Goal: Task Accomplishment & Management: Manage account settings

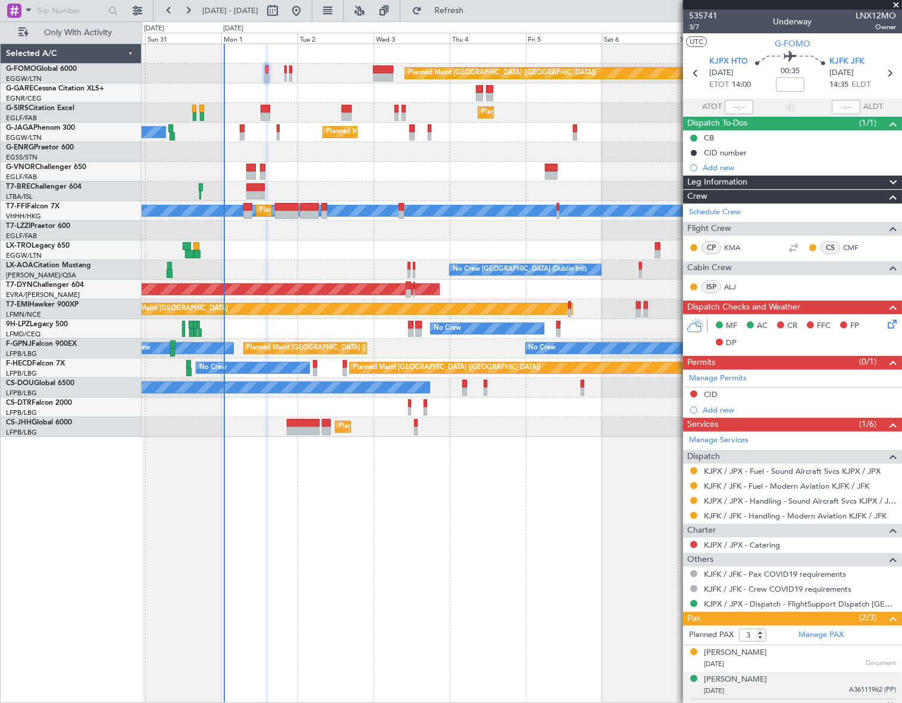
click at [795, 78] on mat-tooltip-component "Flight Time" at bounding box center [788, 93] width 55 height 32
click at [785, 83] on input at bounding box center [790, 84] width 29 height 14
paste input "-0.20"
click at [798, 84] on input "-00:20" at bounding box center [790, 84] width 29 height 14
type input "-00:15"
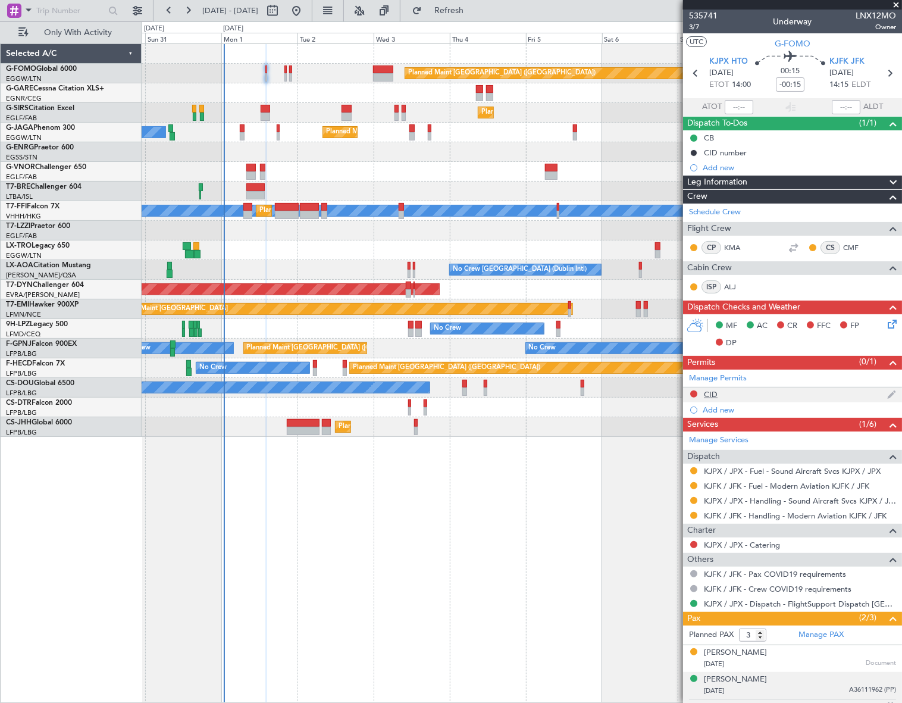
click at [716, 393] on div "CID" at bounding box center [711, 394] width 14 height 10
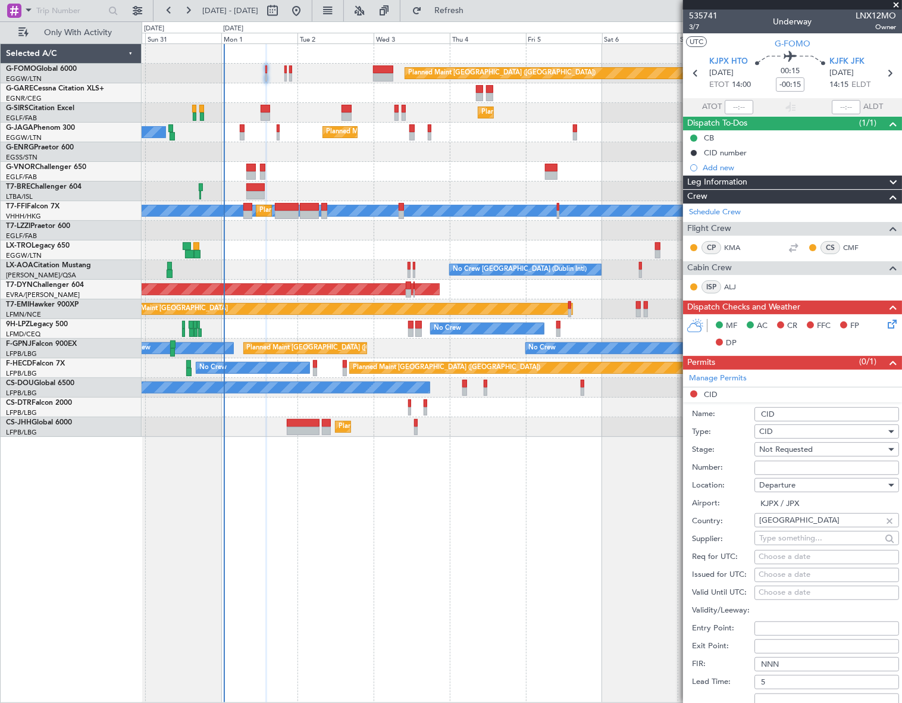
click at [771, 464] on input "Number:" at bounding box center [827, 468] width 145 height 14
paste input "816"
type input "816"
click at [806, 446] on span "Not Requested" at bounding box center [786, 449] width 54 height 11
click at [797, 540] on span "Received OK" at bounding box center [823, 545] width 126 height 18
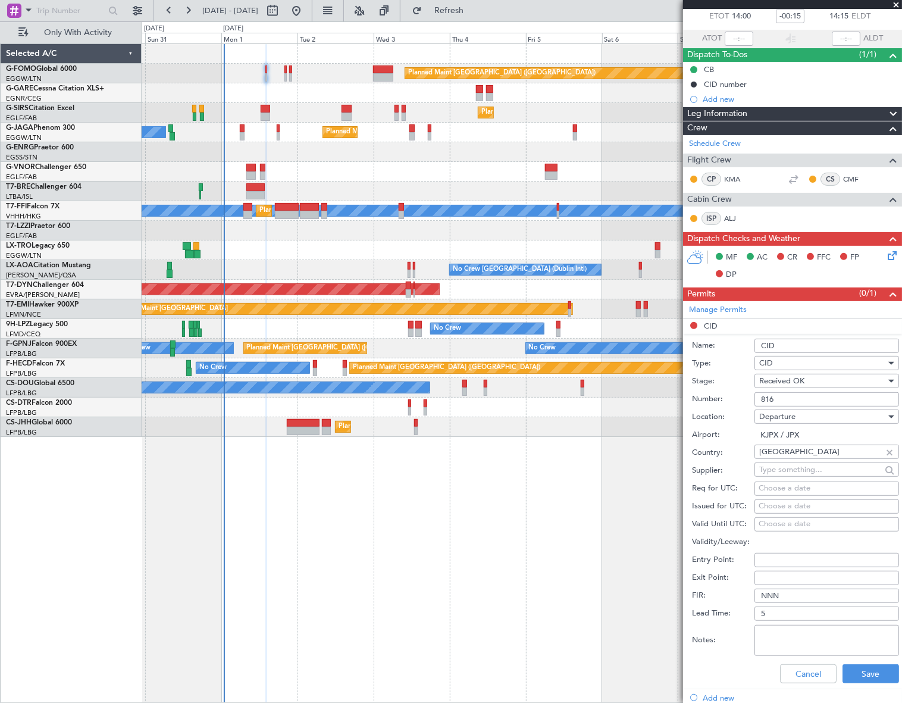
scroll to position [162, 0]
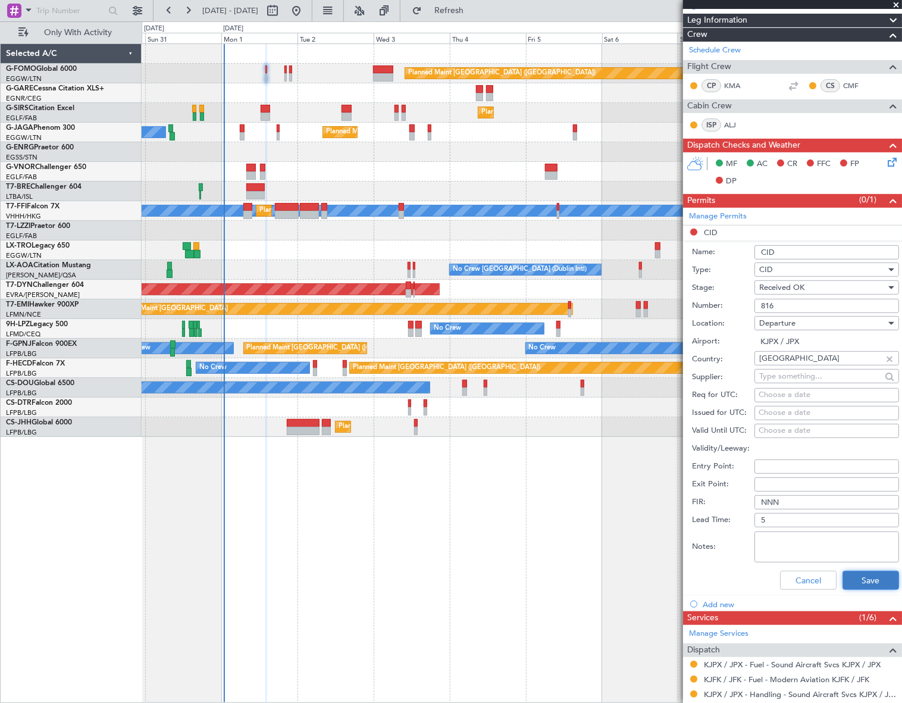
click at [843, 575] on button "Save" at bounding box center [871, 580] width 57 height 19
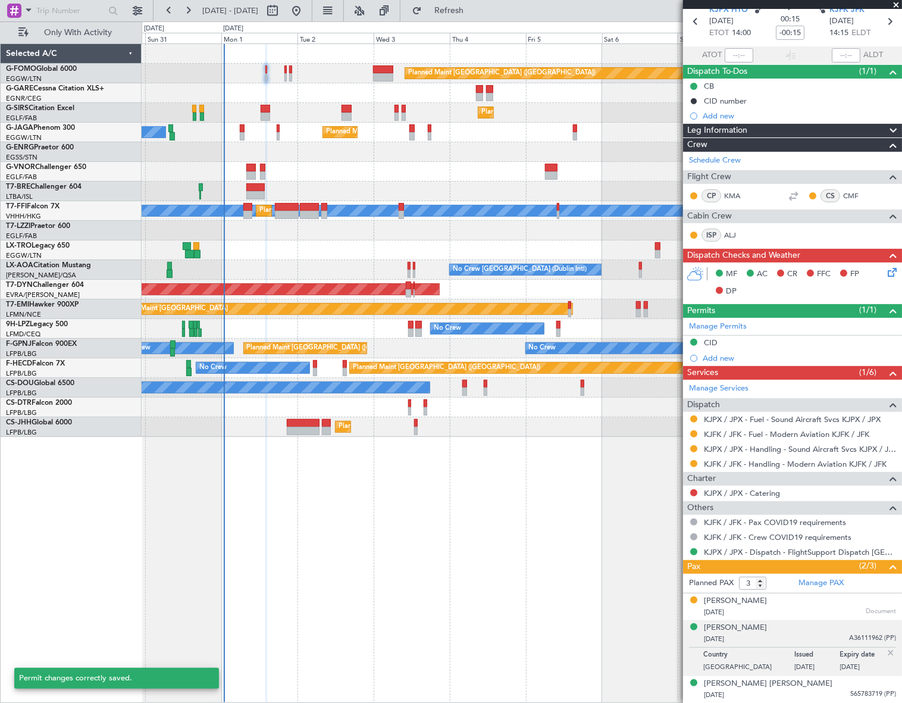
scroll to position [50, 0]
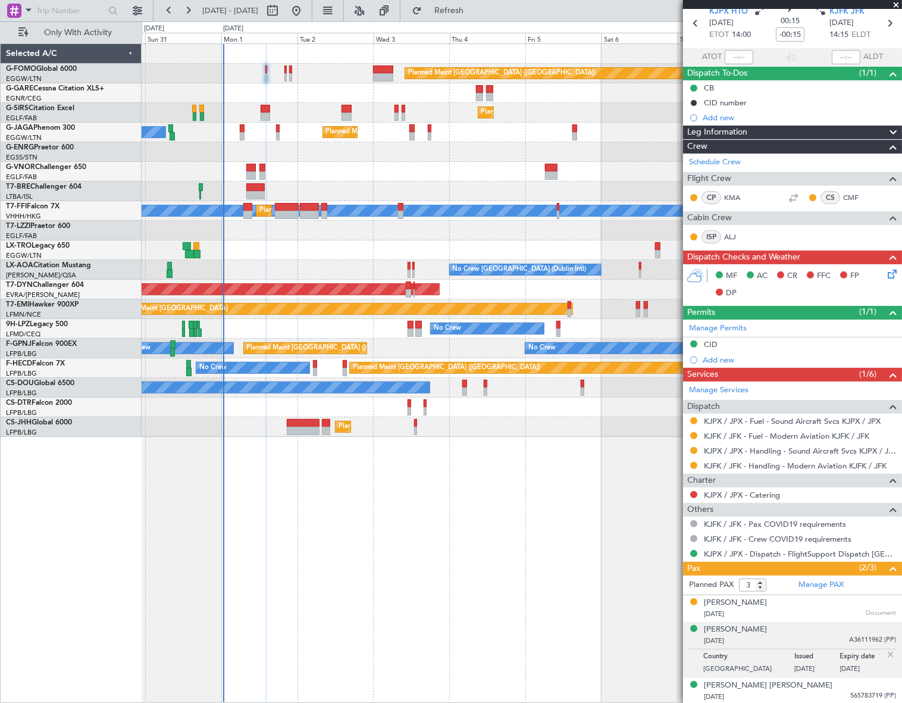
click at [730, 130] on span "Leg Information" at bounding box center [717, 133] width 60 height 14
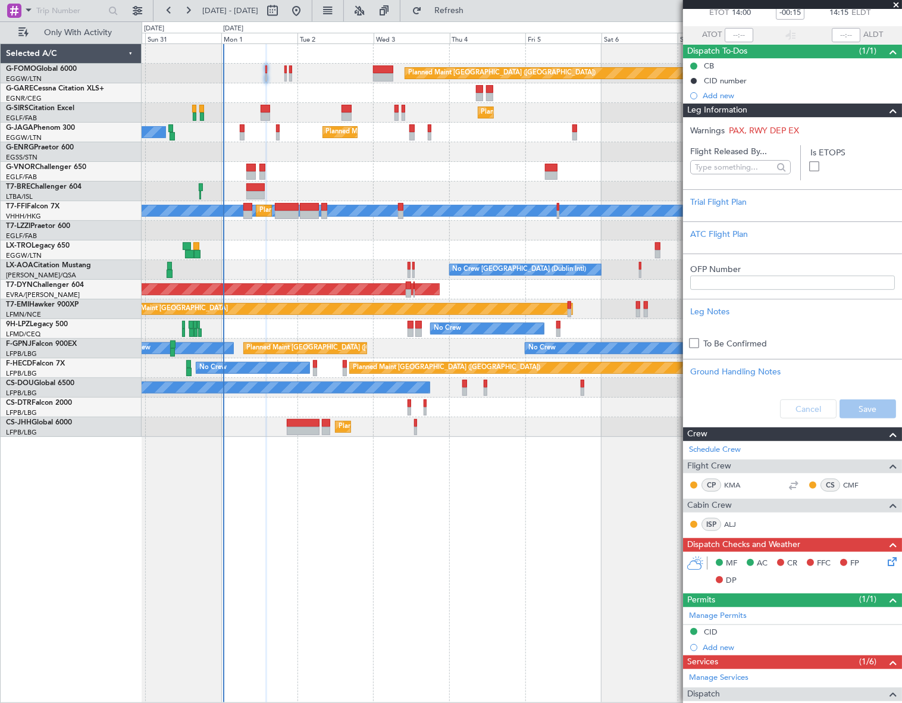
scroll to position [0, 0]
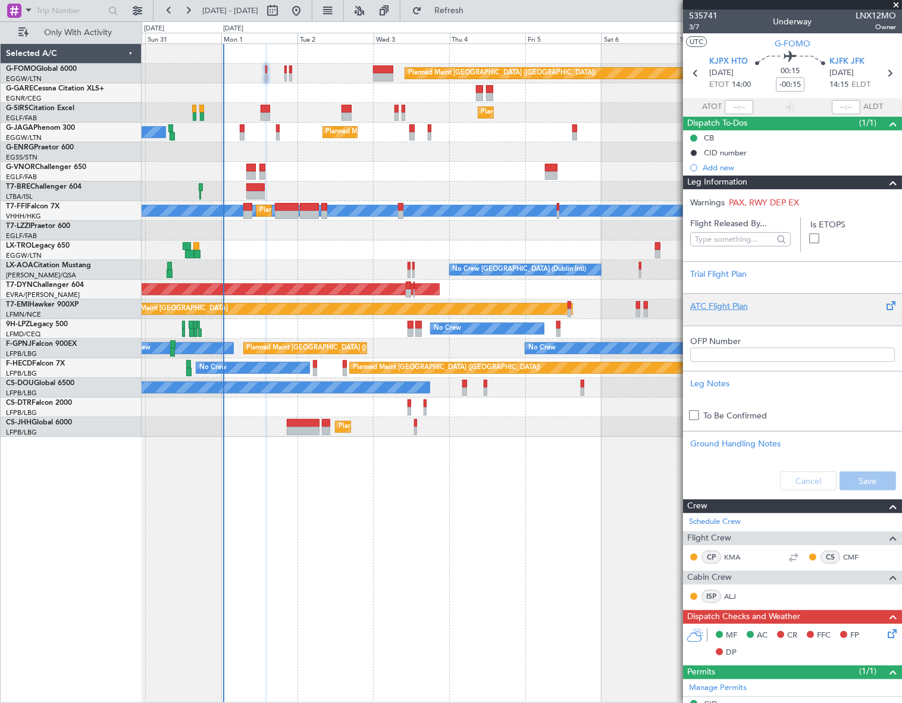
click at [721, 303] on div "ATC Flight Plan" at bounding box center [792, 306] width 205 height 12
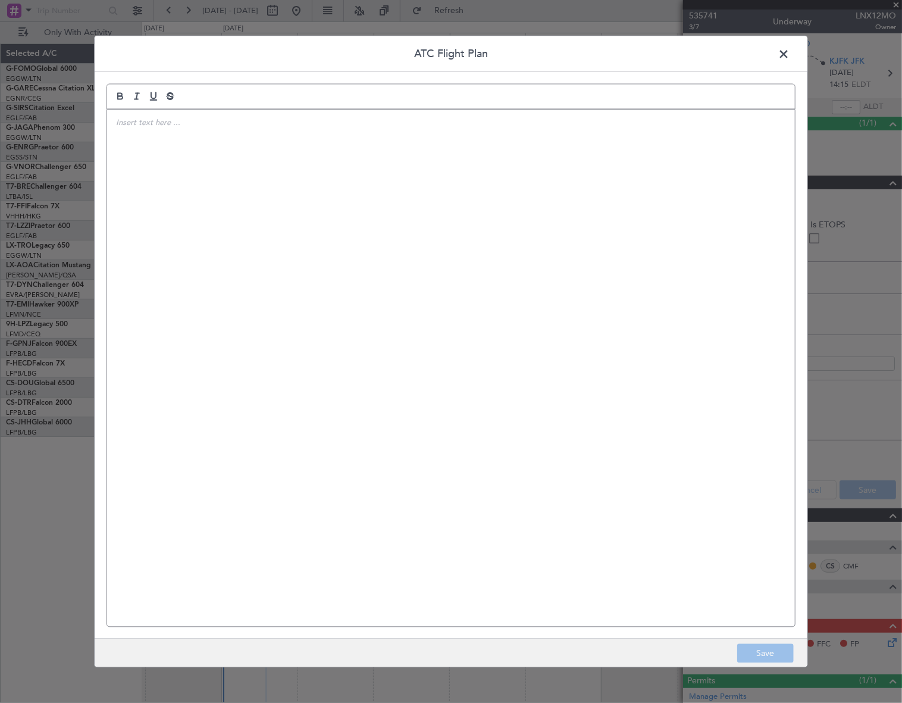
click at [351, 233] on div at bounding box center [451, 367] width 688 height 517
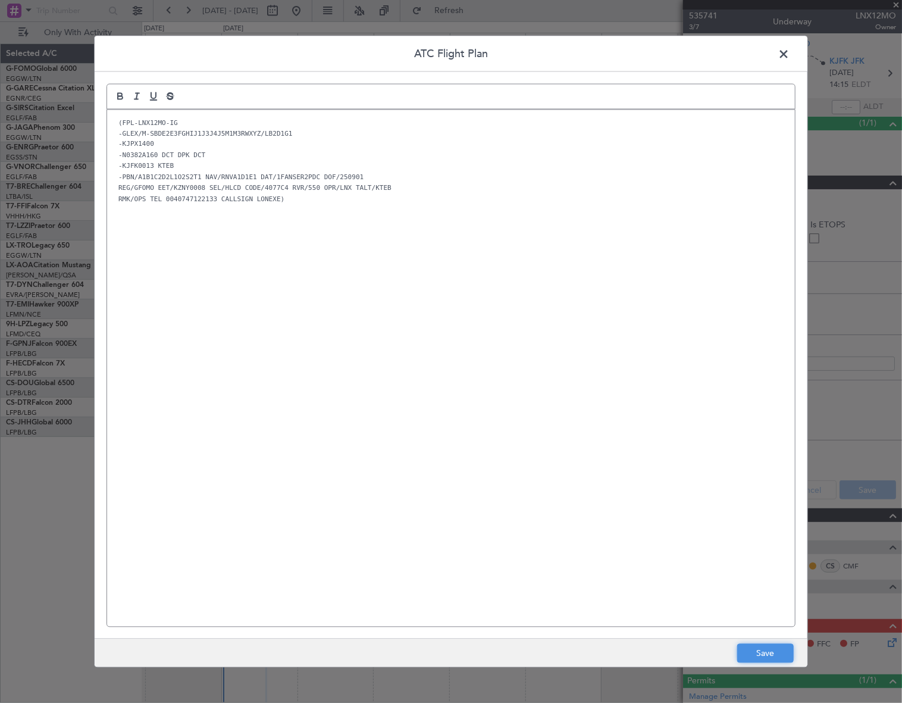
click at [759, 650] on button "Save" at bounding box center [765, 653] width 57 height 19
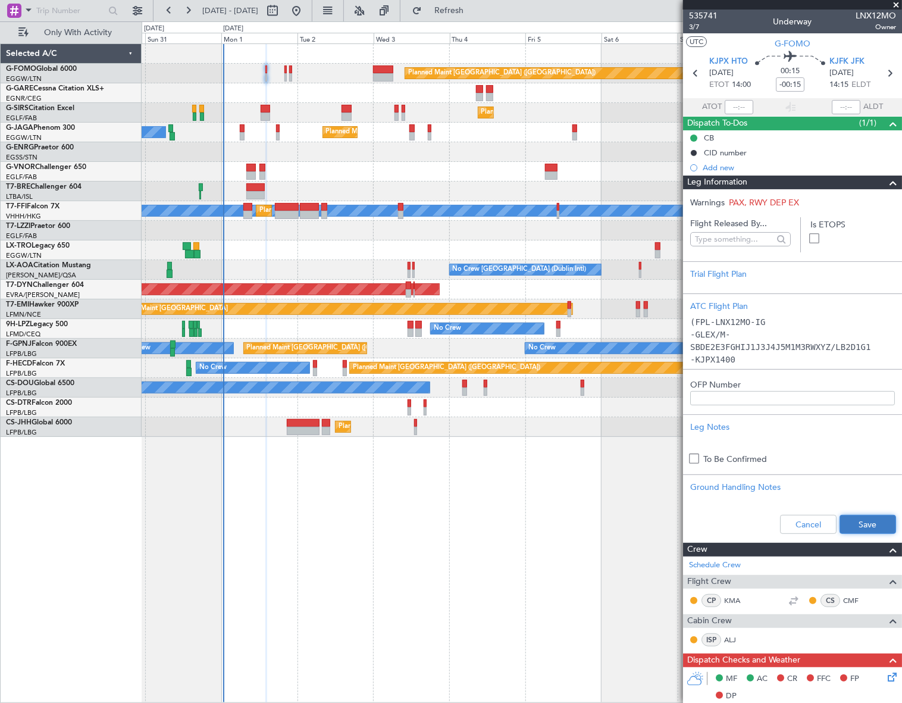
click at [863, 525] on button "Save" at bounding box center [868, 524] width 57 height 19
click at [886, 184] on span at bounding box center [893, 183] width 14 height 14
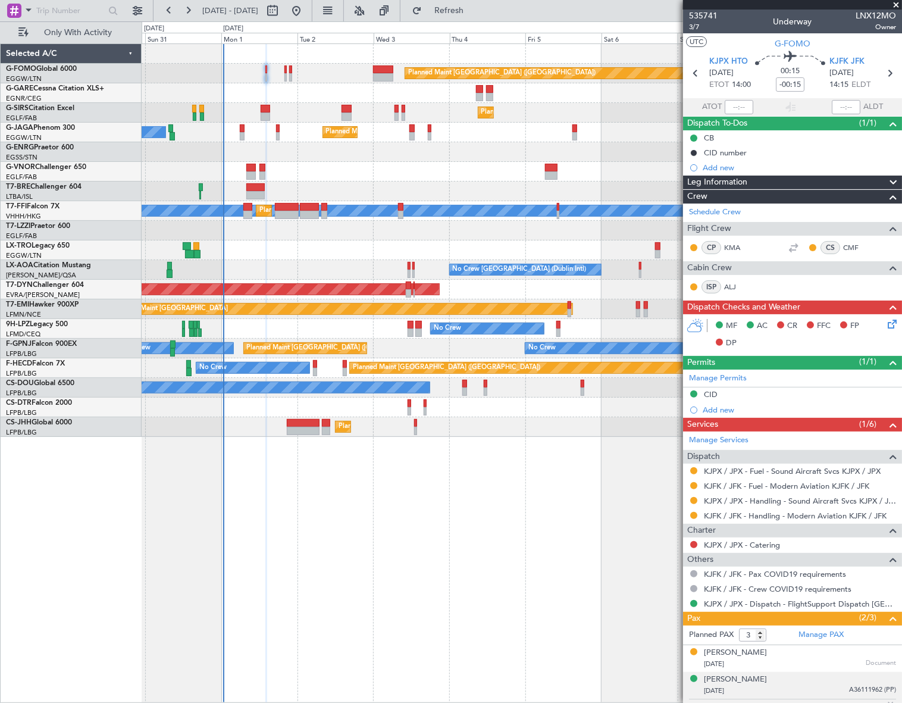
click at [535, 588] on div "Planned Maint [GEOGRAPHIC_DATA] ([GEOGRAPHIC_DATA]) Planned Maint [GEOGRAPHIC_D…" at bounding box center [522, 372] width 761 height 659
click at [885, 320] on icon at bounding box center [890, 322] width 10 height 10
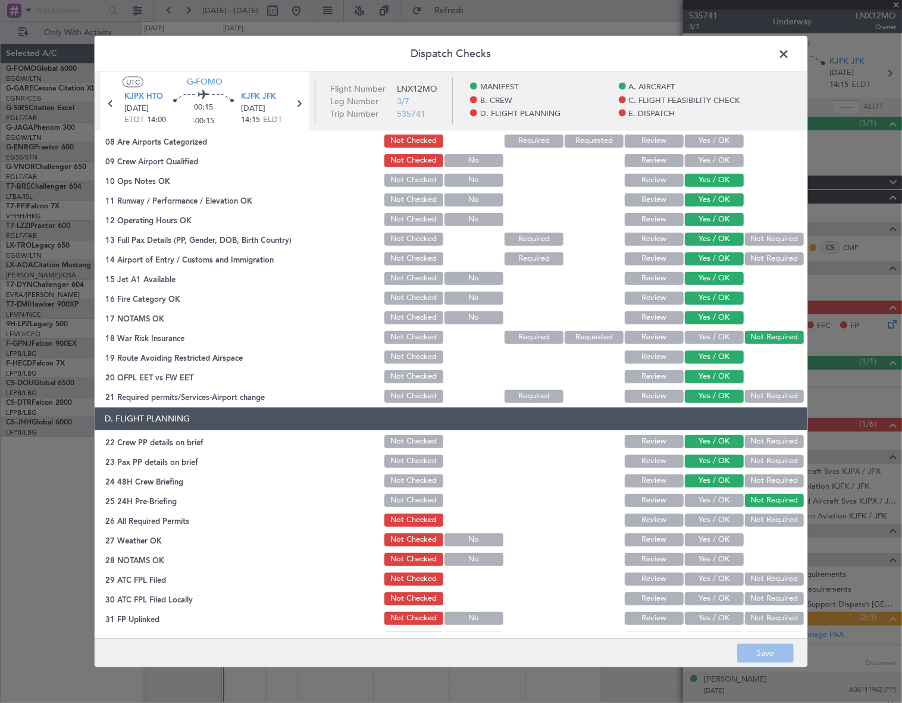
scroll to position [324, 0]
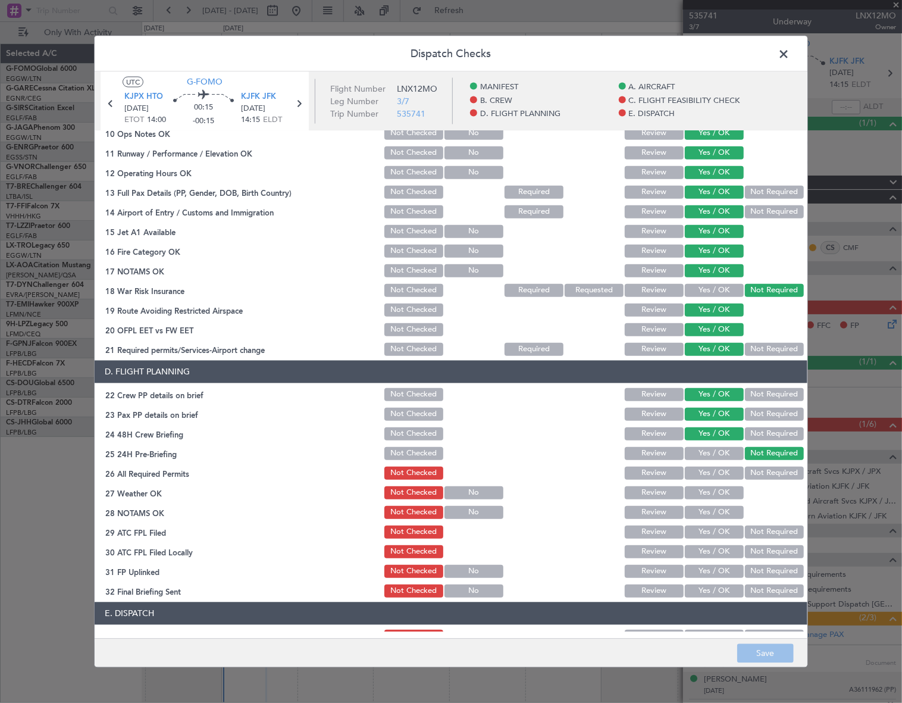
click at [706, 471] on button "Yes / OK" at bounding box center [714, 472] width 59 height 13
click at [718, 493] on button "Yes / OK" at bounding box center [714, 492] width 59 height 13
click at [714, 515] on button "Yes / OK" at bounding box center [714, 511] width 59 height 13
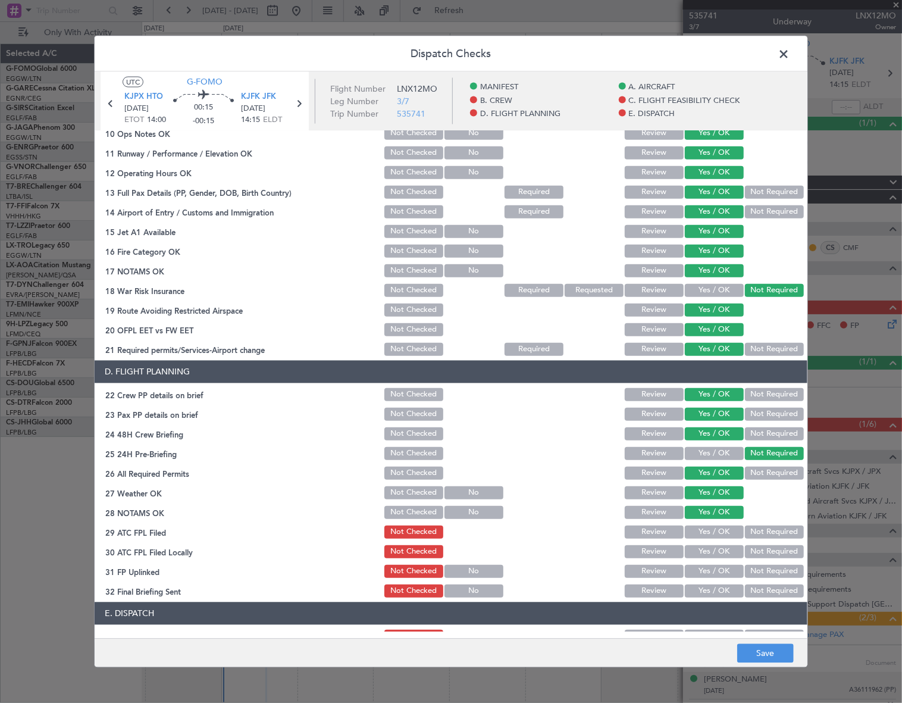
click at [726, 536] on button "Yes / OK" at bounding box center [714, 531] width 59 height 13
click at [756, 553] on button "Not Required" at bounding box center [774, 550] width 59 height 13
click at [728, 574] on button "Yes / OK" at bounding box center [714, 570] width 59 height 13
click at [723, 593] on button "Yes / OK" at bounding box center [714, 590] width 59 height 13
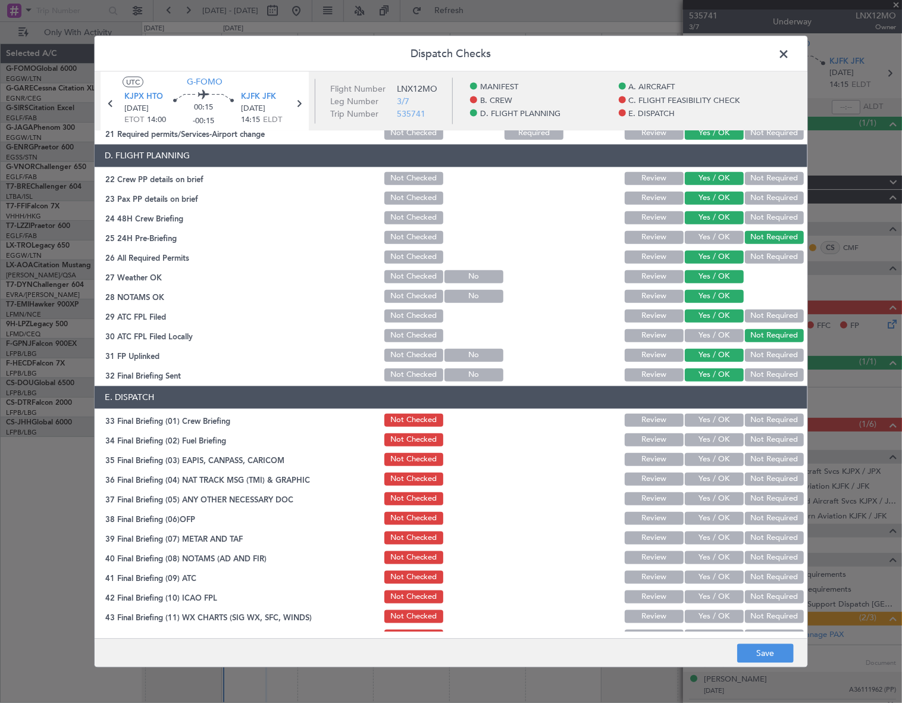
scroll to position [555, 0]
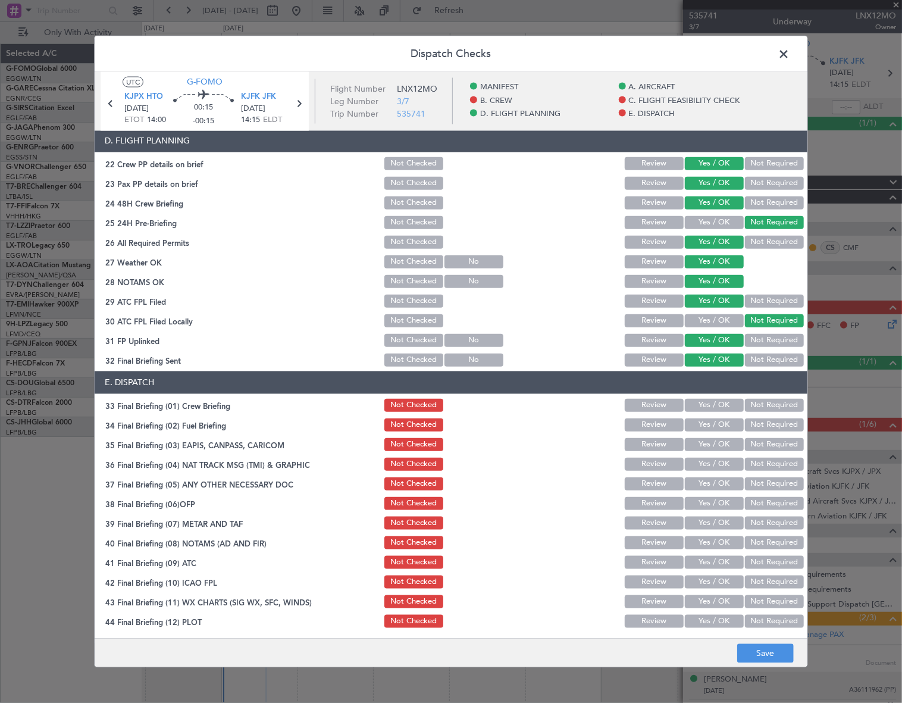
click at [718, 407] on button "Yes / OK" at bounding box center [714, 404] width 59 height 13
drag, startPoint x: 718, startPoint y: 417, endPoint x: 717, endPoint y: 423, distance: 6.0
click at [718, 418] on button "Yes / OK" at bounding box center [714, 424] width 59 height 13
drag, startPoint x: 761, startPoint y: 446, endPoint x: 756, endPoint y: 464, distance: 18.6
click at [761, 446] on button "Not Required" at bounding box center [774, 443] width 59 height 13
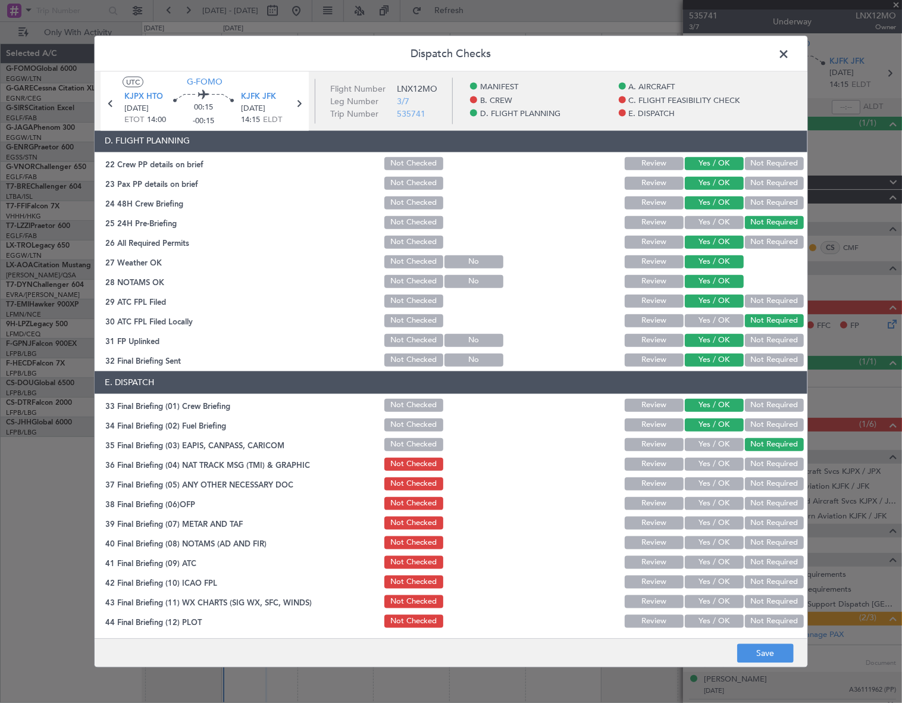
click at [756, 462] on button "Not Required" at bounding box center [774, 463] width 59 height 13
click at [731, 481] on button "Yes / OK" at bounding box center [714, 483] width 59 height 13
click at [734, 502] on button "Yes / OK" at bounding box center [714, 502] width 59 height 13
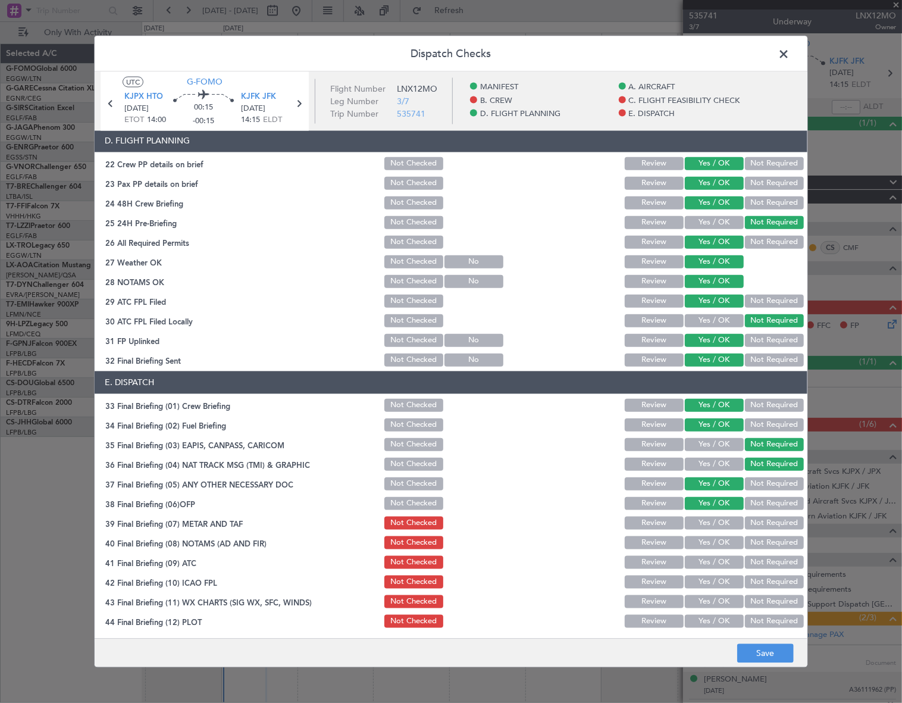
click at [723, 517] on button "Yes / OK" at bounding box center [714, 522] width 59 height 13
click at [719, 538] on button "Yes / OK" at bounding box center [714, 542] width 59 height 13
click at [722, 559] on button "Yes / OK" at bounding box center [714, 561] width 59 height 13
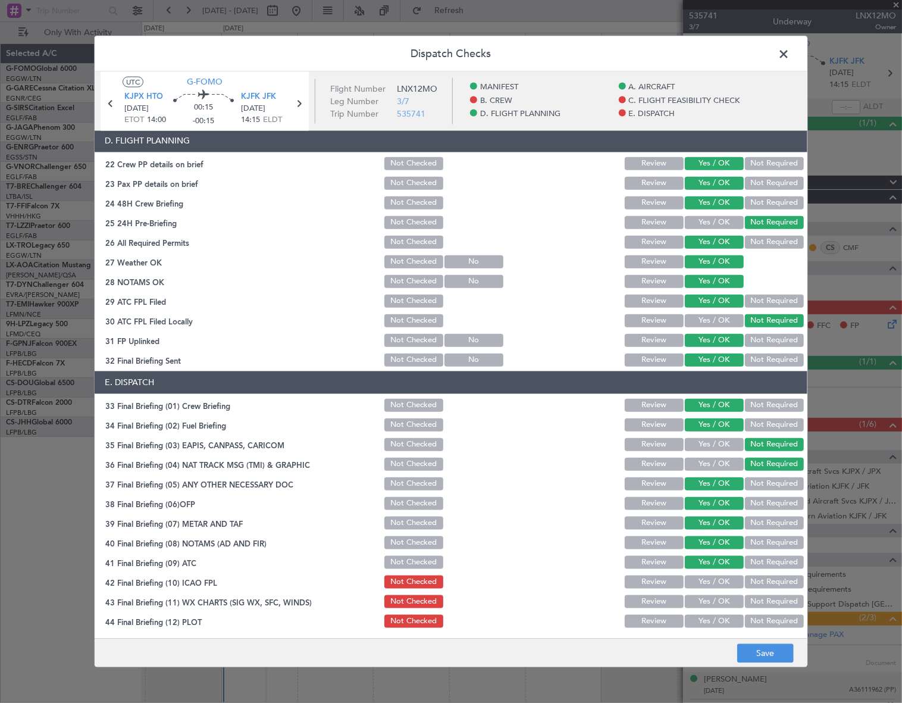
click at [725, 578] on button "Yes / OK" at bounding box center [714, 581] width 59 height 13
click at [719, 603] on button "Yes / OK" at bounding box center [714, 600] width 59 height 13
click at [715, 619] on button "Yes / OK" at bounding box center [714, 620] width 59 height 13
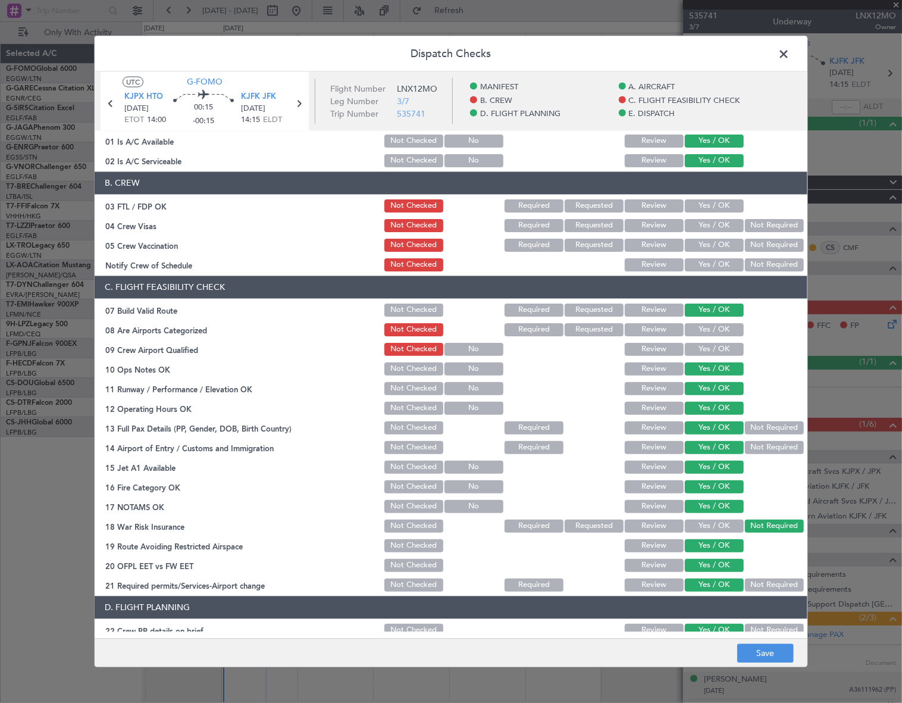
scroll to position [0, 0]
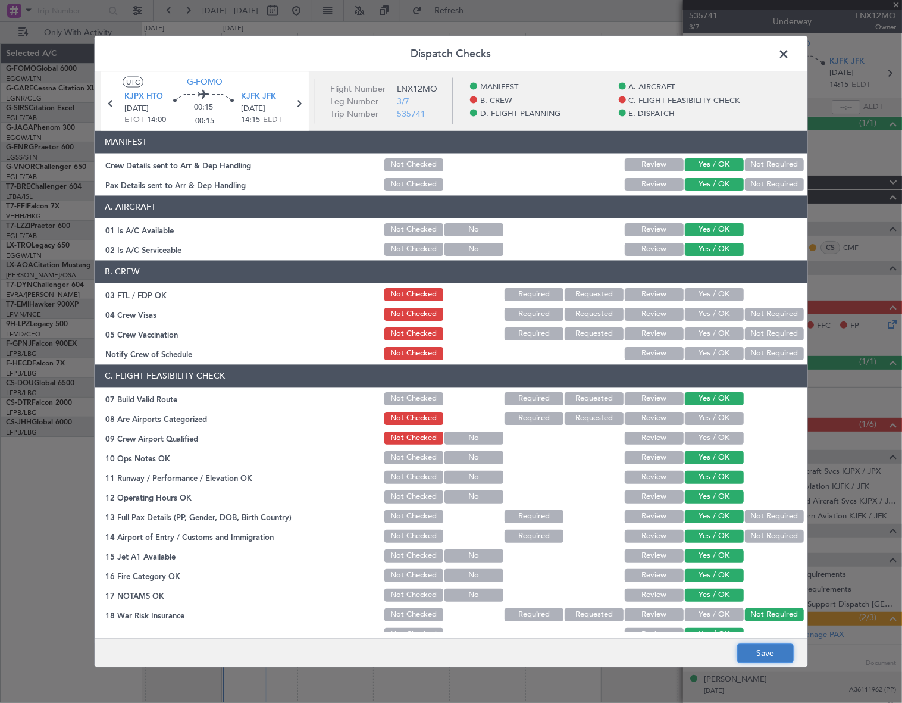
click at [775, 647] on button "Save" at bounding box center [765, 653] width 57 height 19
click at [790, 49] on span at bounding box center [790, 57] width 0 height 24
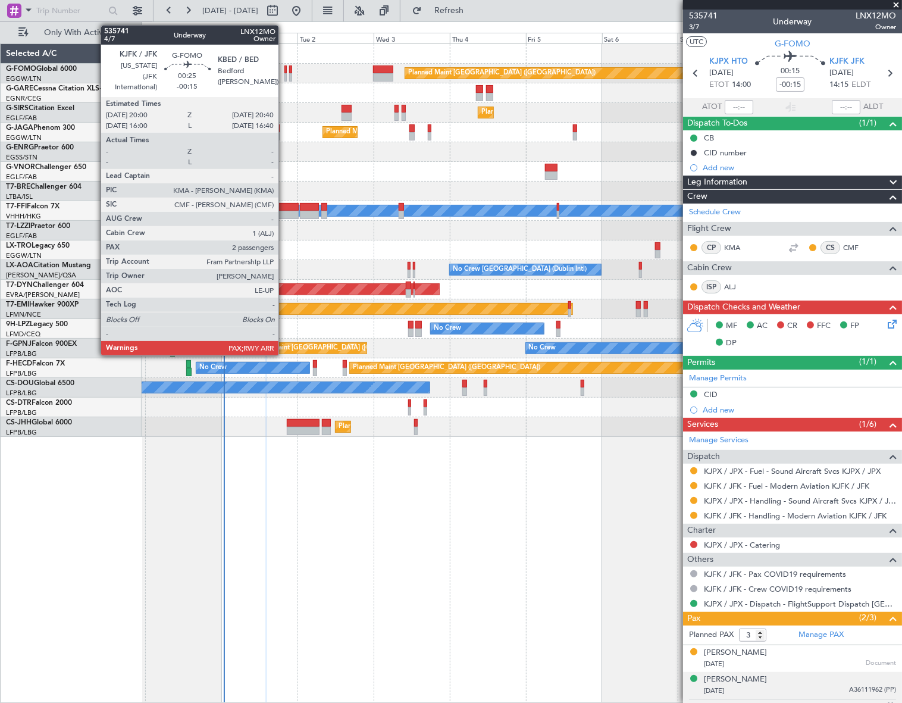
click at [284, 74] on div at bounding box center [285, 77] width 2 height 8
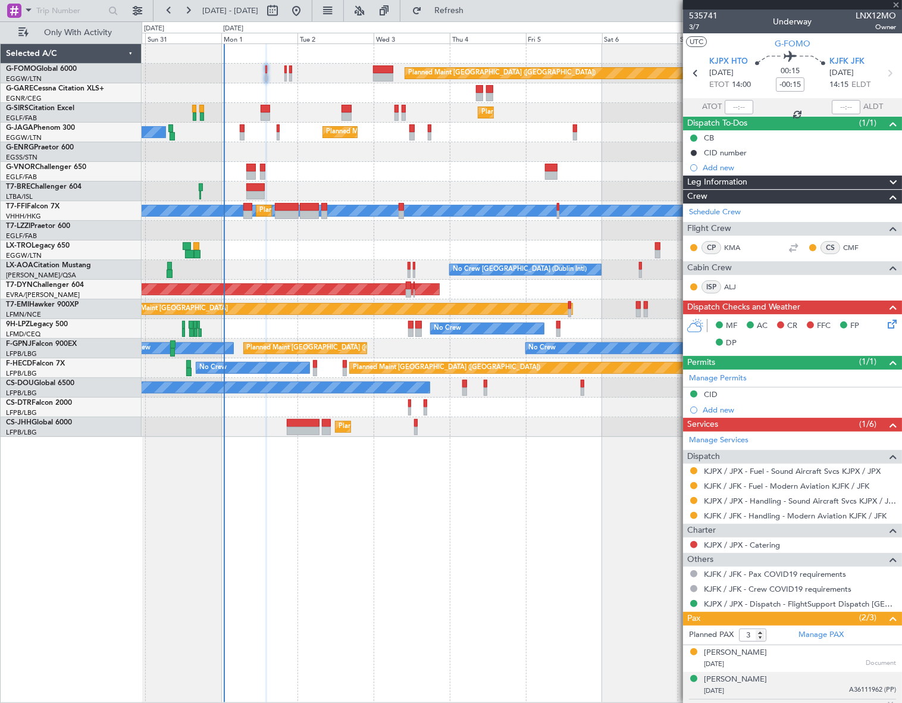
type input "2"
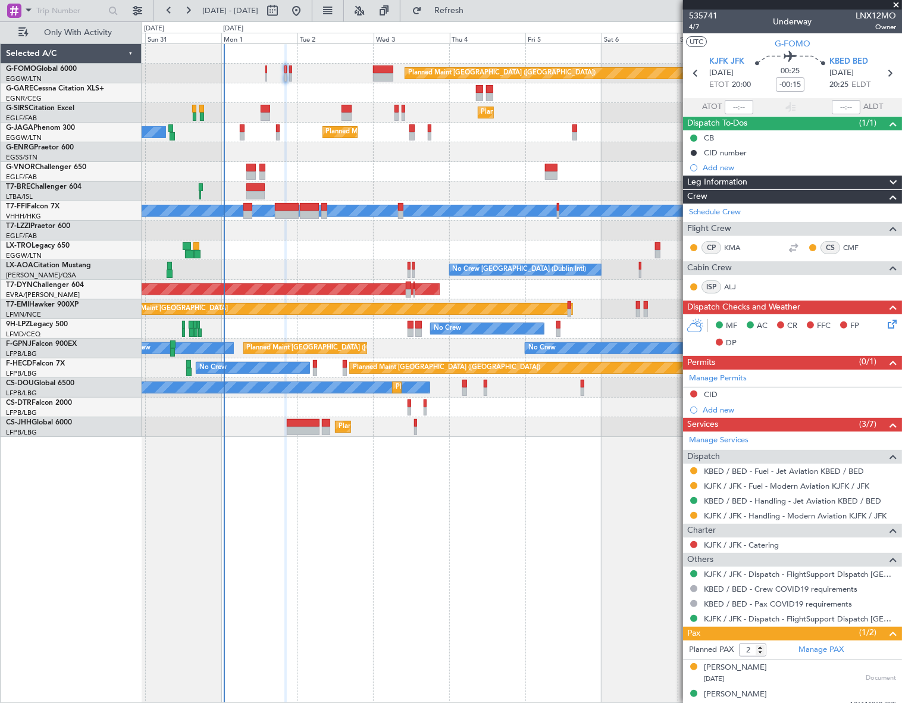
click at [712, 180] on span "Leg Information" at bounding box center [717, 183] width 60 height 14
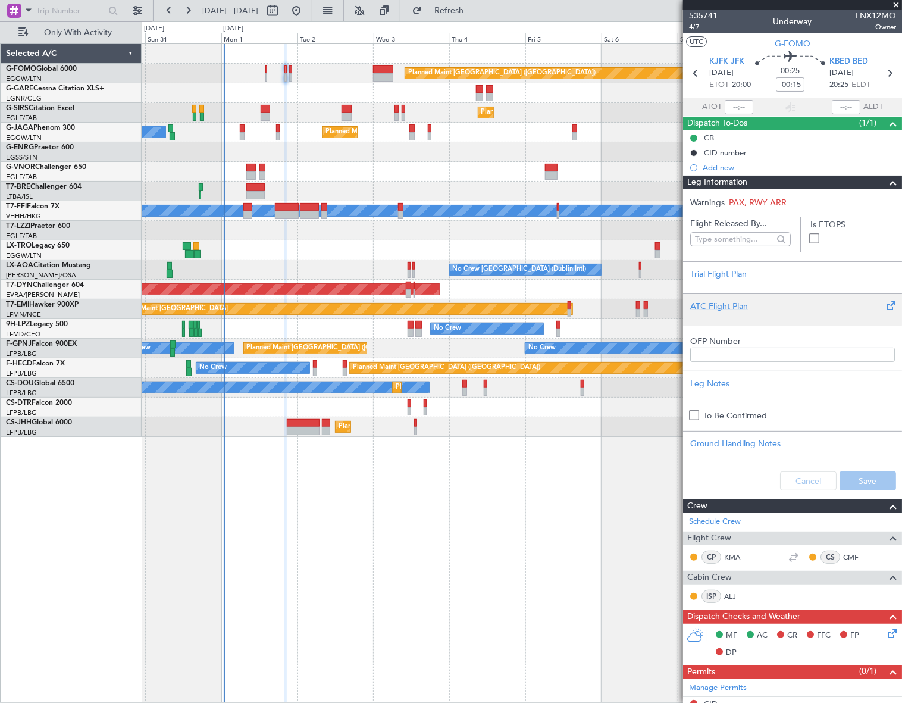
click at [724, 306] on div "ATC Flight Plan" at bounding box center [792, 306] width 205 height 12
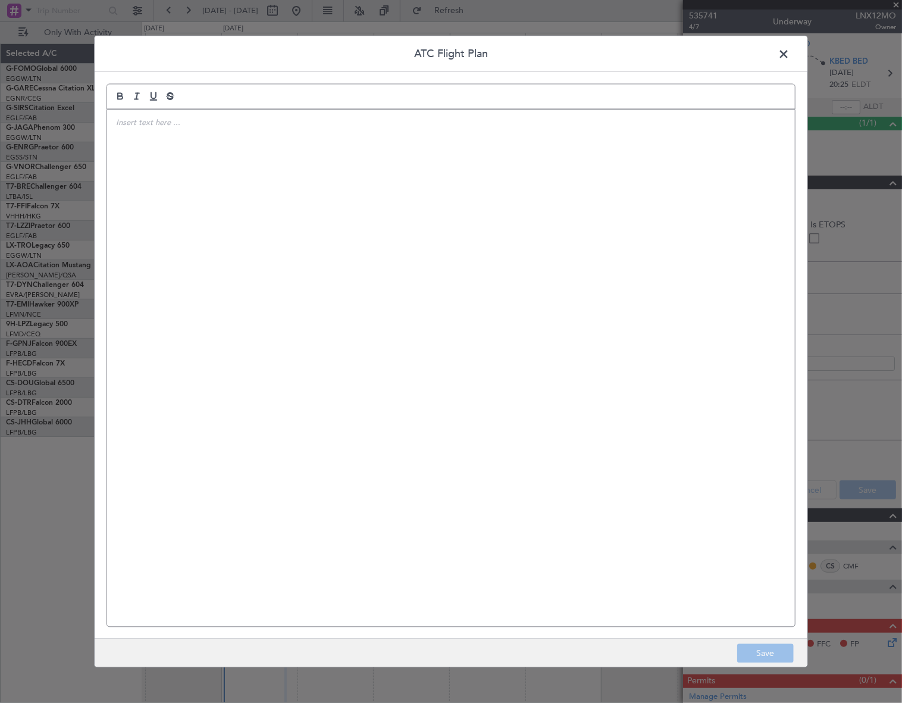
click at [445, 271] on div at bounding box center [451, 367] width 688 height 517
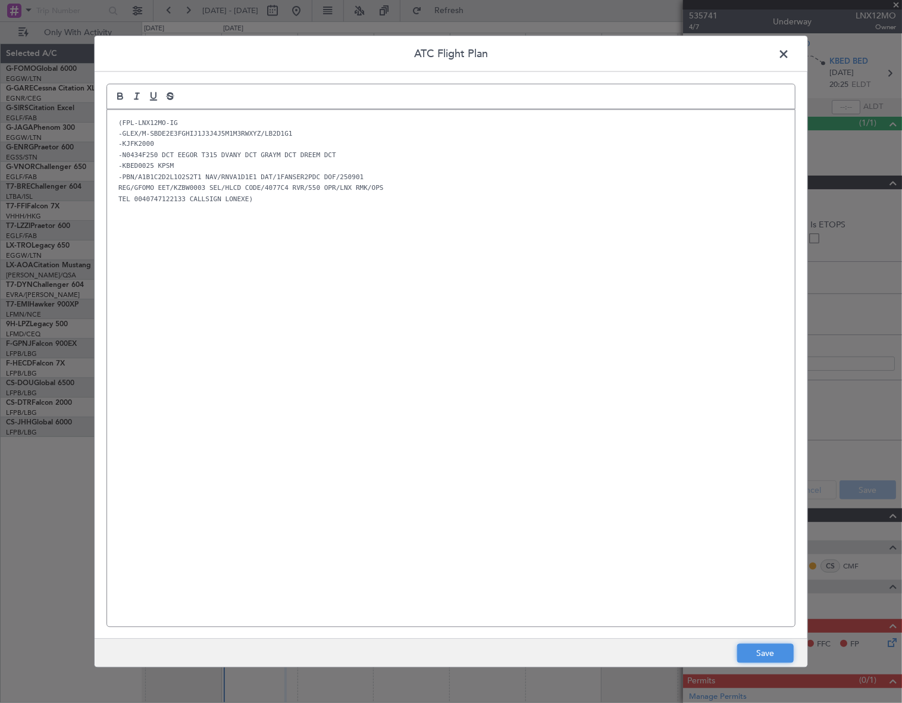
drag, startPoint x: 780, startPoint y: 648, endPoint x: 788, endPoint y: 640, distance: 11.8
click at [780, 648] on button "Save" at bounding box center [765, 653] width 57 height 19
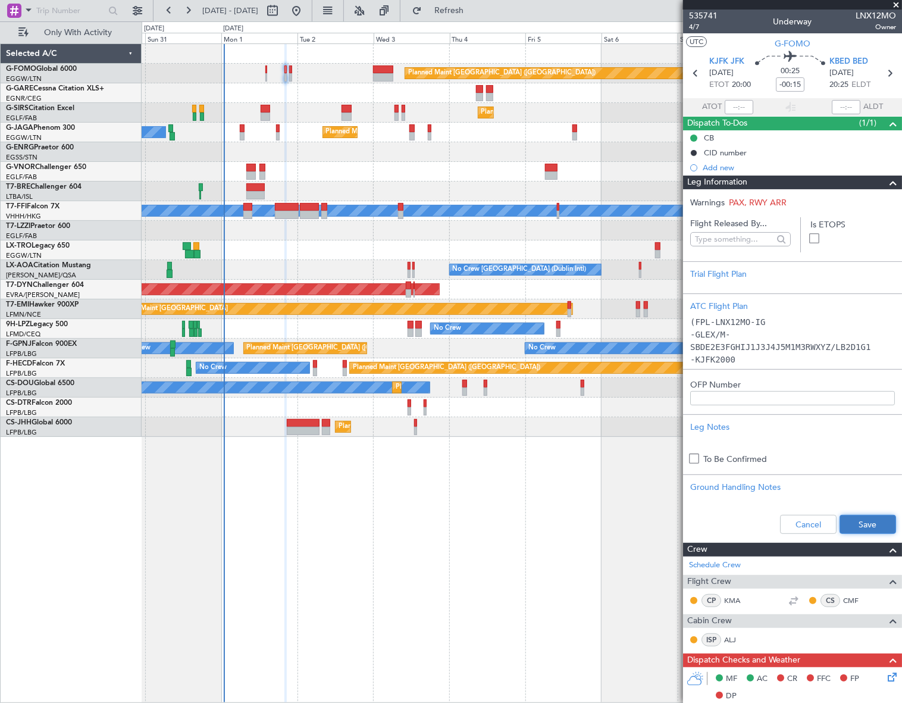
click at [863, 516] on button "Save" at bounding box center [868, 524] width 57 height 19
click at [888, 181] on span at bounding box center [893, 183] width 14 height 14
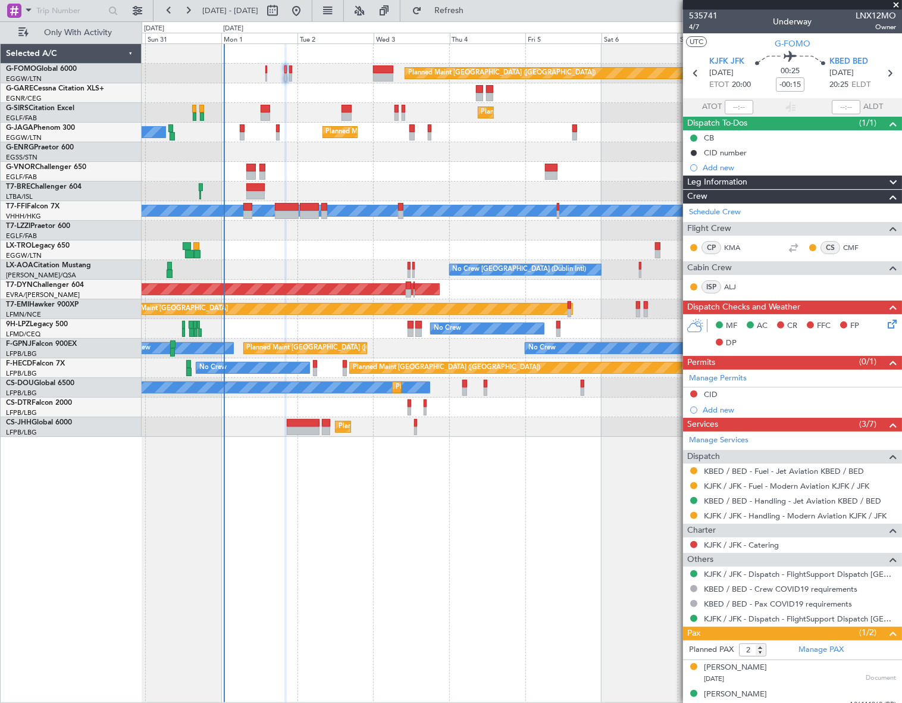
click at [887, 327] on icon at bounding box center [890, 322] width 10 height 10
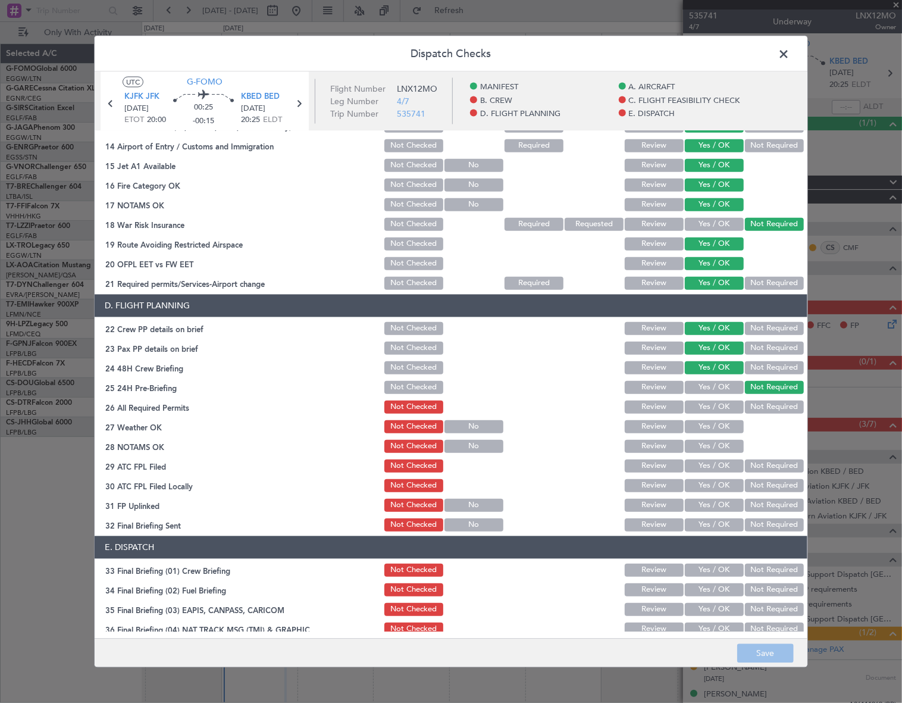
scroll to position [487, 0]
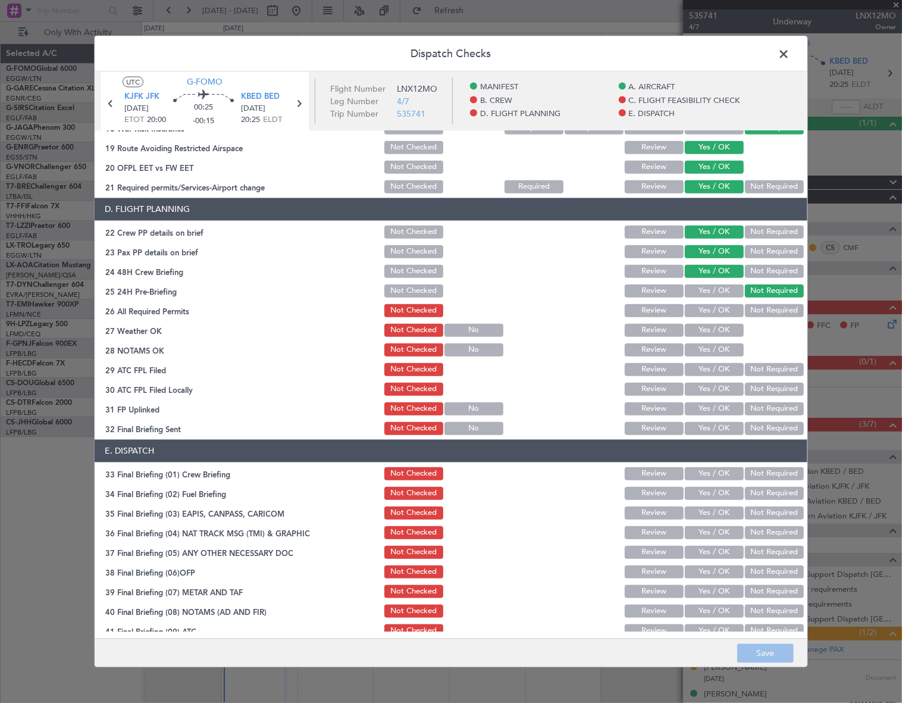
click at [725, 305] on button "Yes / OK" at bounding box center [714, 309] width 59 height 13
click at [719, 324] on button "Yes / OK" at bounding box center [714, 329] width 59 height 13
click at [722, 353] on button "Yes / OK" at bounding box center [714, 349] width 59 height 13
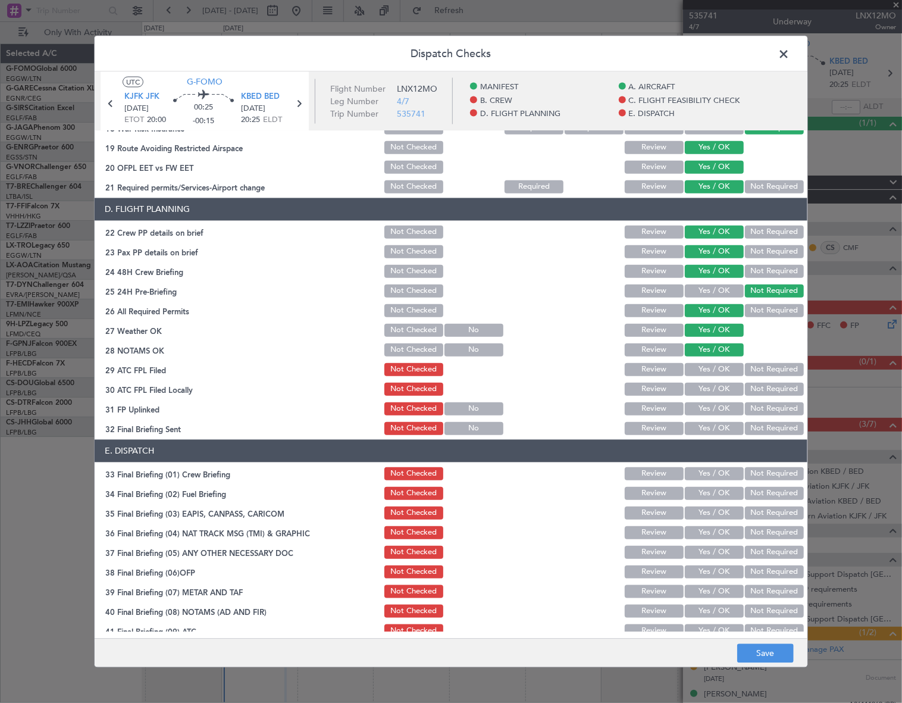
click at [726, 369] on button "Yes / OK" at bounding box center [714, 368] width 59 height 13
click at [762, 386] on button "Not Required" at bounding box center [774, 388] width 59 height 13
drag, startPoint x: 727, startPoint y: 404, endPoint x: 726, endPoint y: 413, distance: 8.9
click at [727, 405] on button "Yes / OK" at bounding box center [714, 408] width 59 height 13
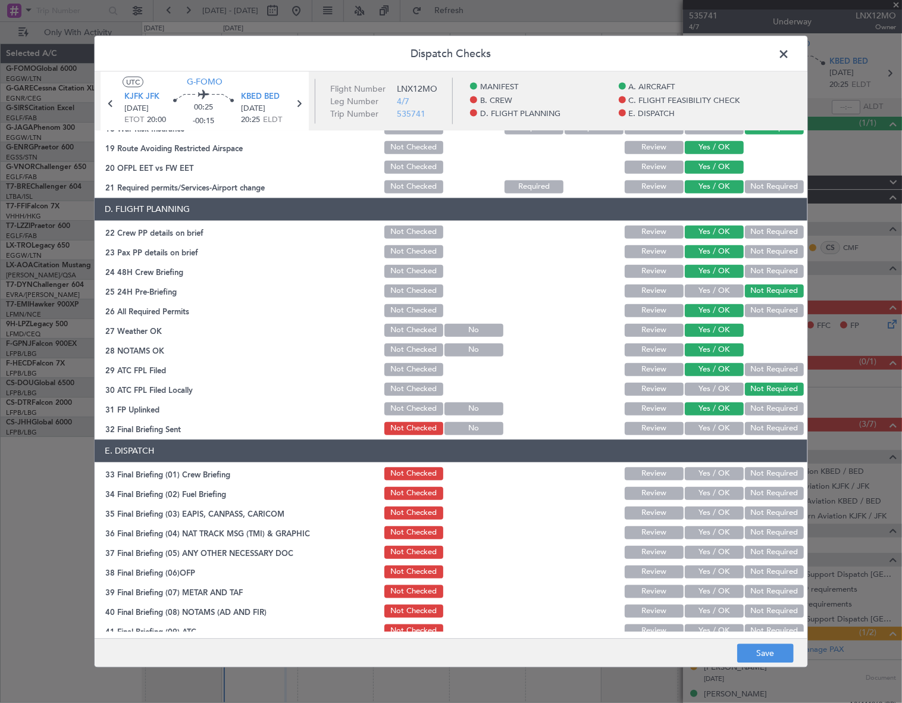
click at [723, 426] on button "Yes / OK" at bounding box center [714, 427] width 59 height 13
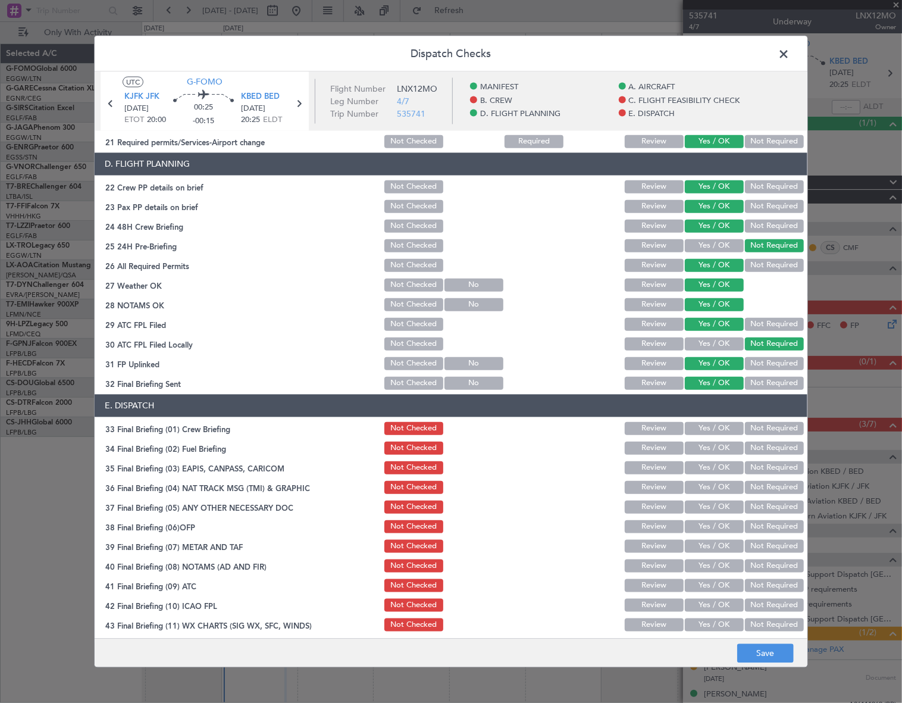
scroll to position [555, 0]
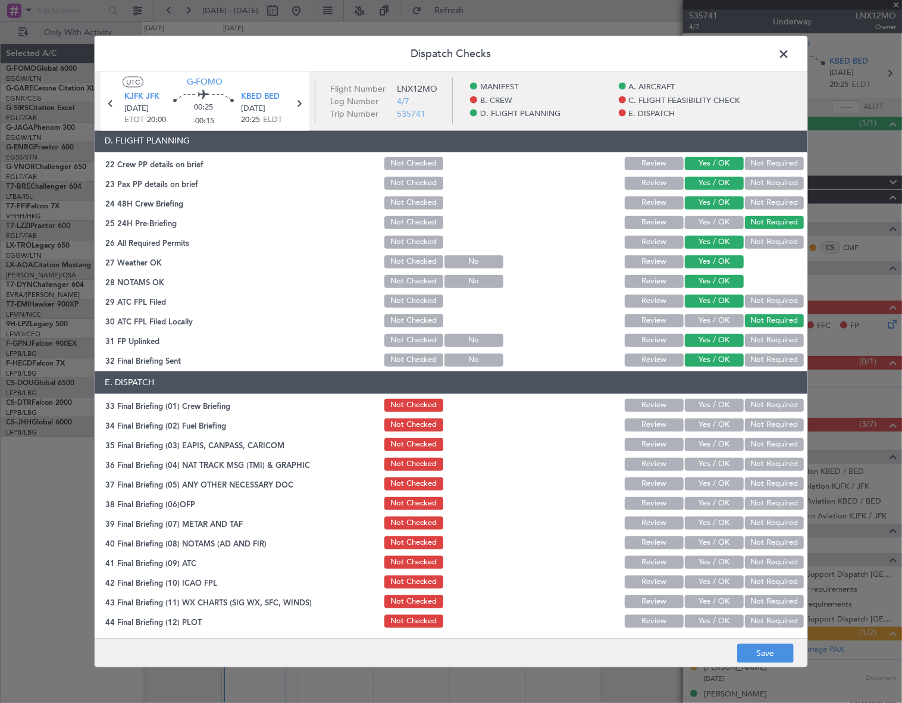
click at [727, 408] on button "Yes / OK" at bounding box center [714, 404] width 59 height 13
click at [725, 424] on button "Yes / OK" at bounding box center [714, 424] width 59 height 13
click at [758, 440] on button "Not Required" at bounding box center [774, 443] width 59 height 13
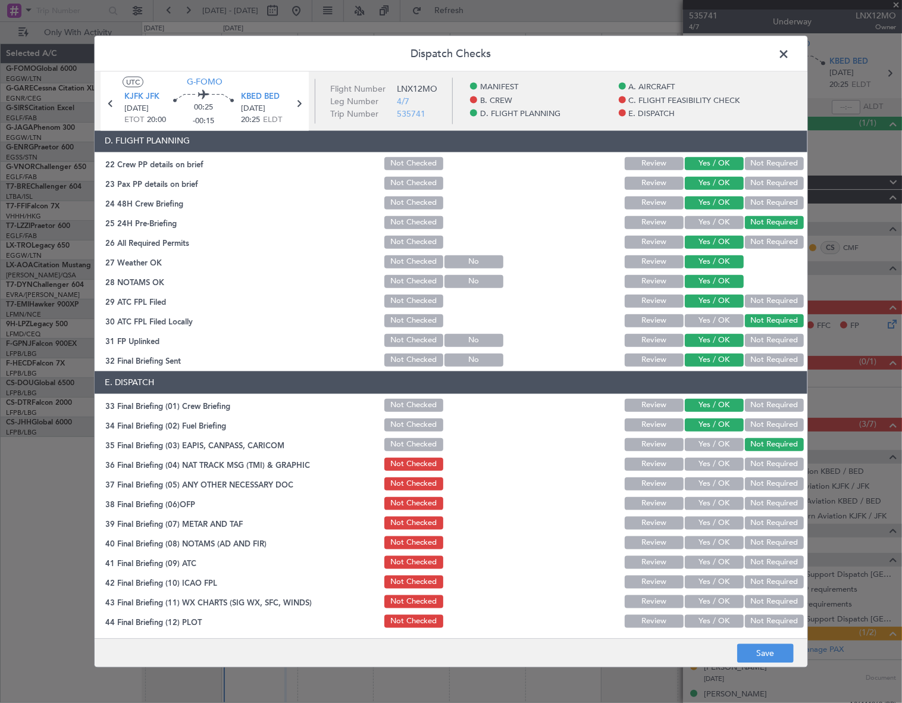
click at [767, 468] on button "Not Required" at bounding box center [774, 463] width 59 height 13
click at [711, 479] on button "Yes / OK" at bounding box center [714, 483] width 59 height 13
click at [712, 496] on button "Yes / OK" at bounding box center [714, 502] width 59 height 13
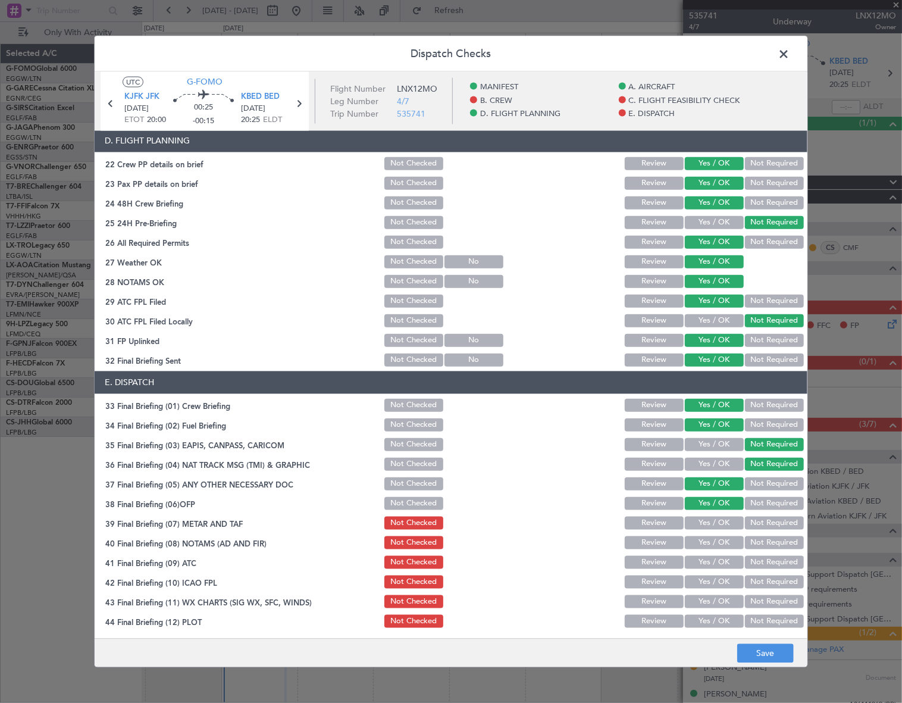
click at [726, 524] on button "Yes / OK" at bounding box center [714, 522] width 59 height 13
click at [711, 544] on button "Yes / OK" at bounding box center [714, 542] width 59 height 13
click at [720, 568] on div "Yes / OK" at bounding box center [713, 561] width 60 height 17
click at [724, 563] on button "Yes / OK" at bounding box center [714, 561] width 59 height 13
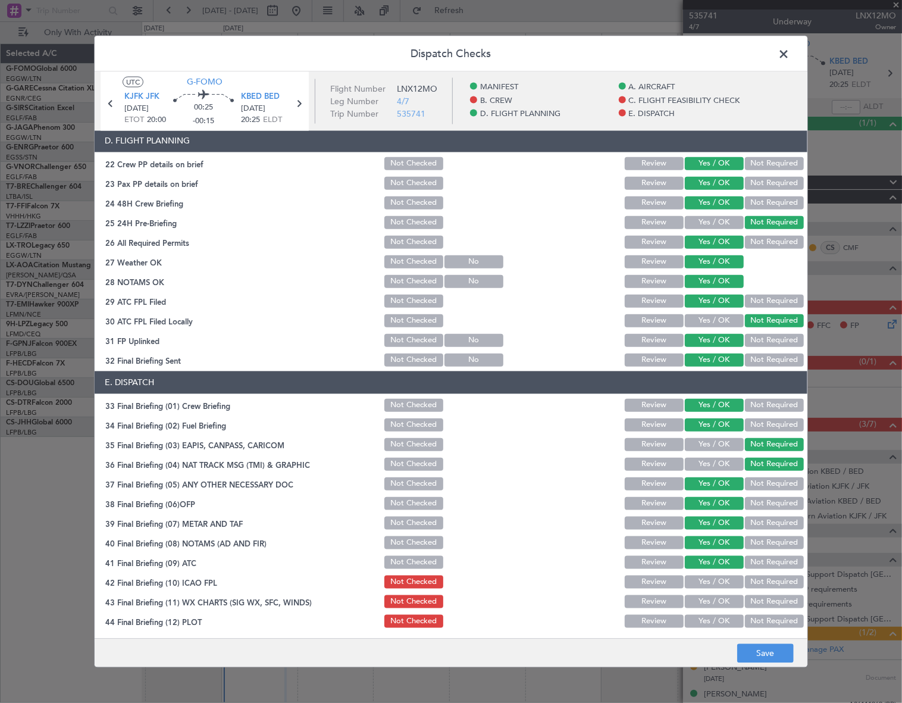
click at [720, 581] on button "Yes / OK" at bounding box center [714, 581] width 59 height 13
drag, startPoint x: 719, startPoint y: 598, endPoint x: 714, endPoint y: 618, distance: 20.9
click at [719, 600] on button "Yes / OK" at bounding box center [714, 600] width 59 height 13
click at [714, 618] on button "Yes / OK" at bounding box center [714, 620] width 59 height 13
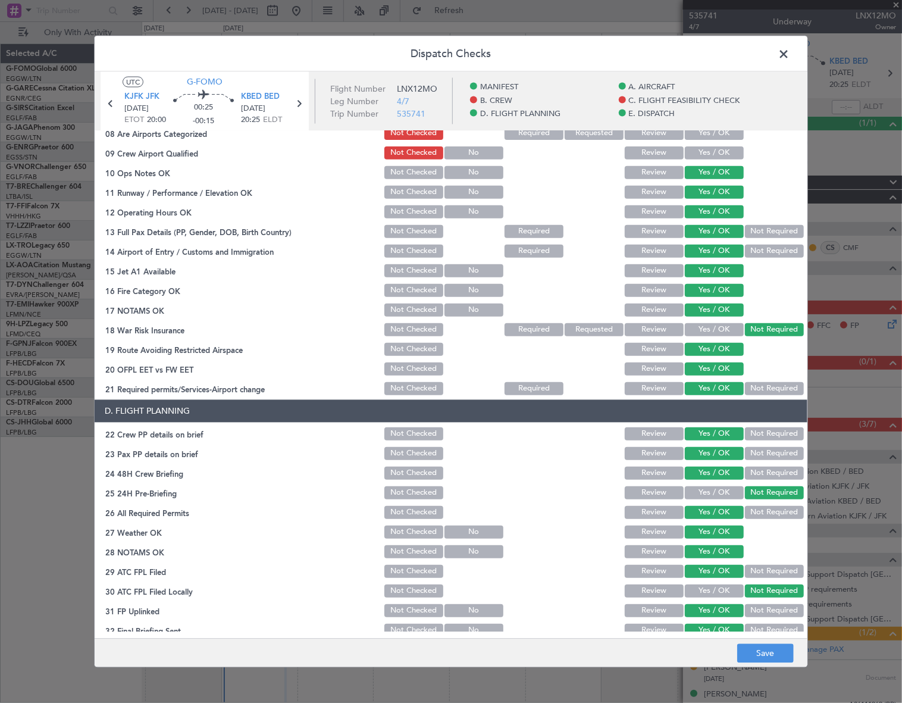
scroll to position [0, 0]
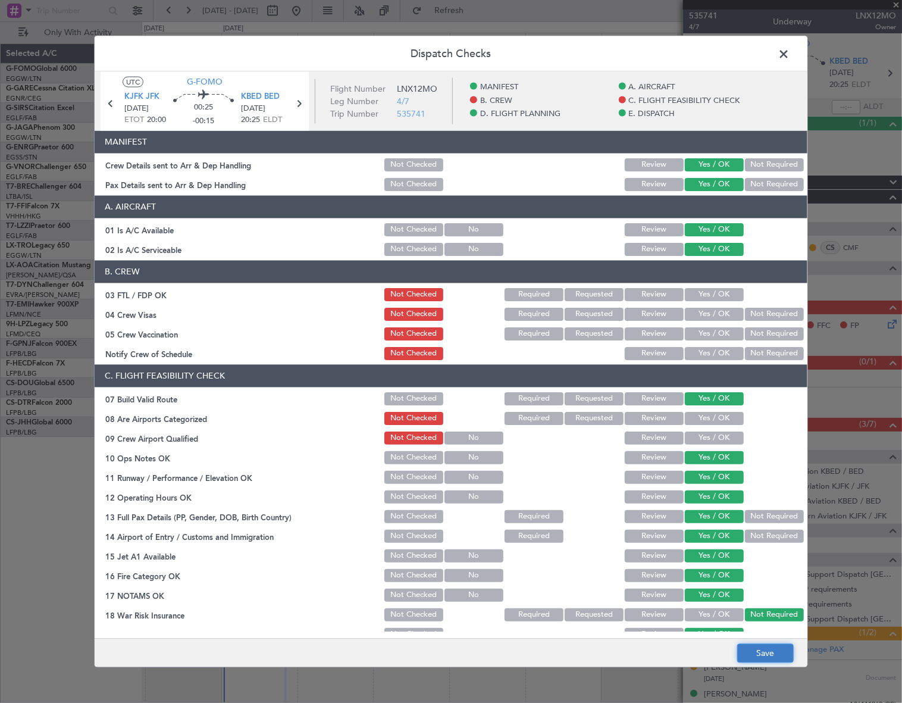
click at [769, 660] on button "Save" at bounding box center [765, 653] width 57 height 19
click at [790, 54] on span at bounding box center [790, 57] width 0 height 24
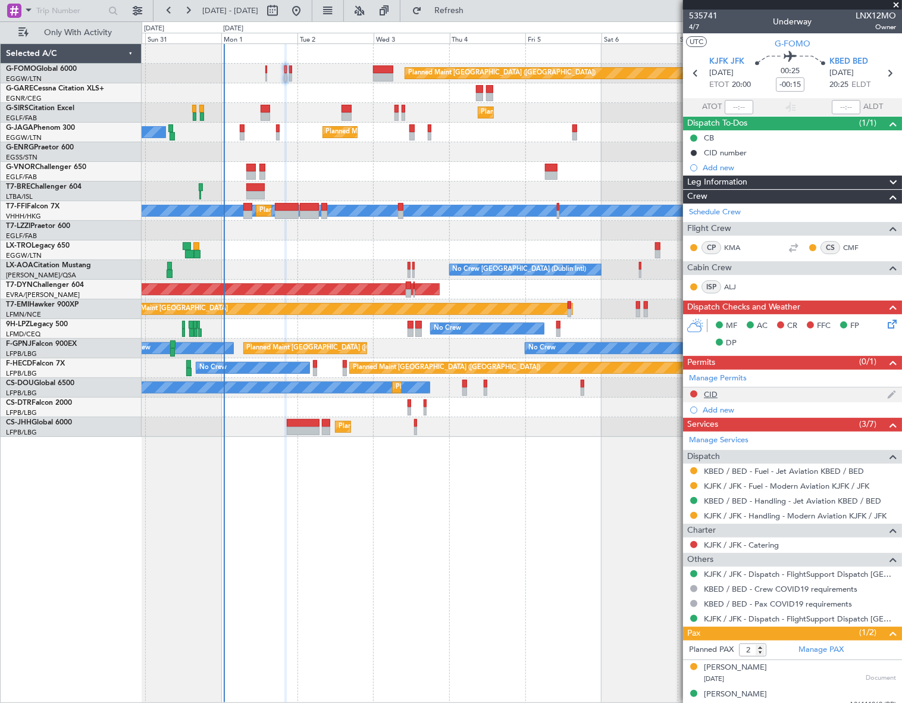
click at [716, 393] on div "CID" at bounding box center [711, 394] width 14 height 10
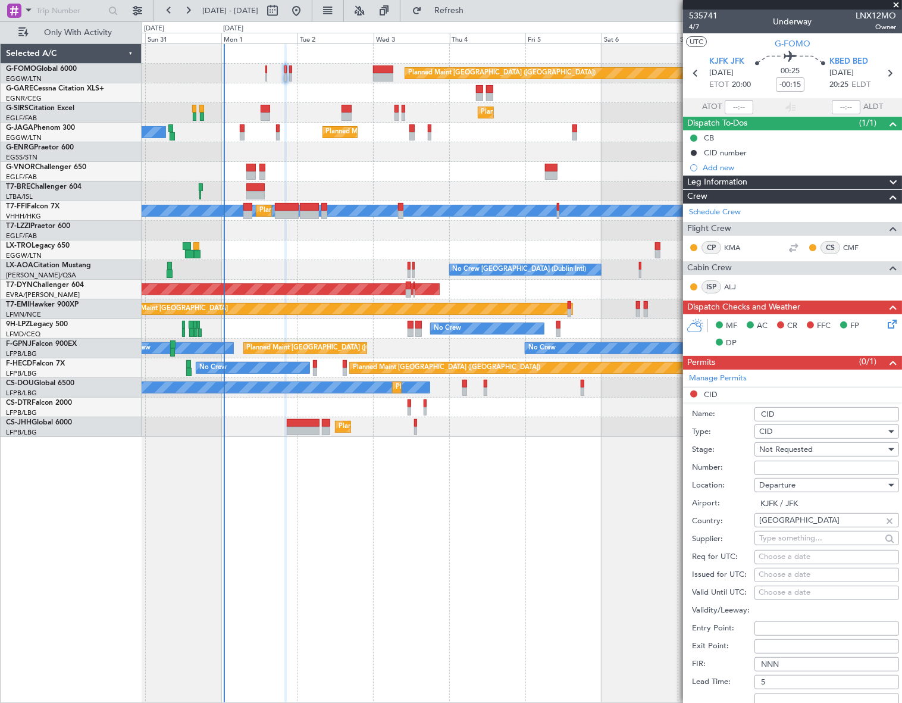
click at [780, 468] on input "Number:" at bounding box center [827, 468] width 145 height 14
paste input "734"
type input "734"
click at [807, 450] on span "Not Requested" at bounding box center [786, 449] width 54 height 11
click at [794, 542] on span "Received OK" at bounding box center [823, 545] width 126 height 18
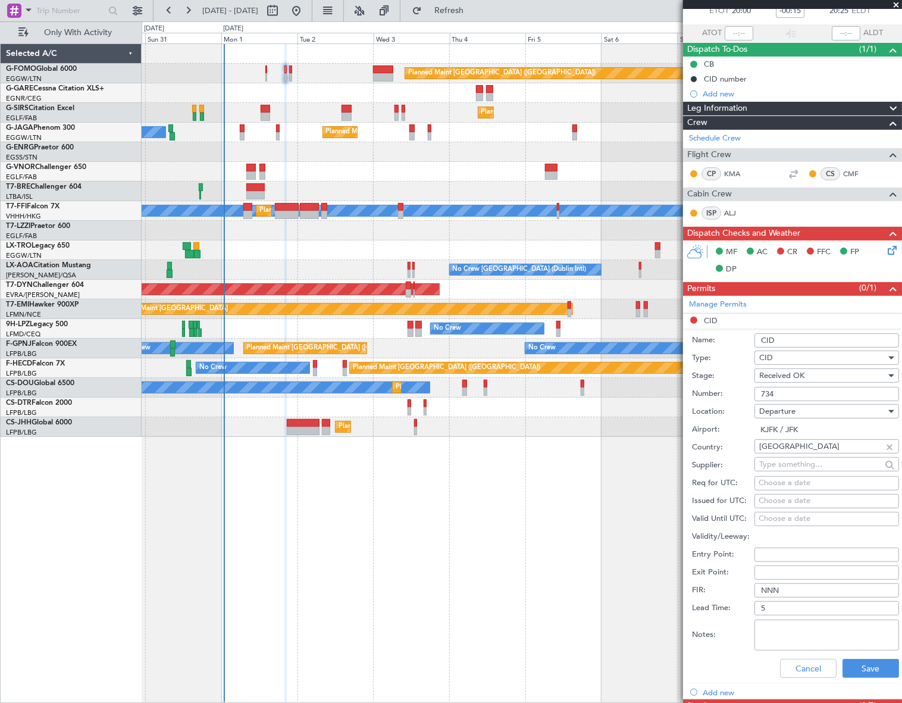
scroll to position [270, 0]
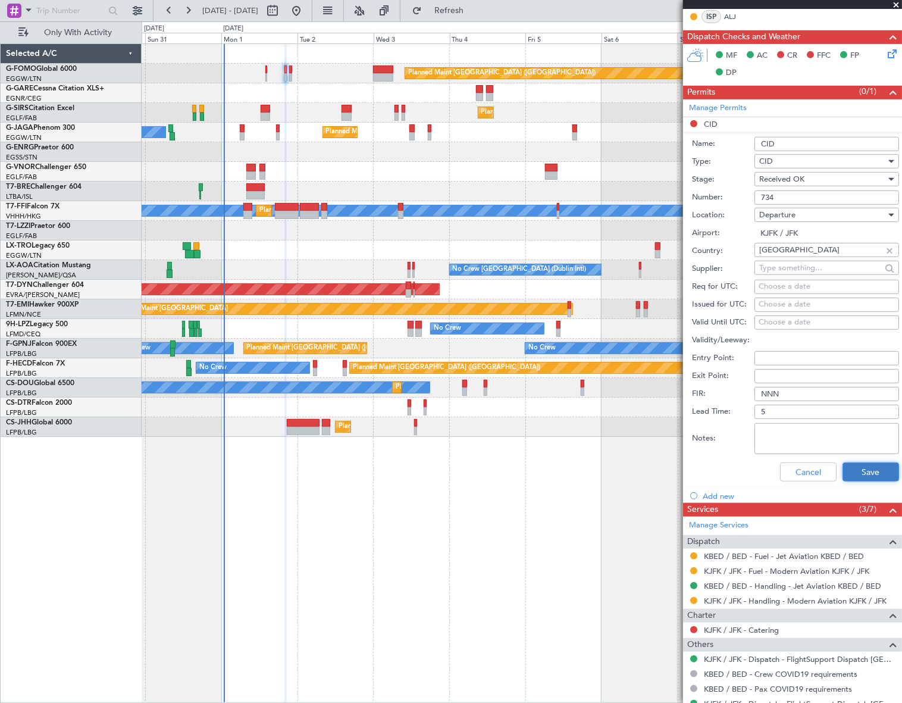
click at [866, 474] on button "Save" at bounding box center [871, 471] width 57 height 19
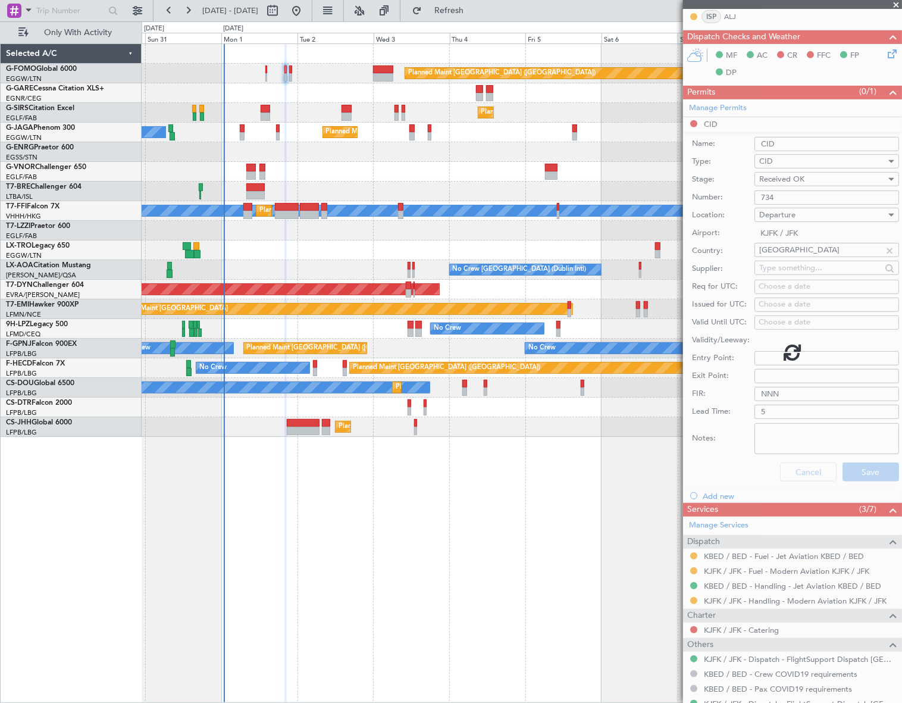
scroll to position [9, 0]
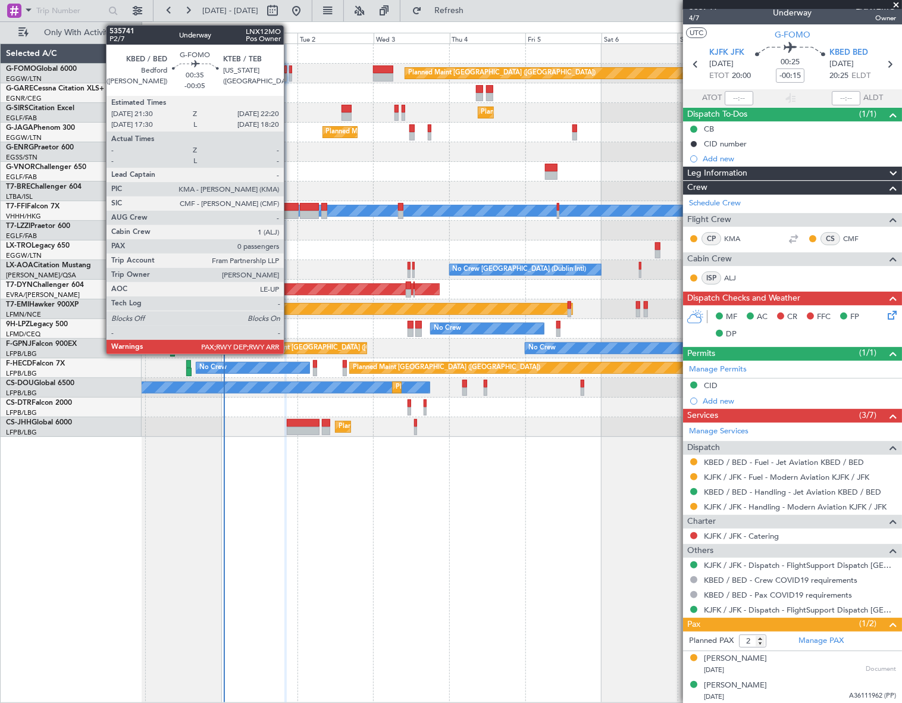
click at [289, 77] on div at bounding box center [290, 77] width 3 height 8
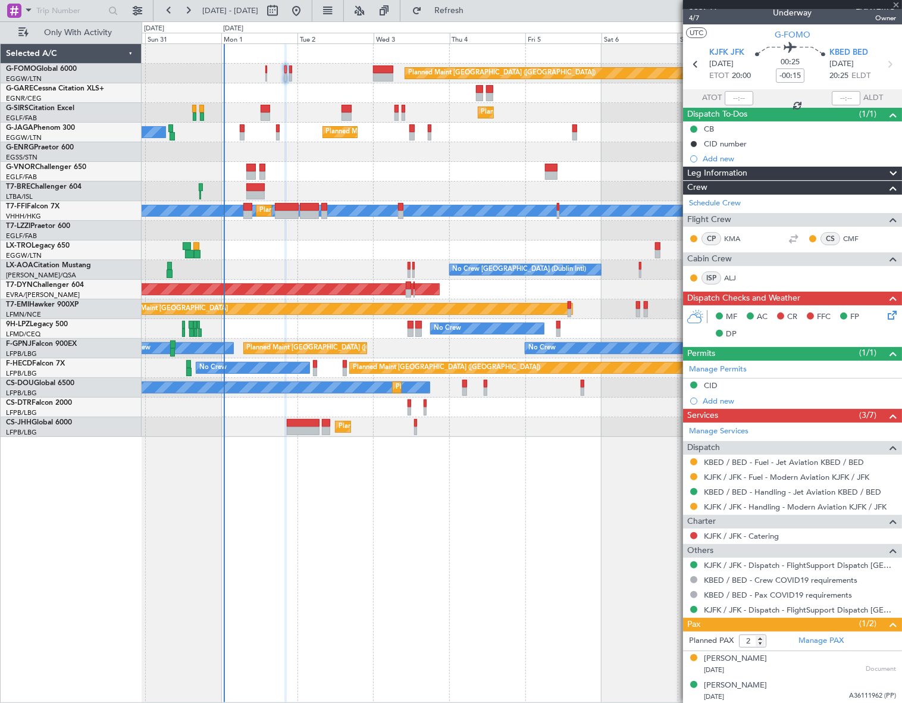
type input "-00:05"
type input "0"
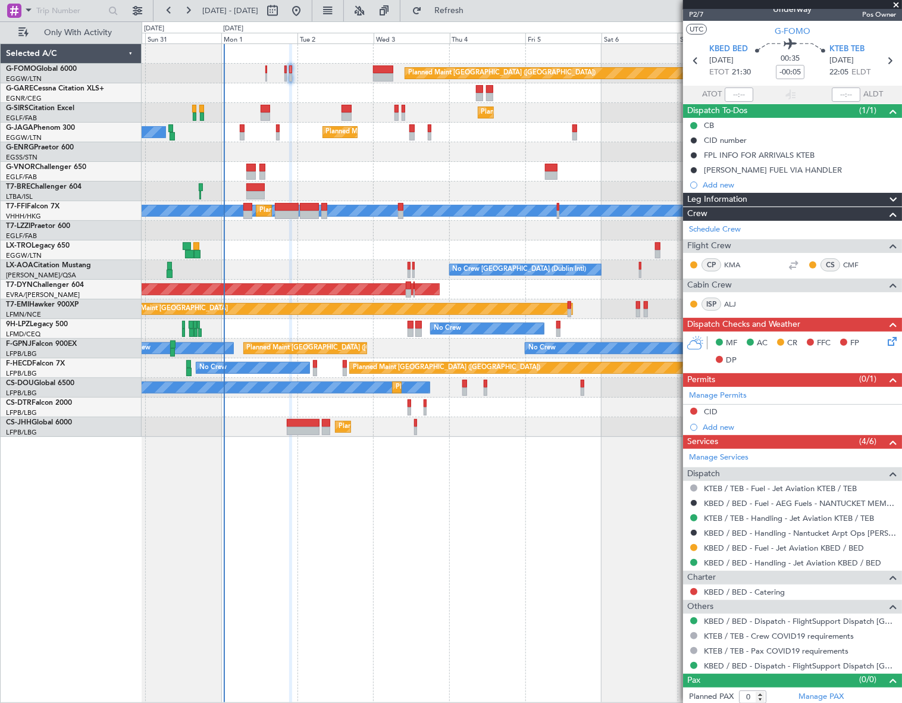
scroll to position [15, 0]
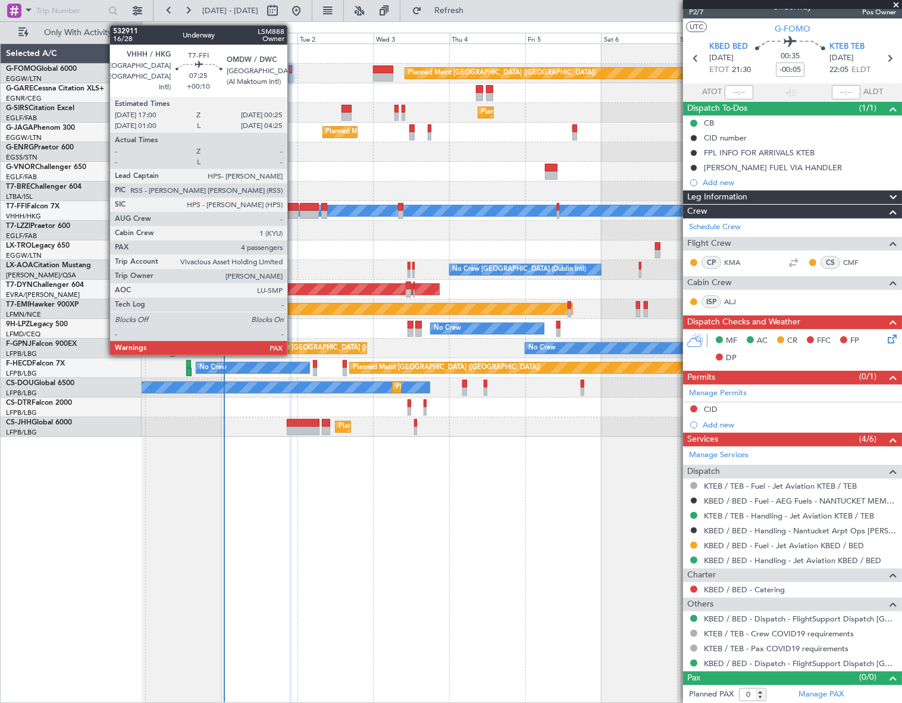
click at [293, 209] on div at bounding box center [287, 207] width 24 height 8
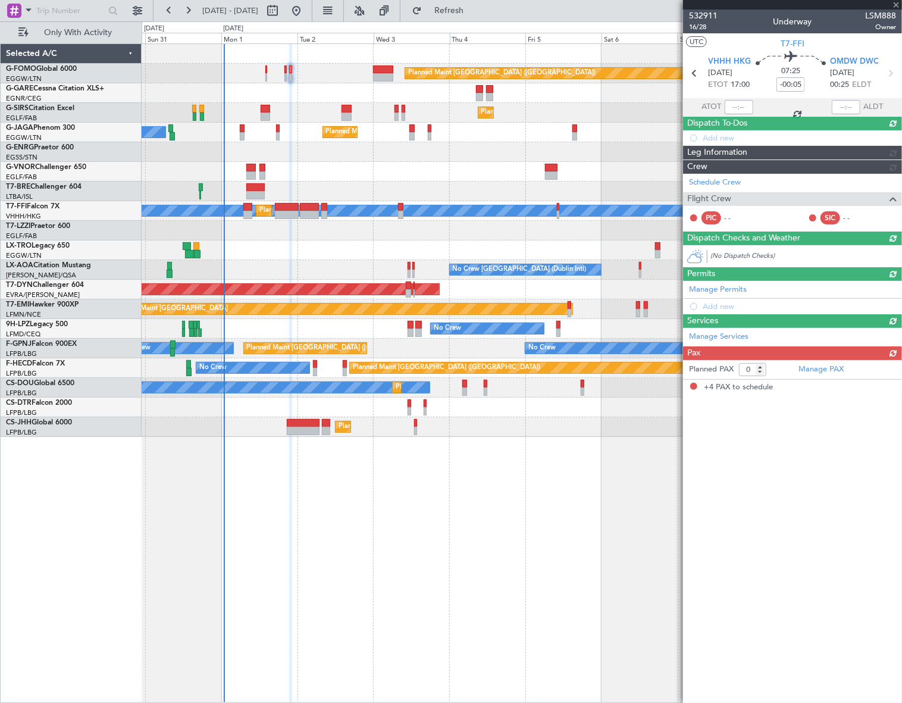
type input "+00:10"
type input "4"
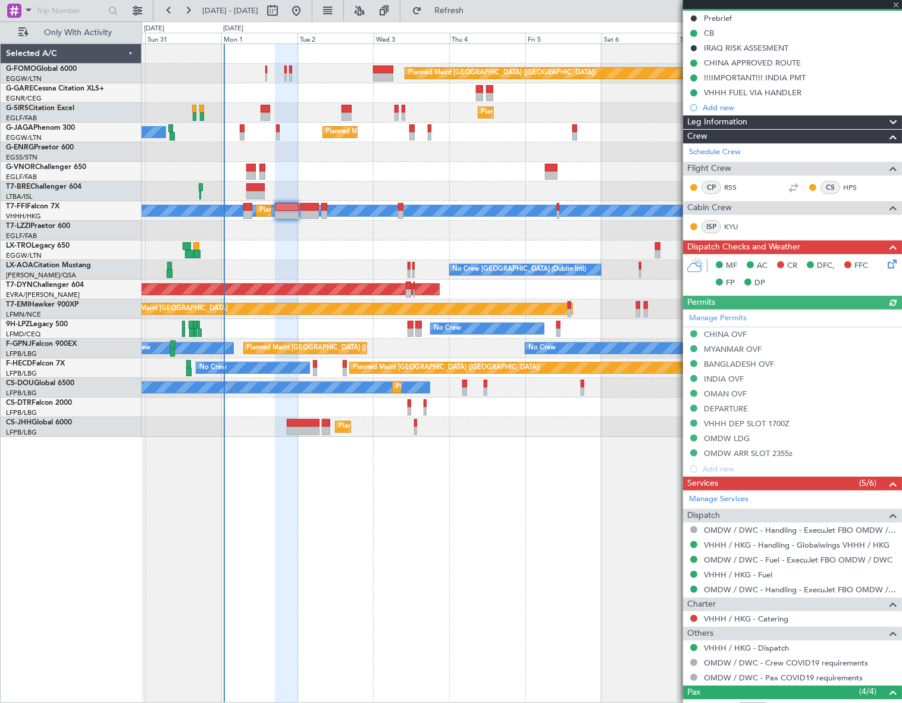
scroll to position [241, 0]
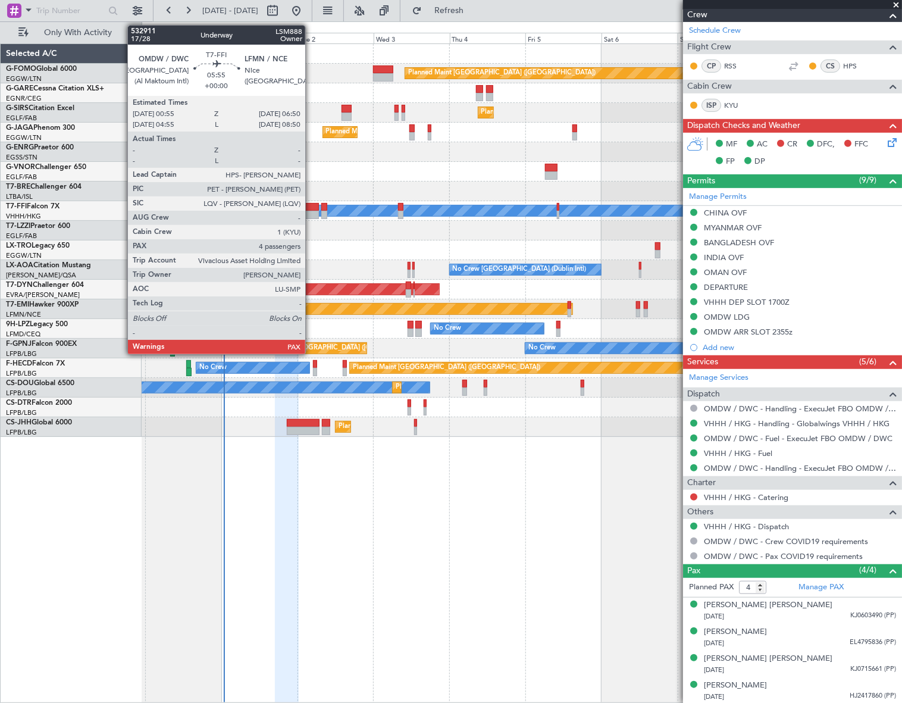
click at [306, 211] on div at bounding box center [309, 215] width 19 height 8
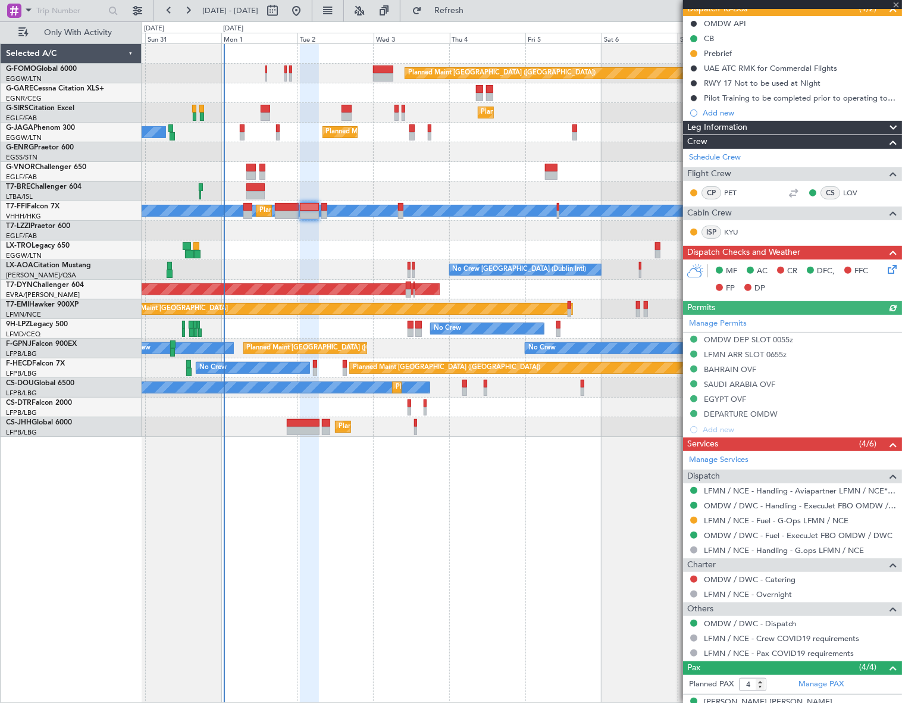
scroll to position [211, 0]
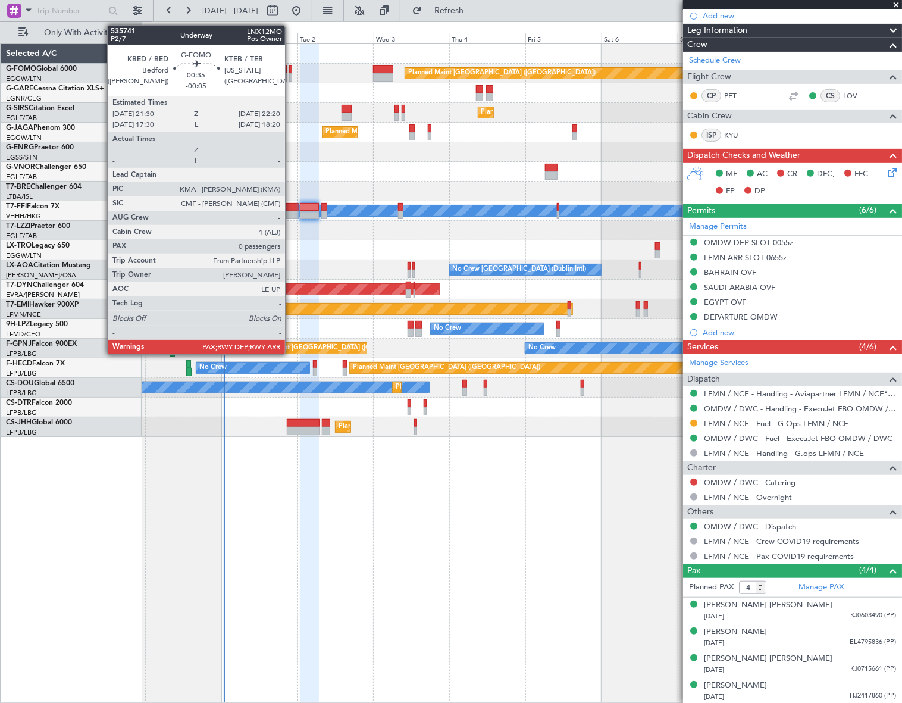
click at [290, 74] on div at bounding box center [290, 77] width 3 height 8
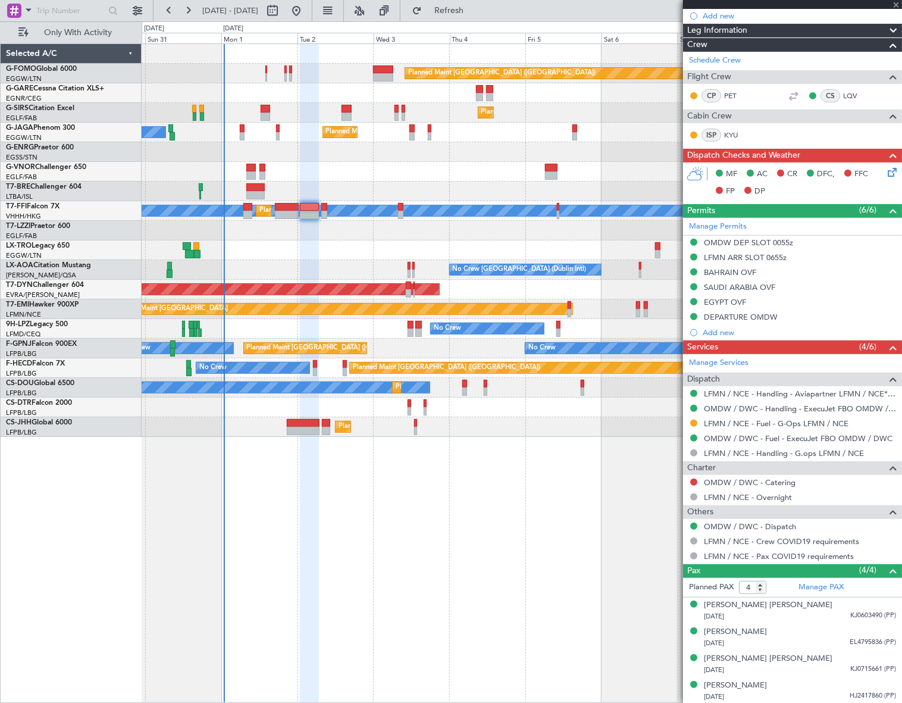
type input "-00:05"
type input "0"
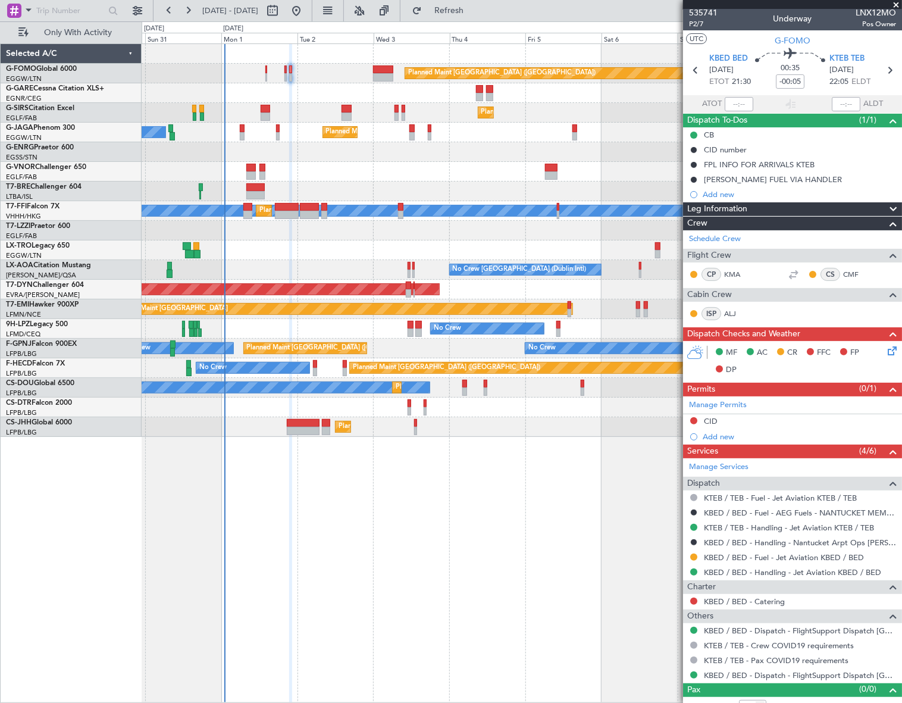
scroll to position [0, 0]
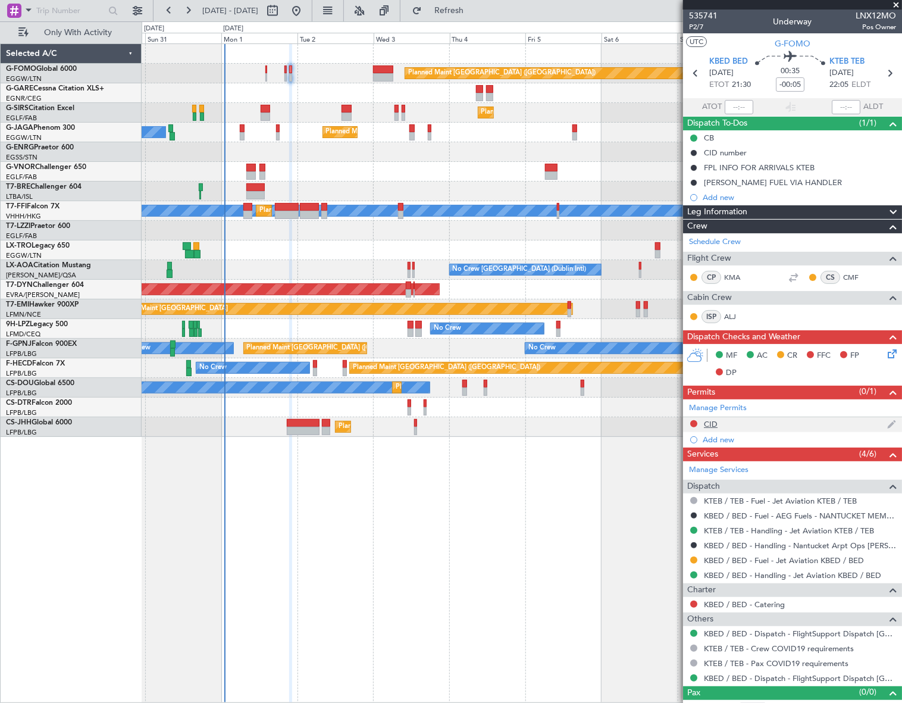
click at [710, 424] on div "CID" at bounding box center [711, 424] width 14 height 10
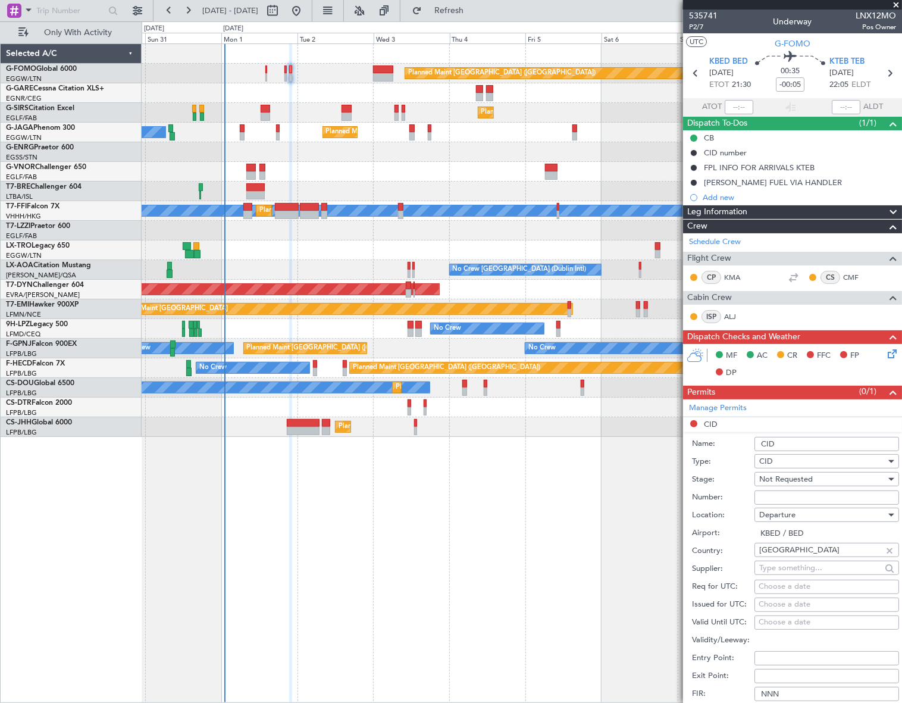
click at [766, 503] on input "Number:" at bounding box center [827, 497] width 145 height 14
paste input "077"
type input "077"
click at [772, 478] on span "Not Requested" at bounding box center [786, 479] width 54 height 11
click at [784, 572] on span "Received OK" at bounding box center [823, 574] width 126 height 18
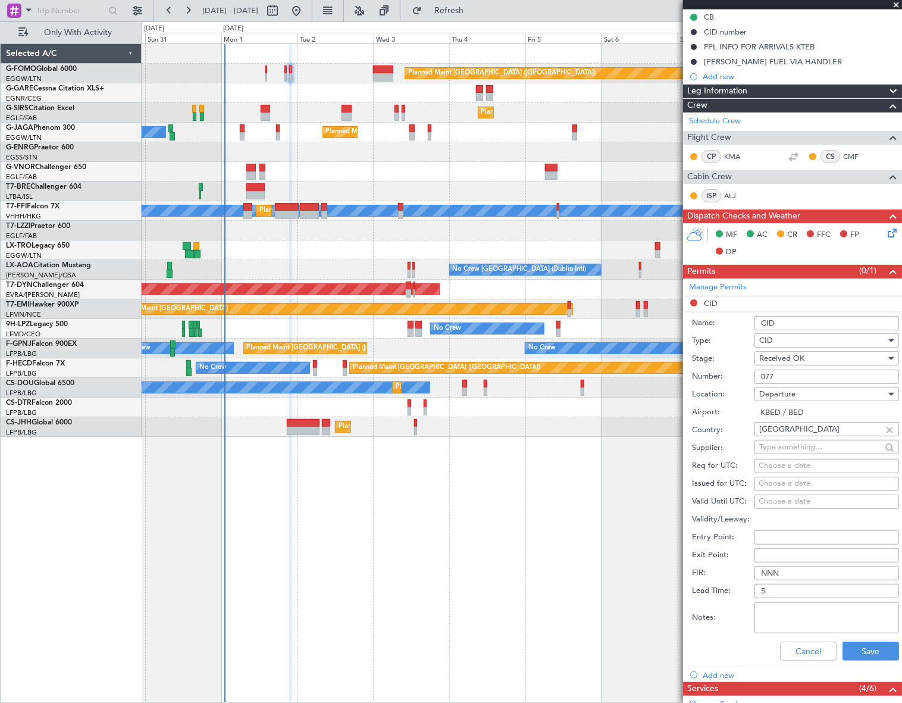
scroll to position [216, 0]
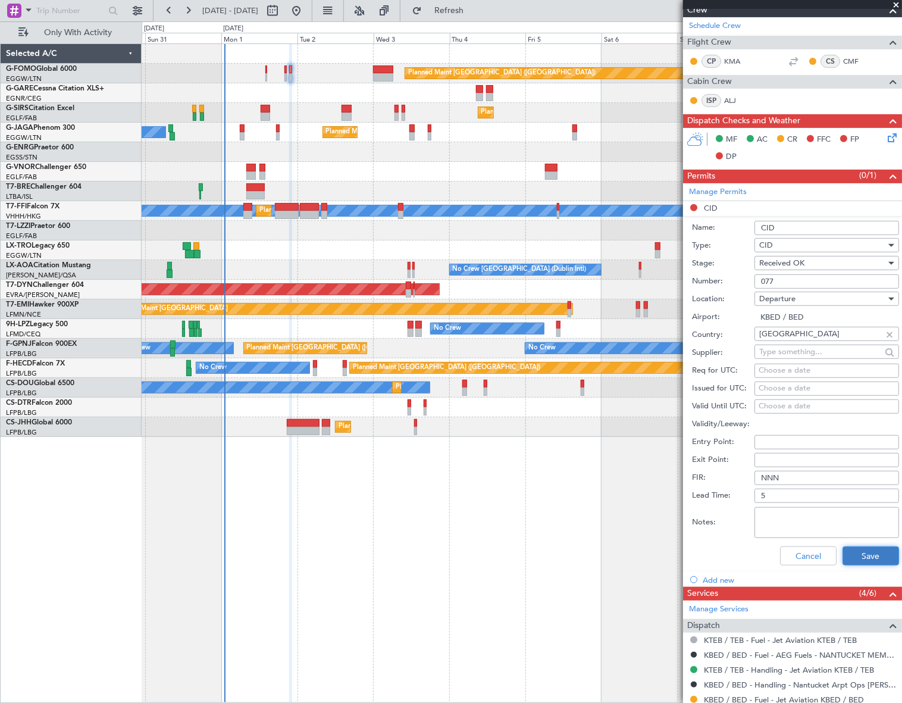
click at [850, 553] on button "Save" at bounding box center [871, 555] width 57 height 19
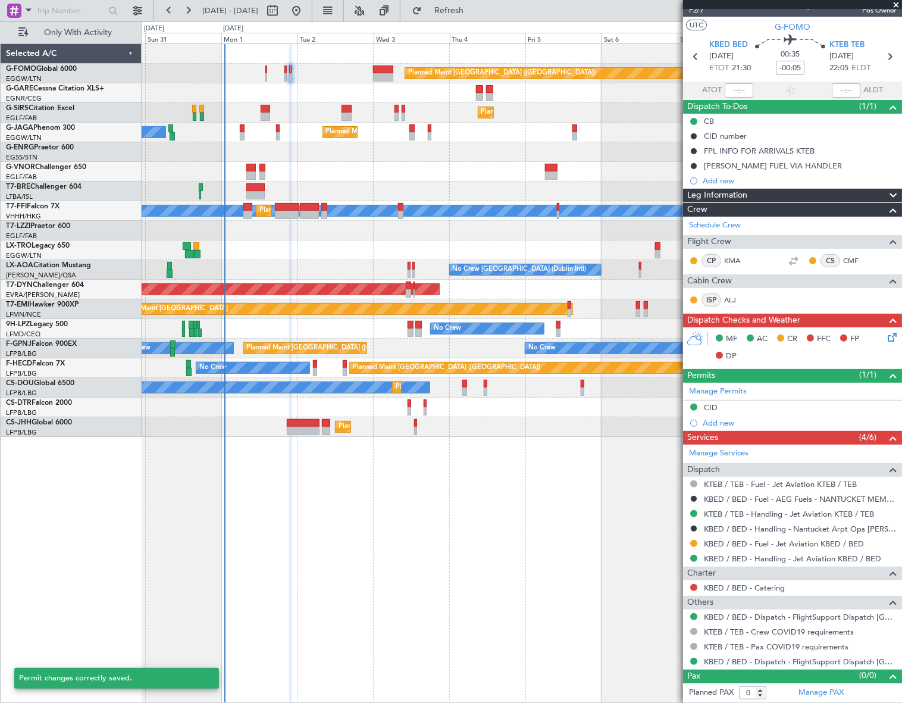
scroll to position [15, 0]
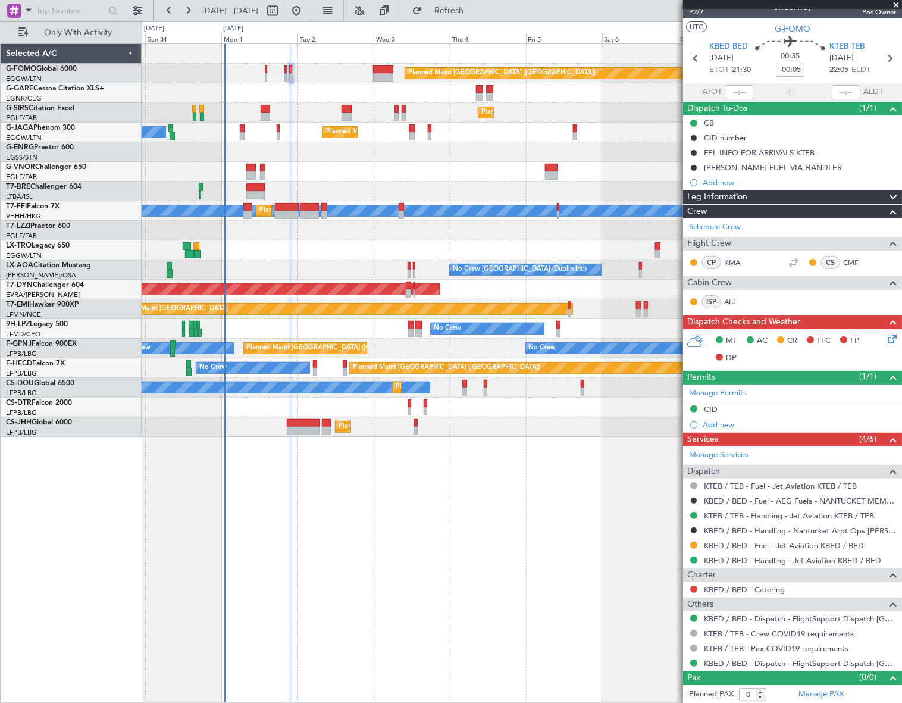
click at [738, 193] on span "Leg Information" at bounding box center [717, 197] width 60 height 14
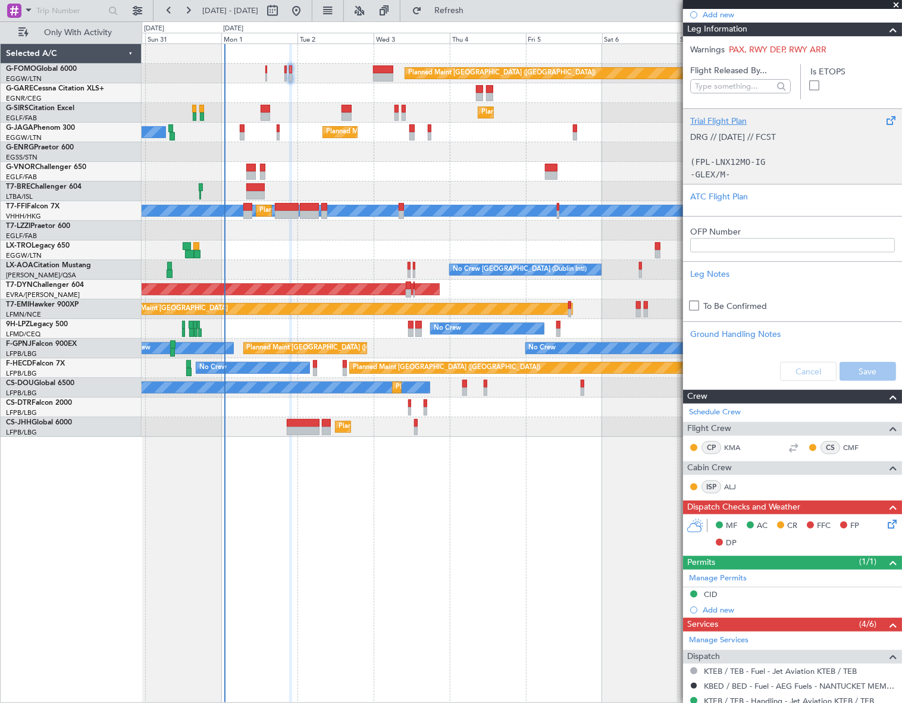
scroll to position [43, 0]
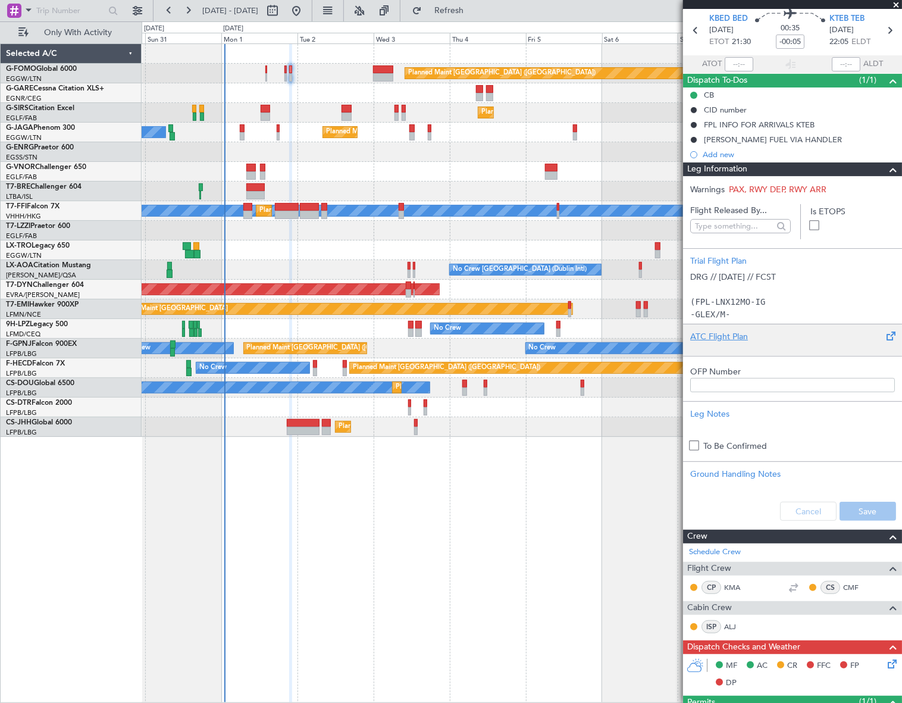
click at [717, 336] on div "ATC Flight Plan" at bounding box center [792, 336] width 205 height 12
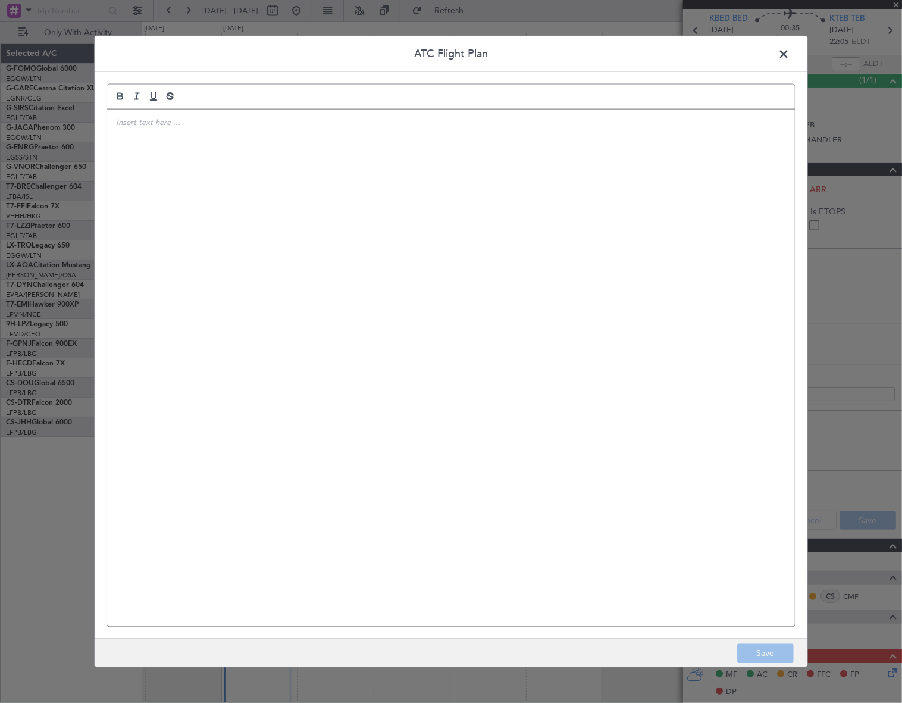
click at [531, 277] on div at bounding box center [451, 367] width 688 height 517
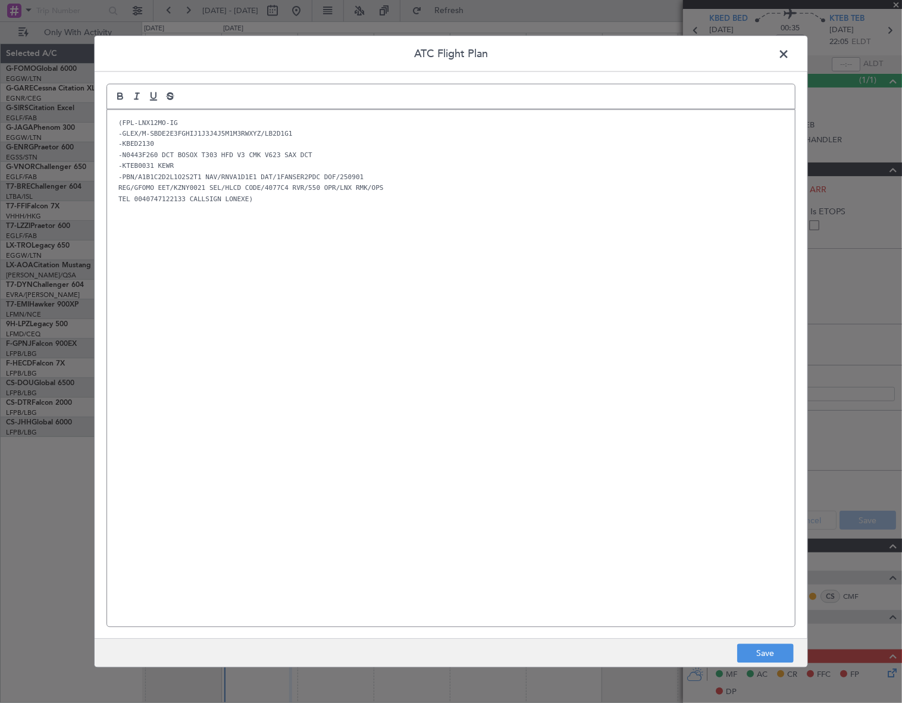
scroll to position [0, 0]
drag, startPoint x: 779, startPoint y: 656, endPoint x: 799, endPoint y: 628, distance: 34.2
click at [779, 655] on button "Save" at bounding box center [765, 653] width 57 height 19
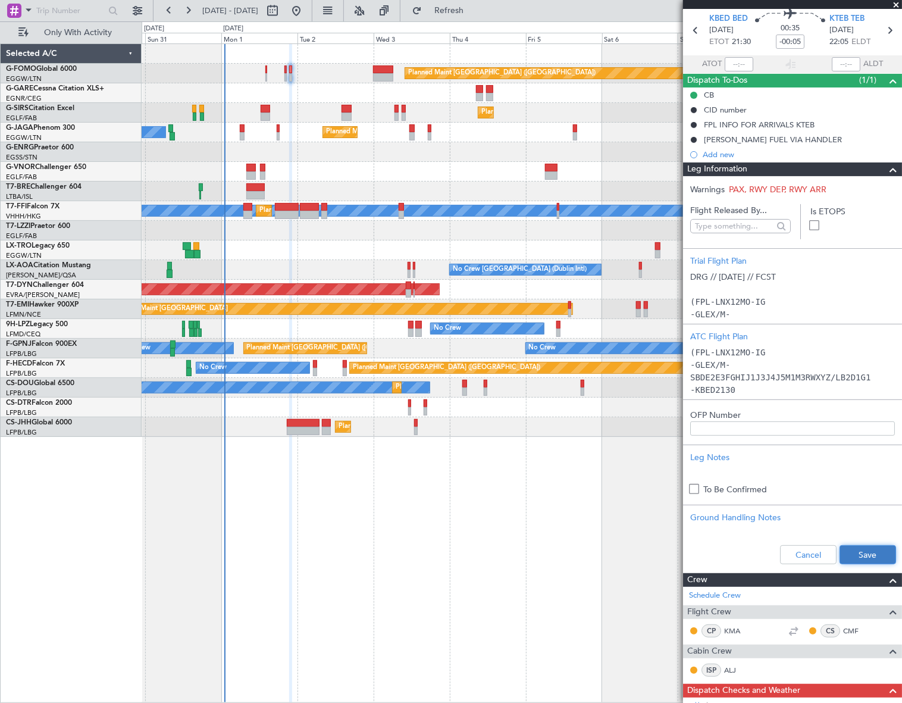
click at [863, 553] on button "Save" at bounding box center [868, 554] width 57 height 19
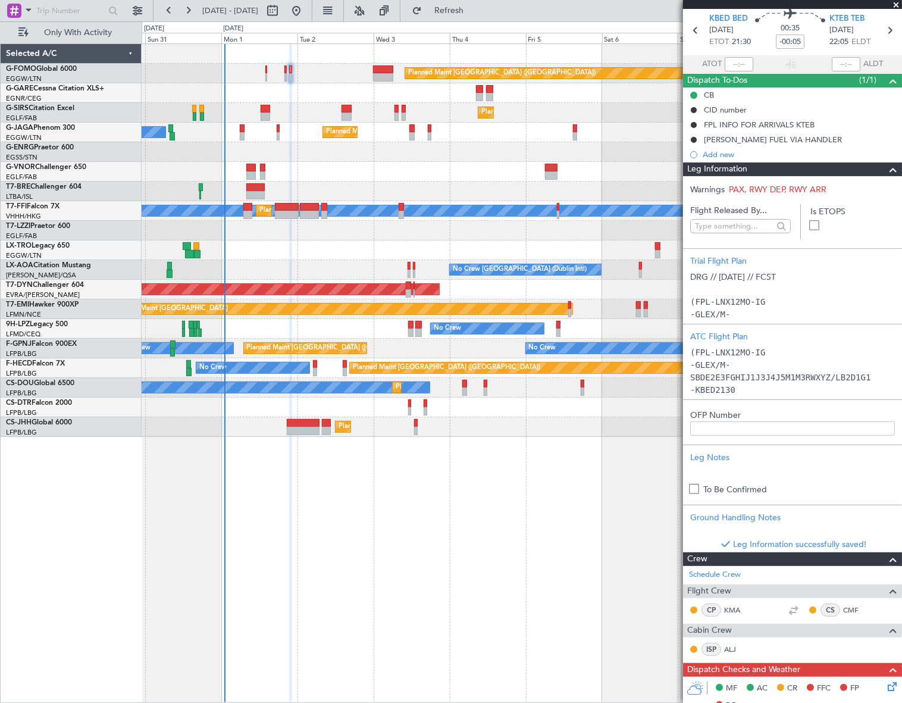
click at [887, 167] on span at bounding box center [893, 169] width 14 height 14
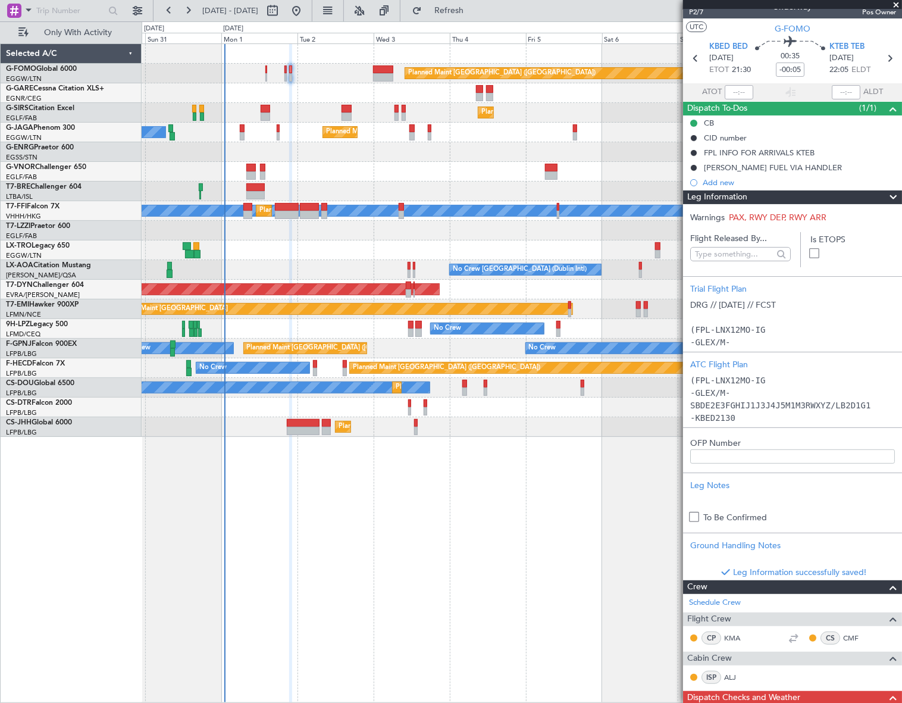
scroll to position [15, 0]
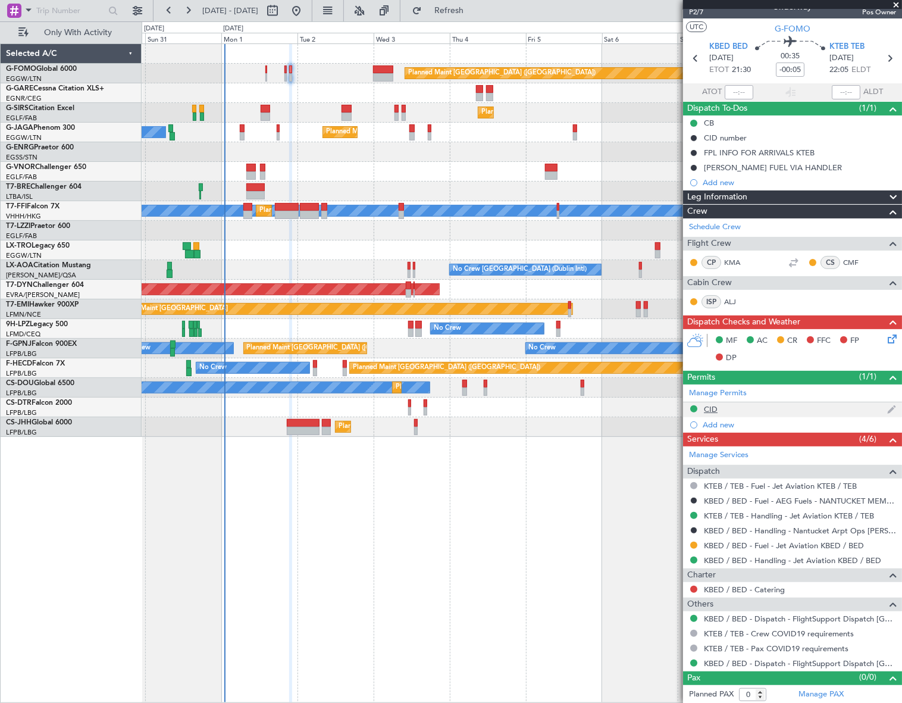
click at [703, 411] on div "CID" at bounding box center [792, 409] width 219 height 15
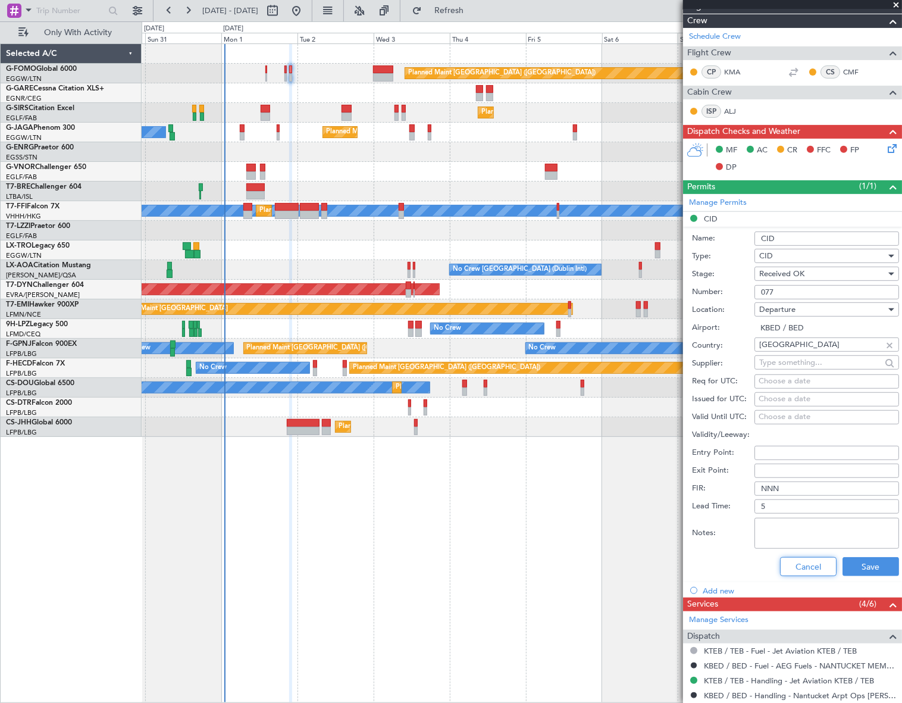
click at [799, 562] on button "Cancel" at bounding box center [808, 566] width 57 height 19
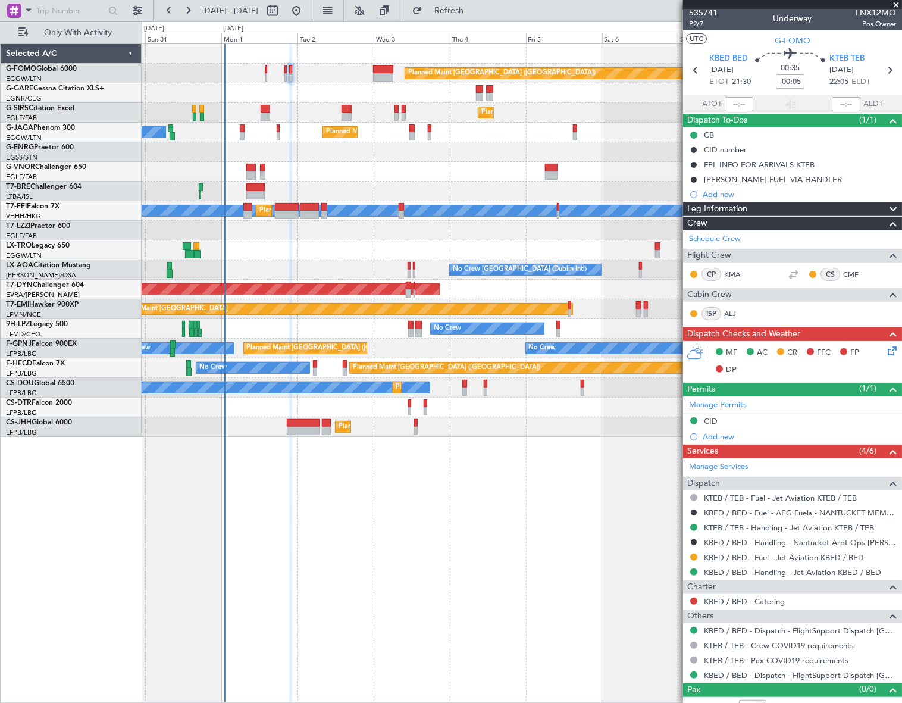
scroll to position [0, 0]
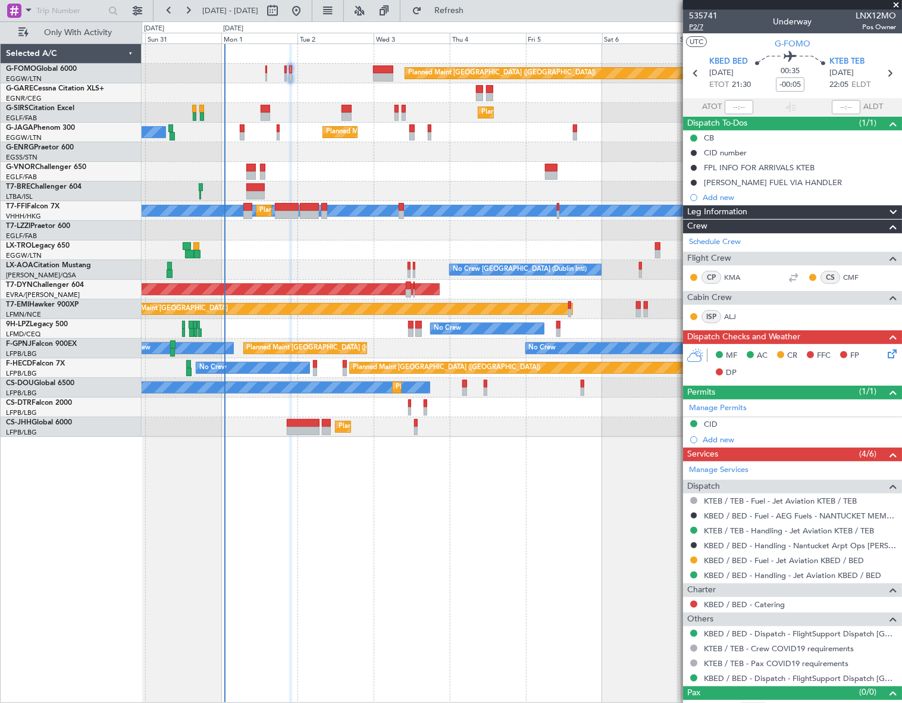
click at [692, 29] on span "P2/7" at bounding box center [703, 27] width 29 height 10
click at [885, 351] on icon at bounding box center [890, 352] width 10 height 10
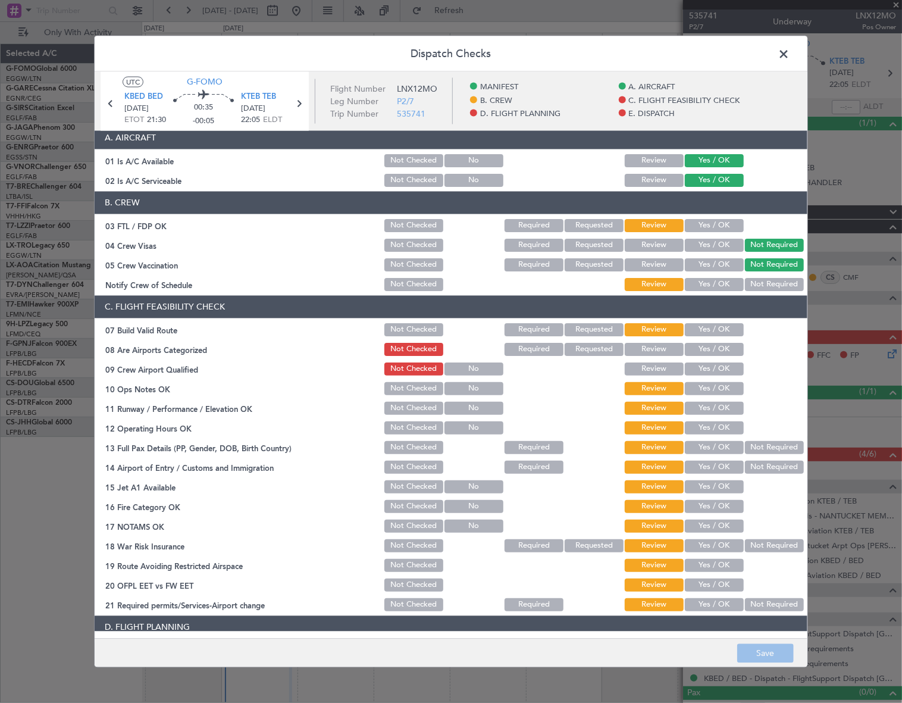
scroll to position [162, 0]
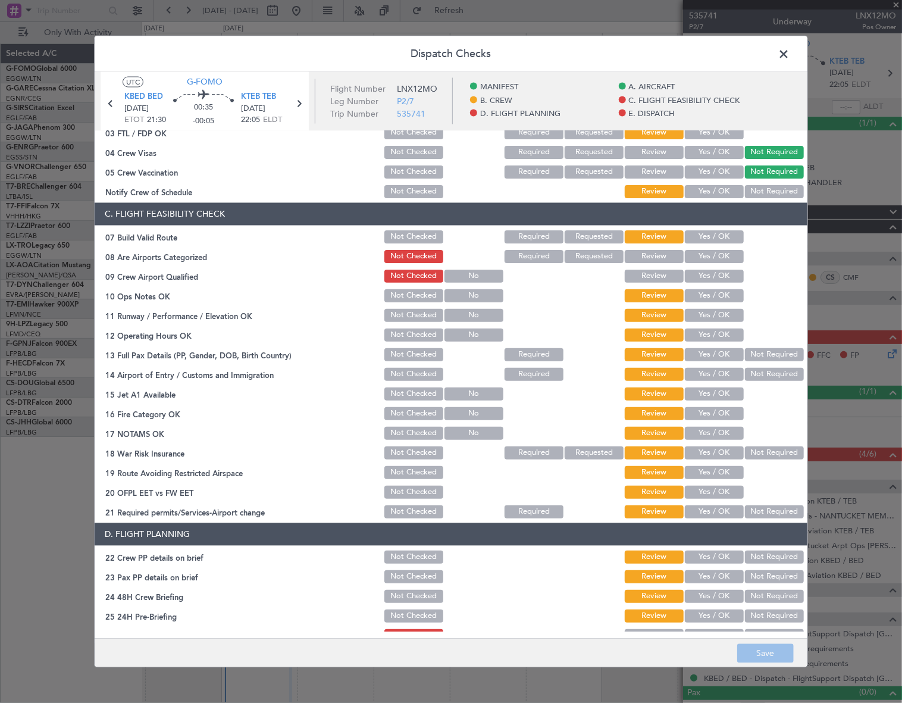
click at [716, 237] on button "Yes / OK" at bounding box center [714, 236] width 59 height 13
click at [712, 293] on button "Yes / OK" at bounding box center [714, 295] width 59 height 13
click at [713, 317] on button "Yes / OK" at bounding box center [714, 314] width 59 height 13
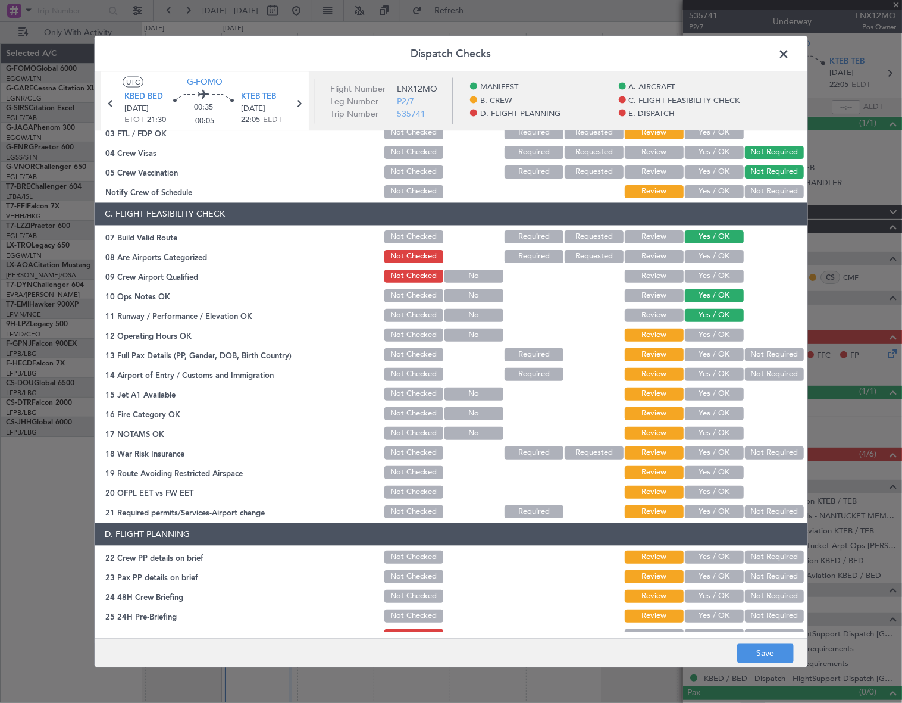
click at [714, 333] on button "Yes / OK" at bounding box center [714, 334] width 59 height 13
drag, startPoint x: 712, startPoint y: 358, endPoint x: 720, endPoint y: 373, distance: 16.8
click at [713, 358] on button "Yes / OK" at bounding box center [714, 354] width 59 height 13
click at [721, 377] on button "Yes / OK" at bounding box center [714, 373] width 59 height 13
click at [723, 399] on div "Yes / OK" at bounding box center [713, 393] width 60 height 17
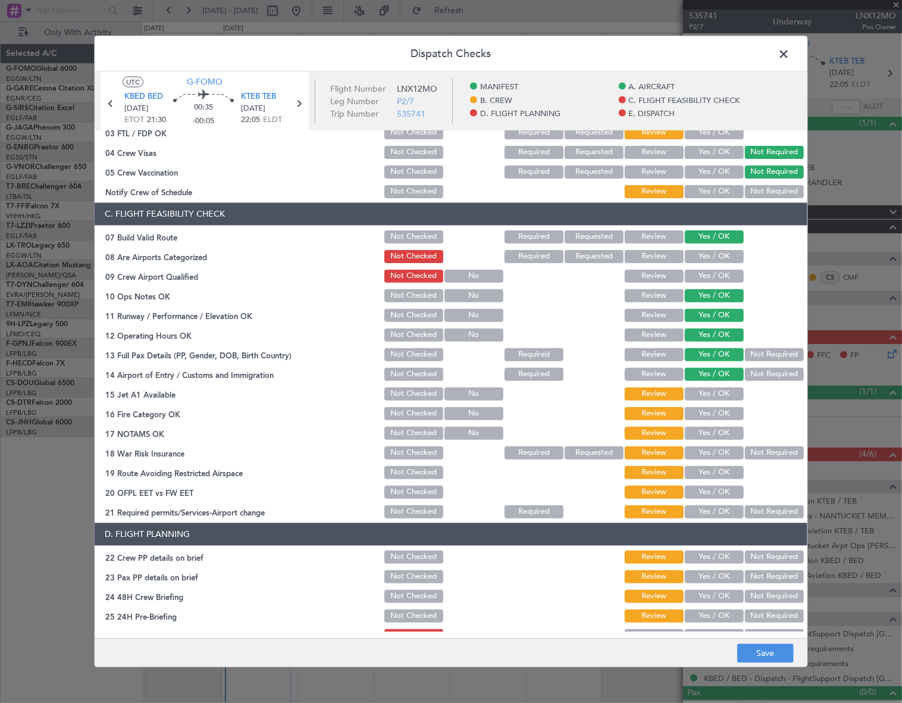
click at [725, 391] on button "Yes / OK" at bounding box center [714, 393] width 59 height 13
drag, startPoint x: 722, startPoint y: 413, endPoint x: 726, endPoint y: 428, distance: 15.3
click at [722, 414] on button "Yes / OK" at bounding box center [714, 412] width 59 height 13
click at [726, 428] on button "Yes / OK" at bounding box center [714, 432] width 59 height 13
click at [762, 449] on button "Not Required" at bounding box center [774, 452] width 59 height 13
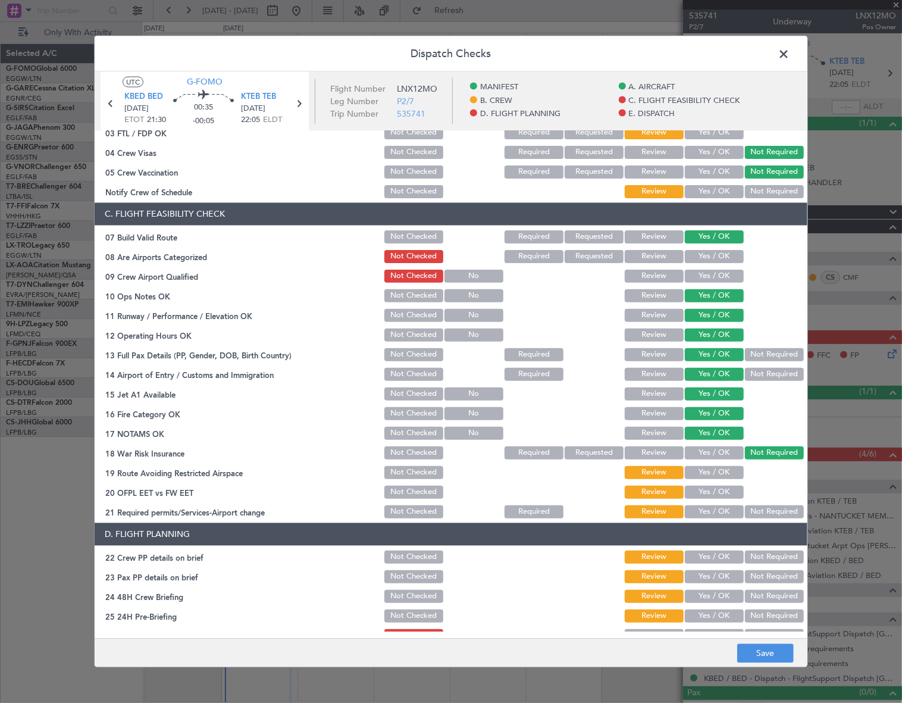
drag, startPoint x: 721, startPoint y: 464, endPoint x: 711, endPoint y: 493, distance: 30.3
click at [720, 467] on button "Yes / OK" at bounding box center [714, 471] width 59 height 13
click at [713, 487] on button "Yes / OK" at bounding box center [714, 491] width 59 height 13
click at [716, 503] on div "Yes / OK" at bounding box center [713, 511] width 60 height 17
click at [715, 506] on button "Yes / OK" at bounding box center [714, 511] width 59 height 13
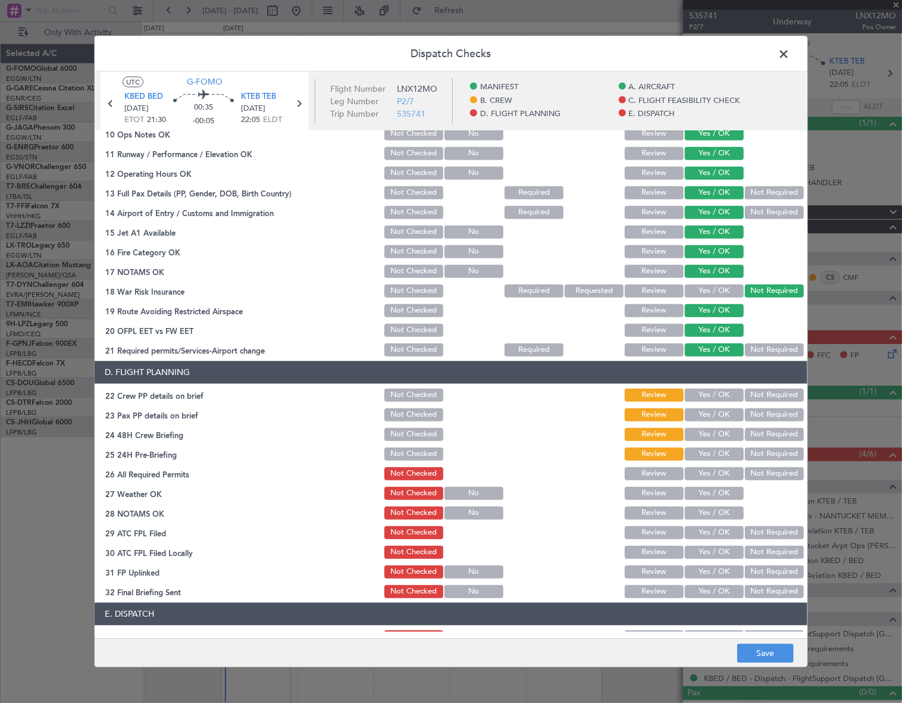
scroll to position [487, 0]
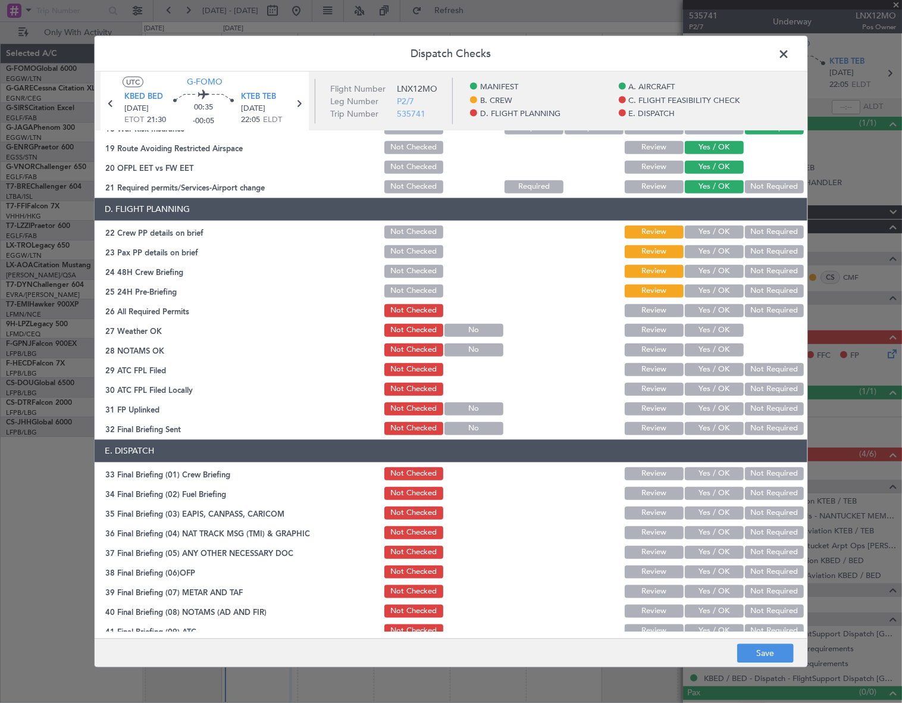
click at [711, 225] on button "Yes / OK" at bounding box center [714, 231] width 59 height 13
click at [709, 250] on button "Yes / OK" at bounding box center [714, 251] width 59 height 13
click at [745, 273] on button "Not Required" at bounding box center [774, 270] width 59 height 13
click at [727, 268] on button "Yes / OK" at bounding box center [714, 270] width 59 height 13
click at [756, 287] on button "Not Required" at bounding box center [774, 290] width 59 height 13
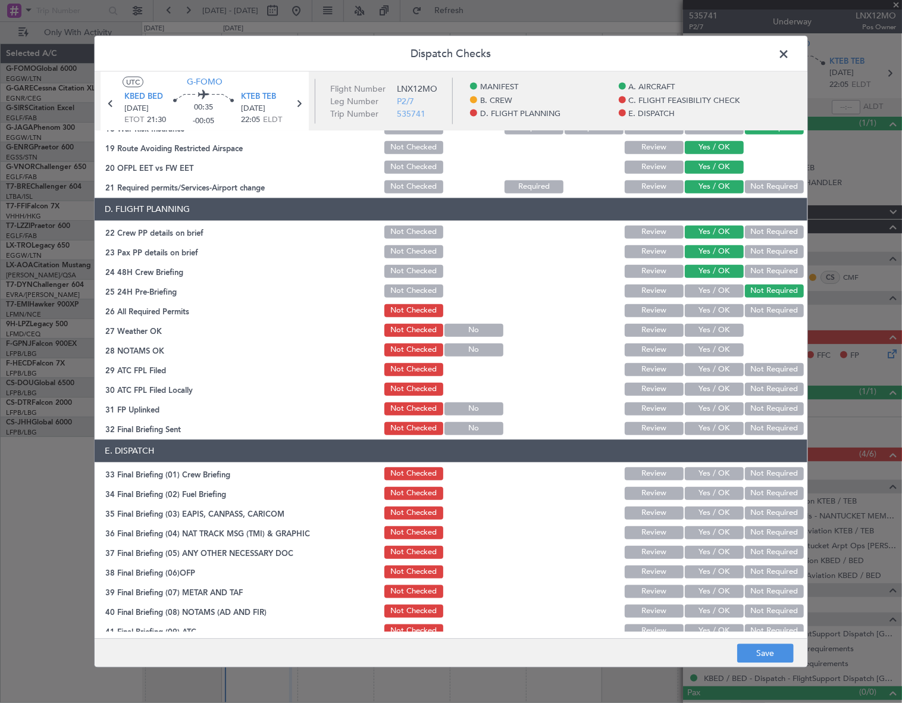
click at [729, 308] on button "Yes / OK" at bounding box center [714, 309] width 59 height 13
click at [720, 330] on button "Yes / OK" at bounding box center [714, 329] width 59 height 13
drag, startPoint x: 716, startPoint y: 348, endPoint x: 718, endPoint y: 365, distance: 17.3
click at [715, 352] on button "Yes / OK" at bounding box center [714, 349] width 59 height 13
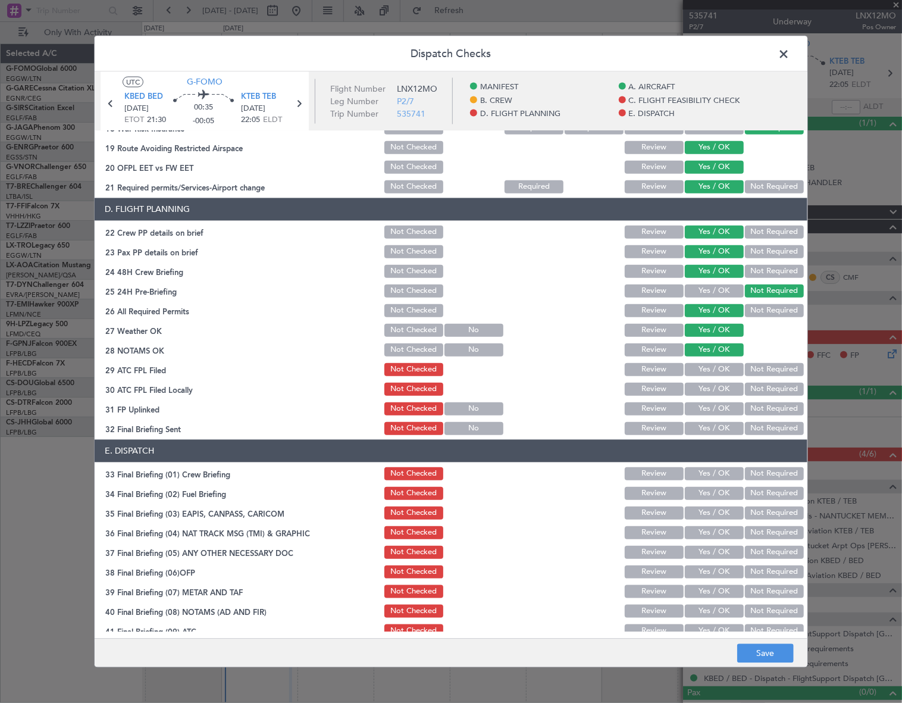
click at [719, 368] on button "Yes / OK" at bounding box center [714, 368] width 59 height 13
click at [752, 387] on button "Not Required" at bounding box center [774, 388] width 59 height 13
drag, startPoint x: 715, startPoint y: 403, endPoint x: 718, endPoint y: 423, distance: 19.4
click at [715, 404] on button "Yes / OK" at bounding box center [714, 408] width 59 height 13
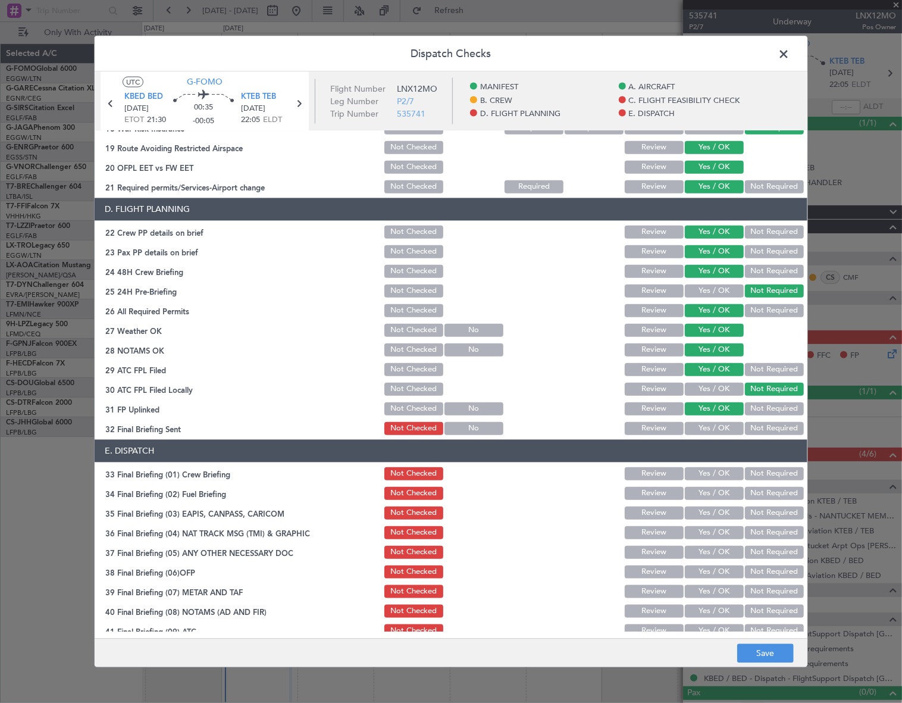
click at [719, 430] on button "Yes / OK" at bounding box center [714, 427] width 59 height 13
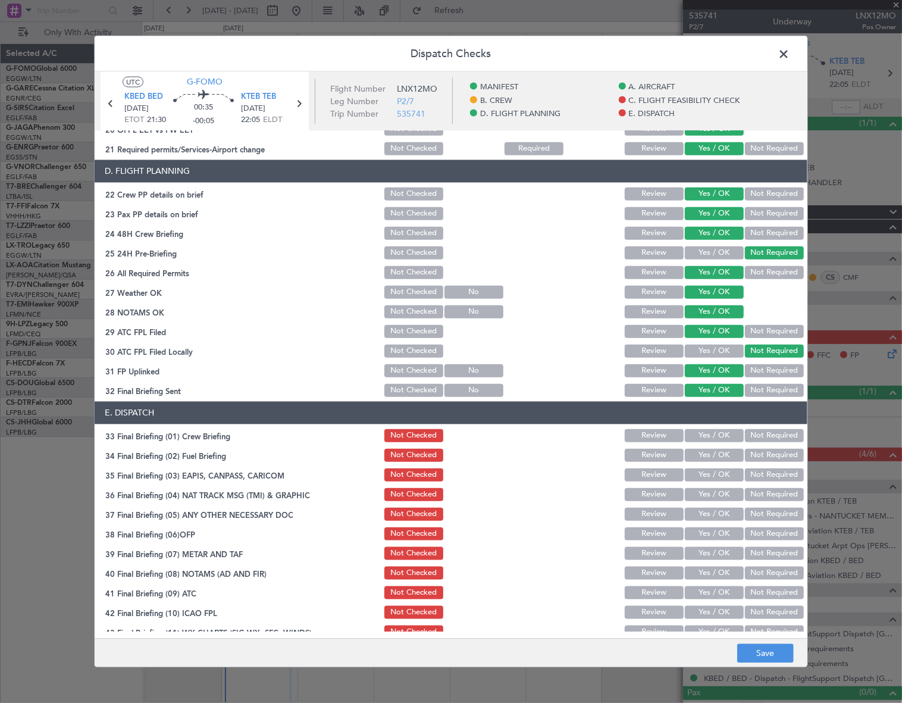
scroll to position [555, 0]
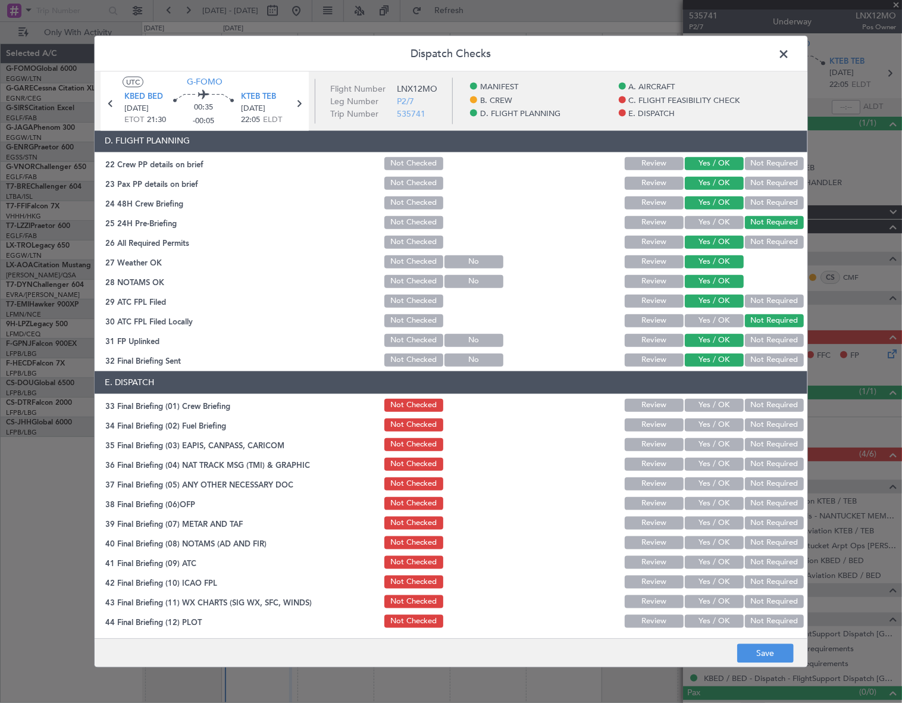
click at [708, 405] on button "Yes / OK" at bounding box center [714, 404] width 59 height 13
click at [709, 424] on button "Yes / OK" at bounding box center [714, 424] width 59 height 13
click at [762, 438] on button "Not Required" at bounding box center [774, 443] width 59 height 13
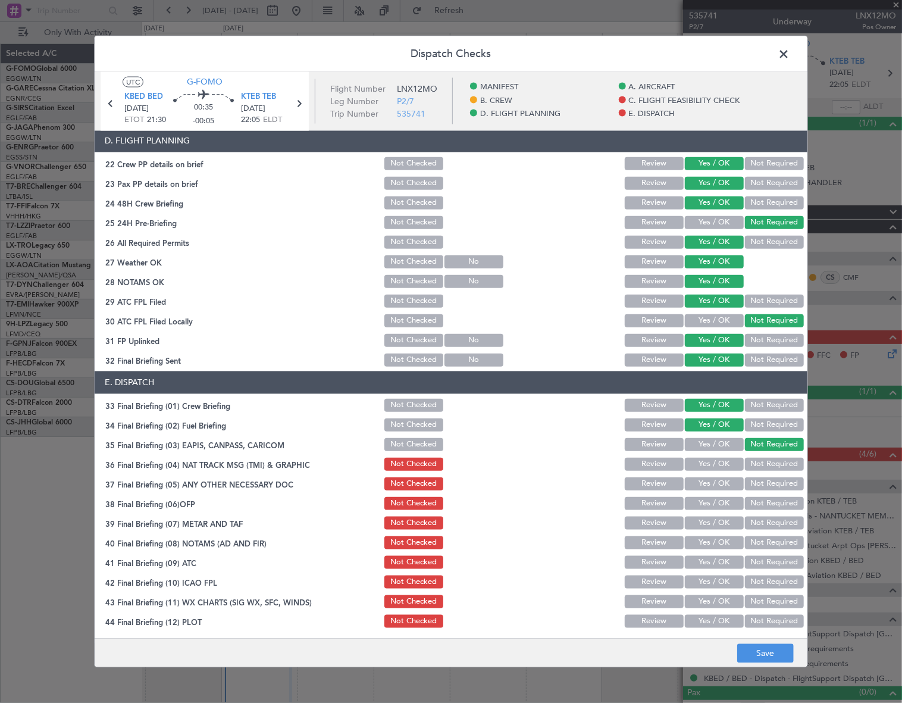
click at [757, 465] on button "Not Required" at bounding box center [774, 463] width 59 height 13
click at [725, 478] on button "Yes / OK" at bounding box center [714, 483] width 59 height 13
drag, startPoint x: 721, startPoint y: 504, endPoint x: 721, endPoint y: 520, distance: 16.1
click at [721, 505] on button "Yes / OK" at bounding box center [714, 502] width 59 height 13
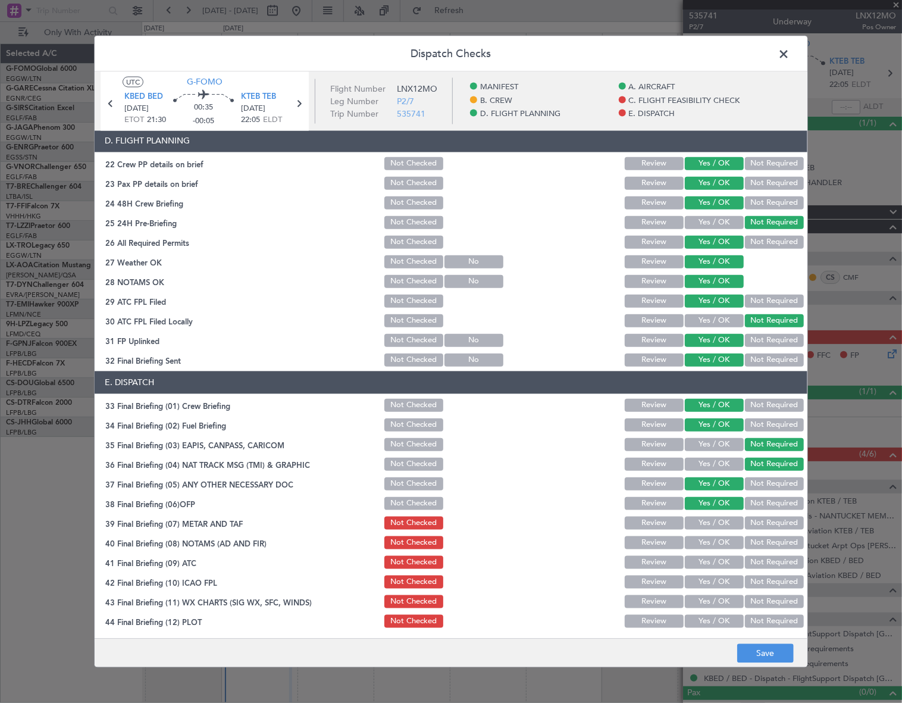
drag, startPoint x: 722, startPoint y: 521, endPoint x: 722, endPoint y: 537, distance: 16.1
click at [722, 525] on button "Yes / OK" at bounding box center [714, 522] width 59 height 13
drag, startPoint x: 723, startPoint y: 541, endPoint x: 725, endPoint y: 557, distance: 16.2
click at [722, 541] on button "Yes / OK" at bounding box center [714, 542] width 59 height 13
drag, startPoint x: 725, startPoint y: 562, endPoint x: 719, endPoint y: 579, distance: 18.5
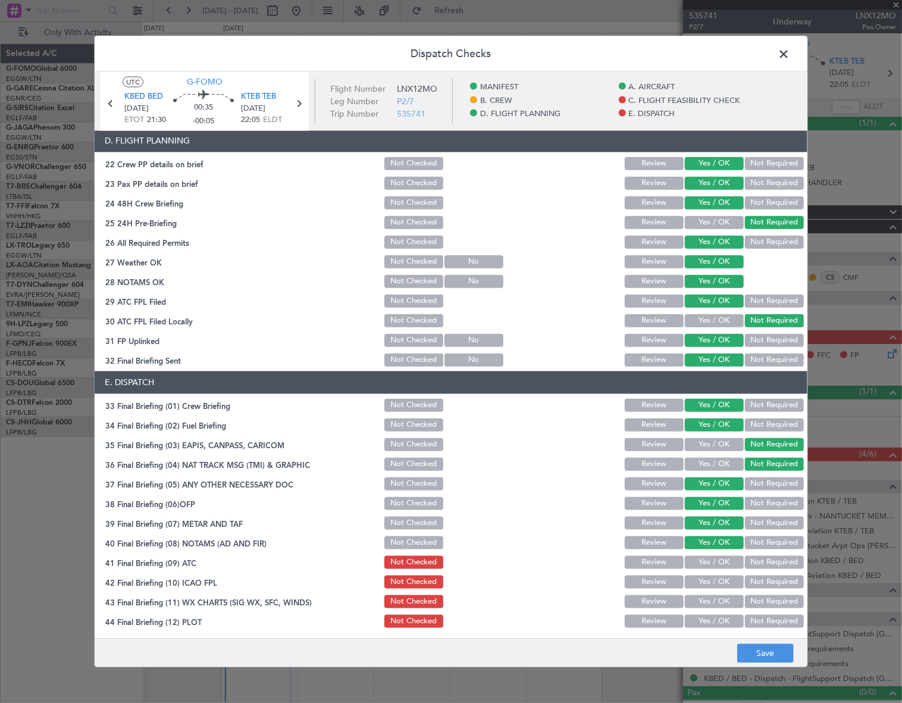
click at [725, 562] on button "Yes / OK" at bounding box center [714, 561] width 59 height 13
drag, startPoint x: 719, startPoint y: 580, endPoint x: 716, endPoint y: 592, distance: 13.0
click at [719, 580] on button "Yes / OK" at bounding box center [714, 581] width 59 height 13
click at [717, 601] on button "Yes / OK" at bounding box center [714, 600] width 59 height 13
click at [719, 621] on button "Yes / OK" at bounding box center [714, 620] width 59 height 13
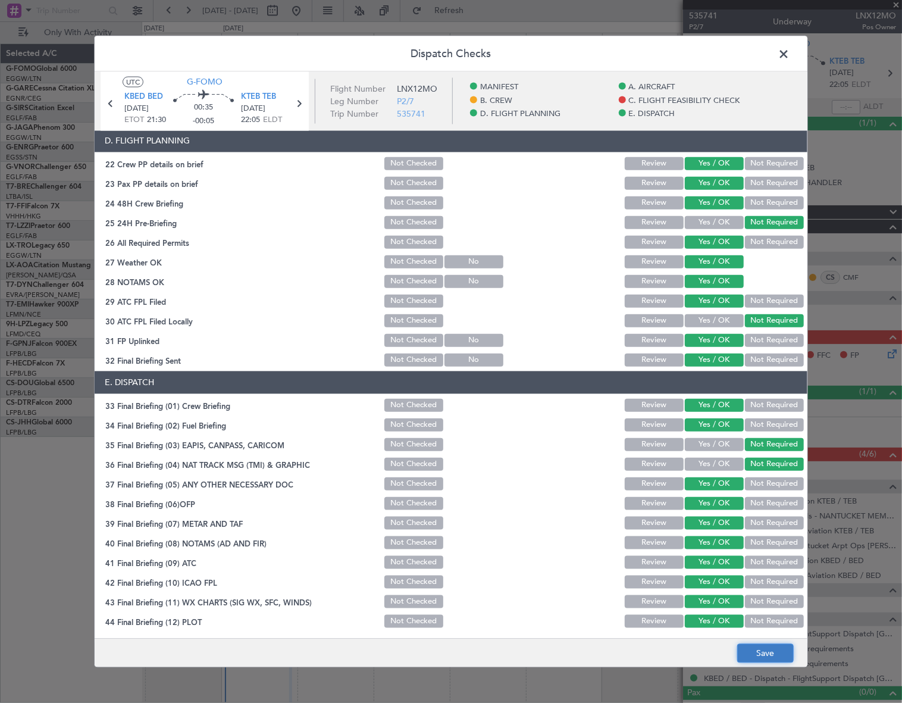
click at [756, 658] on button "Save" at bounding box center [765, 653] width 57 height 19
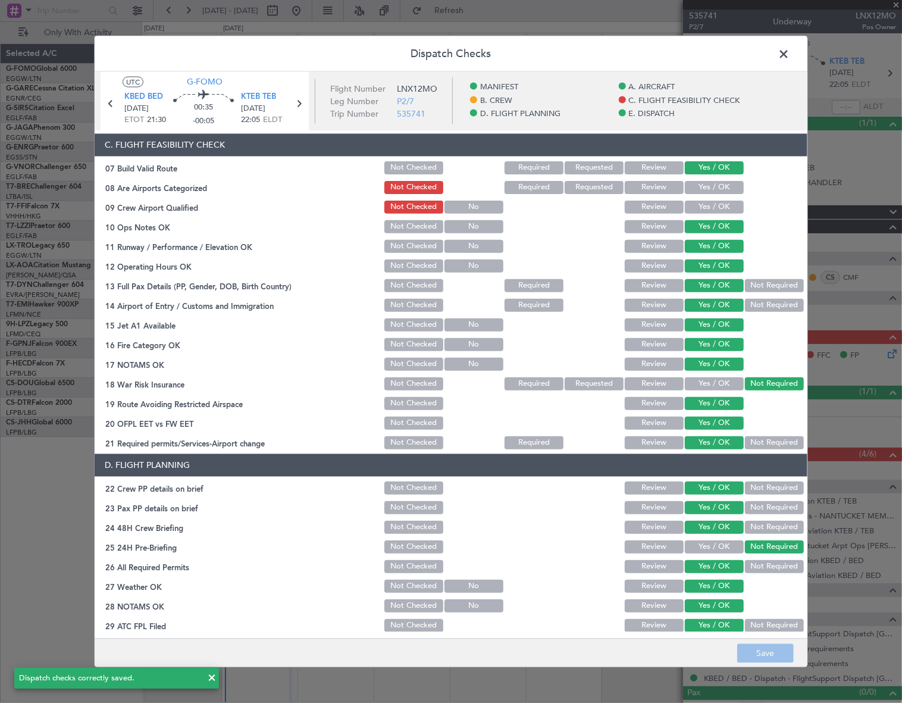
scroll to position [0, 0]
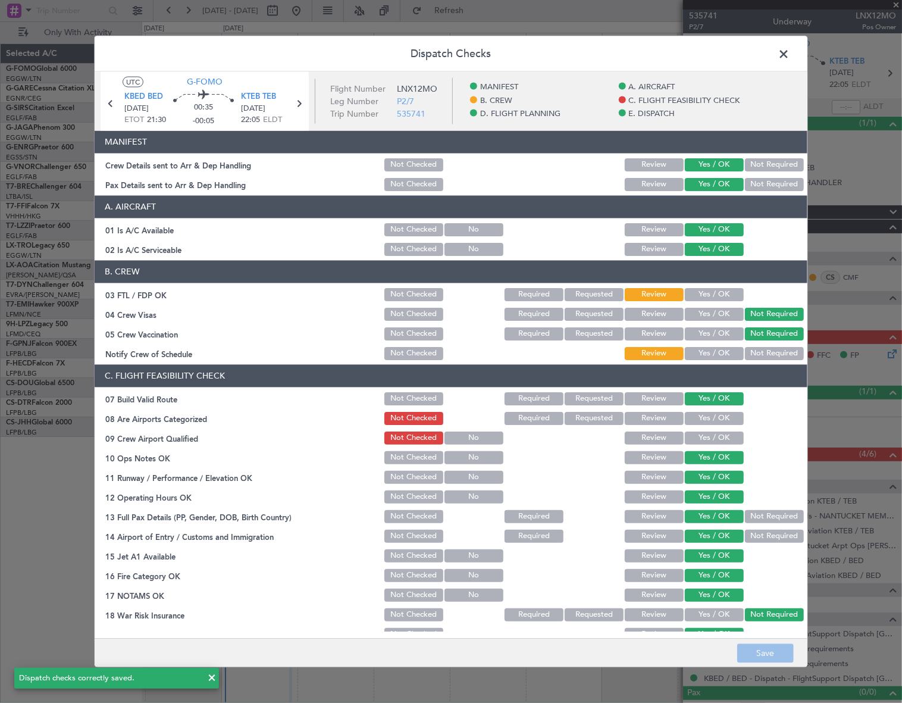
click at [790, 52] on span at bounding box center [790, 57] width 0 height 24
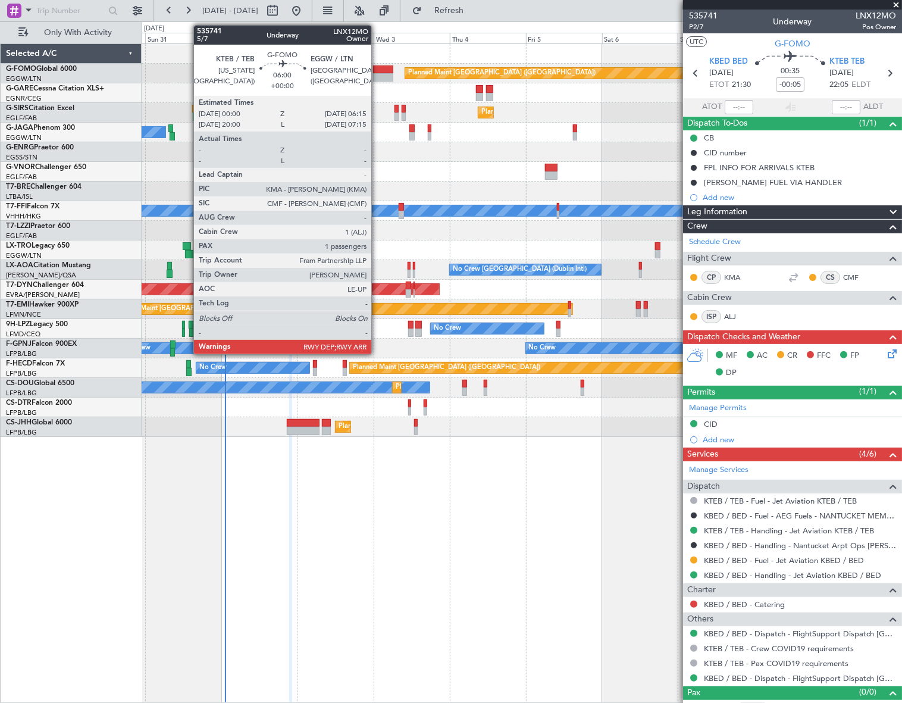
click at [377, 69] on div at bounding box center [383, 69] width 20 height 8
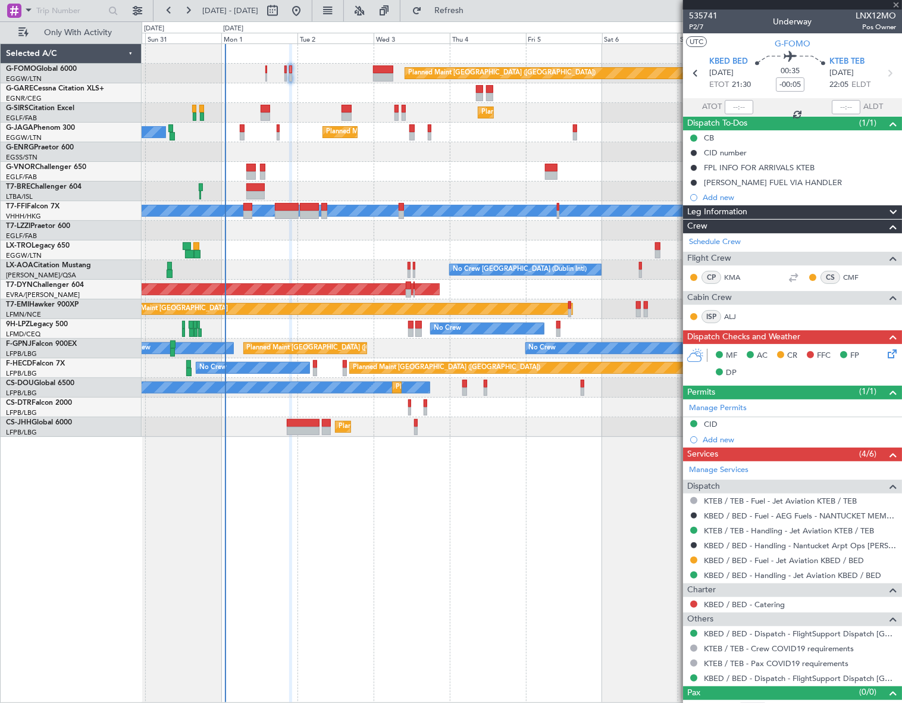
type input "1"
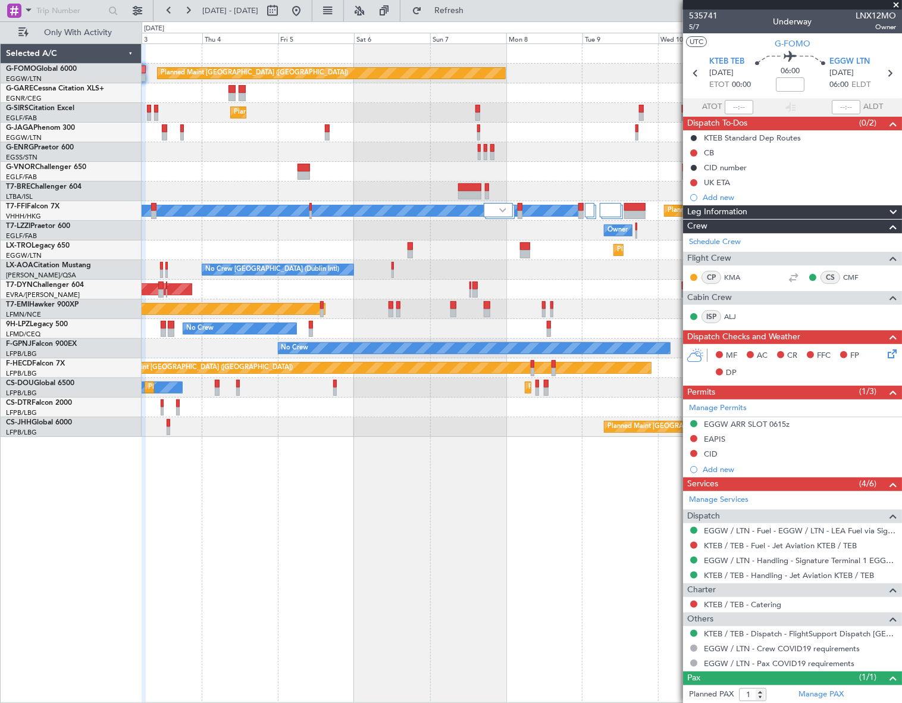
click at [109, 618] on div "Planned Maint [GEOGRAPHIC_DATA] ([GEOGRAPHIC_DATA]) Planned Maint [GEOGRAPHIC_D…" at bounding box center [451, 361] width 902 height 681
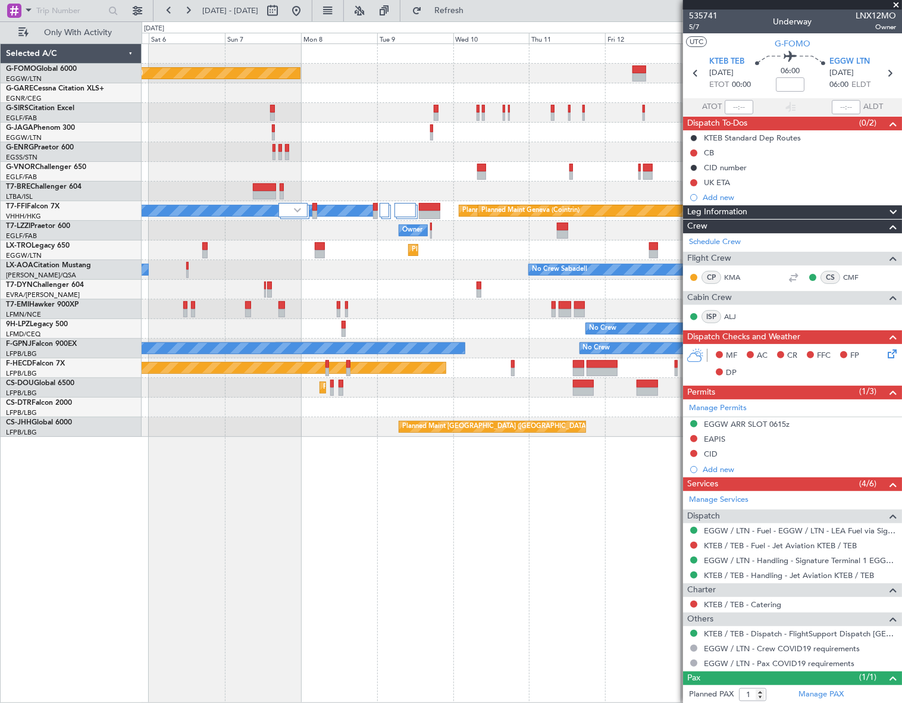
click at [107, 621] on div "Planned Maint [GEOGRAPHIC_DATA] ([GEOGRAPHIC_DATA]) Planned Maint [GEOGRAPHIC_D…" at bounding box center [451, 361] width 902 height 681
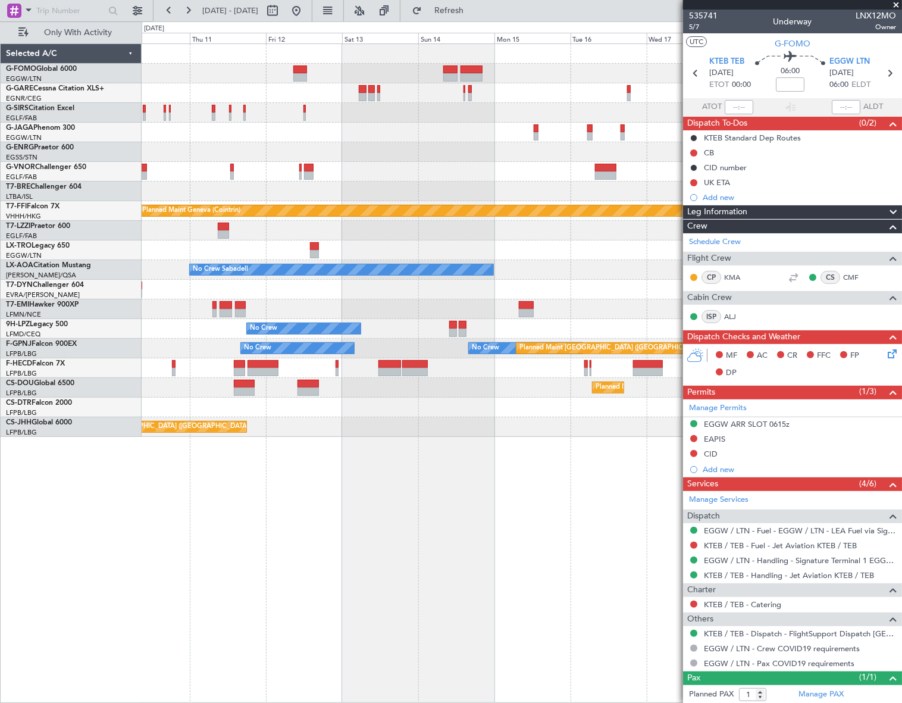
click at [194, 600] on div "Planned Maint [GEOGRAPHIC_DATA] ([GEOGRAPHIC_DATA]) Planned Maint Tianjin ([GEO…" at bounding box center [522, 372] width 761 height 659
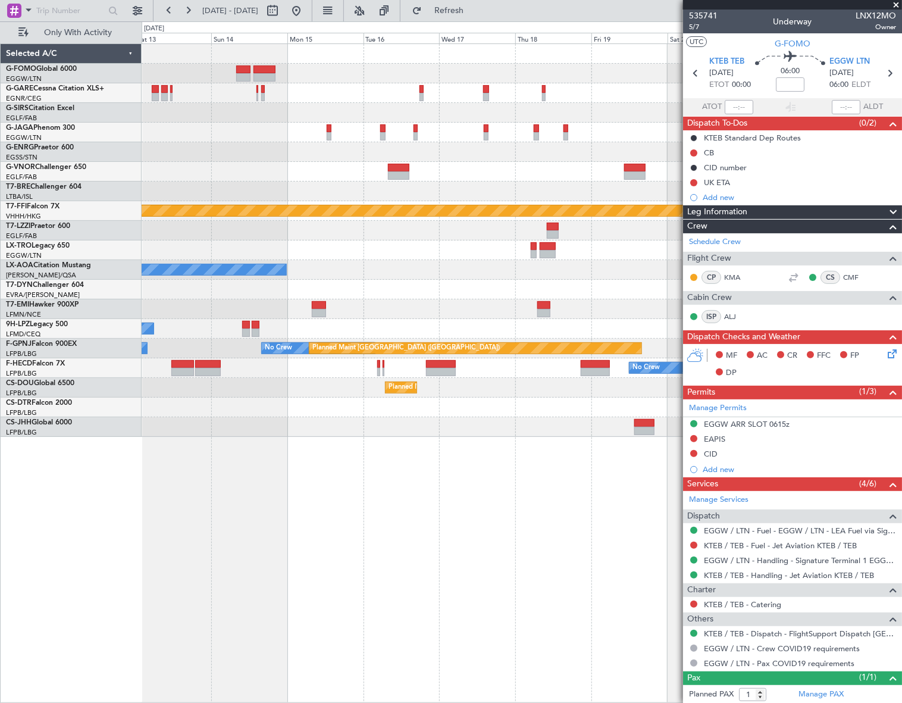
click at [292, 601] on div "Planned Maint Tianjin ([GEOGRAPHIC_DATA]) Planned Maint Geneva ([GEOGRAPHIC_DAT…" at bounding box center [522, 372] width 761 height 659
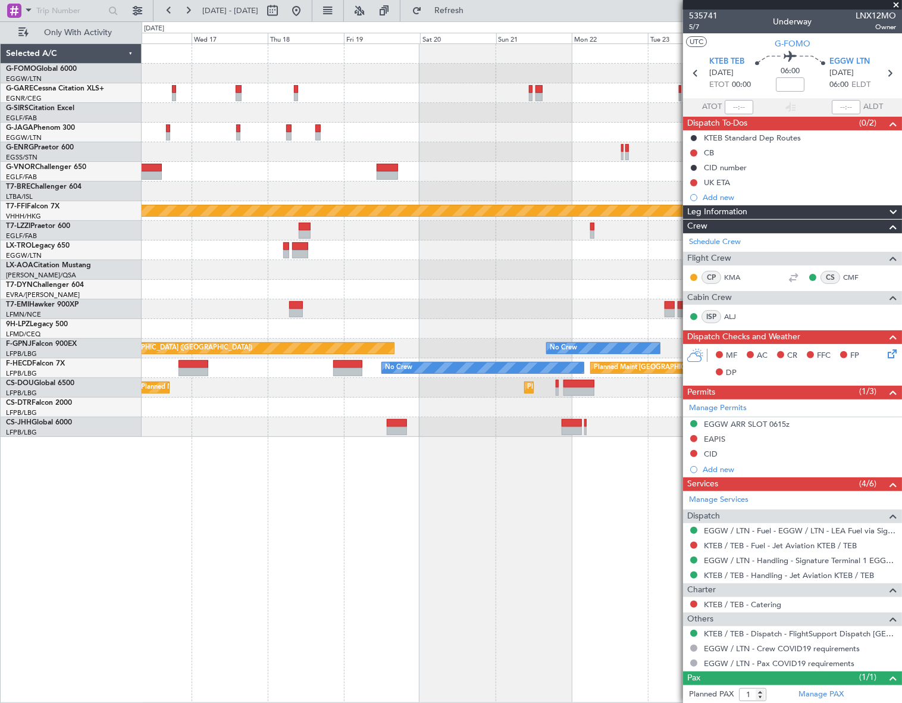
click at [306, 610] on div "Planned Maint Geneva (Cointrin) Planned Maint Tianjin ([GEOGRAPHIC_DATA]) No Cr…" at bounding box center [522, 372] width 761 height 659
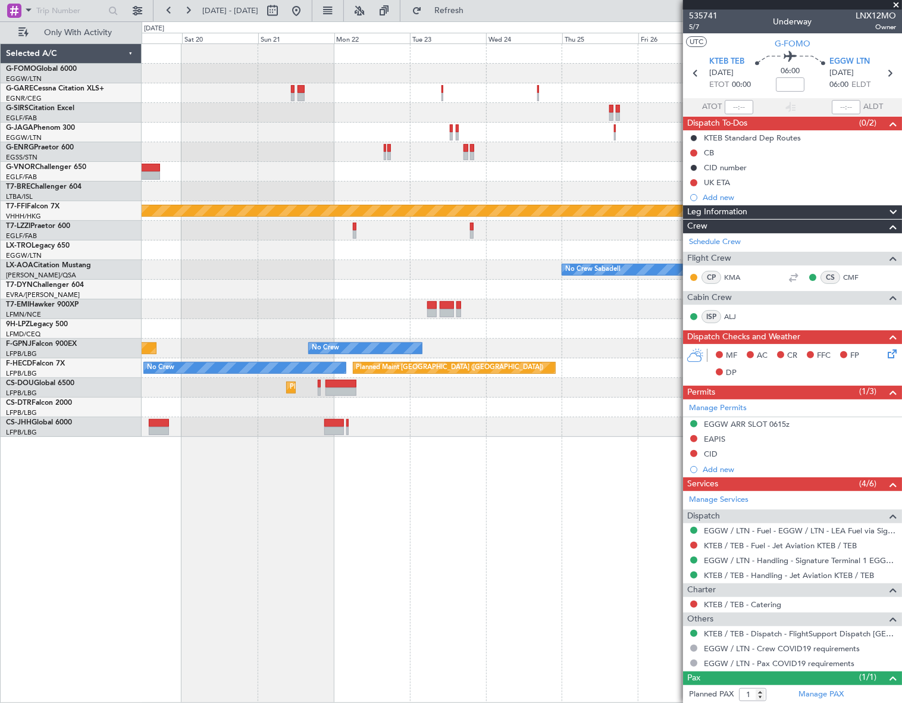
click at [220, 645] on div "Planned Maint Geneva (Cointrin) No Crew Sabadell Planned Maint [GEOGRAPHIC_DATA…" at bounding box center [522, 372] width 761 height 659
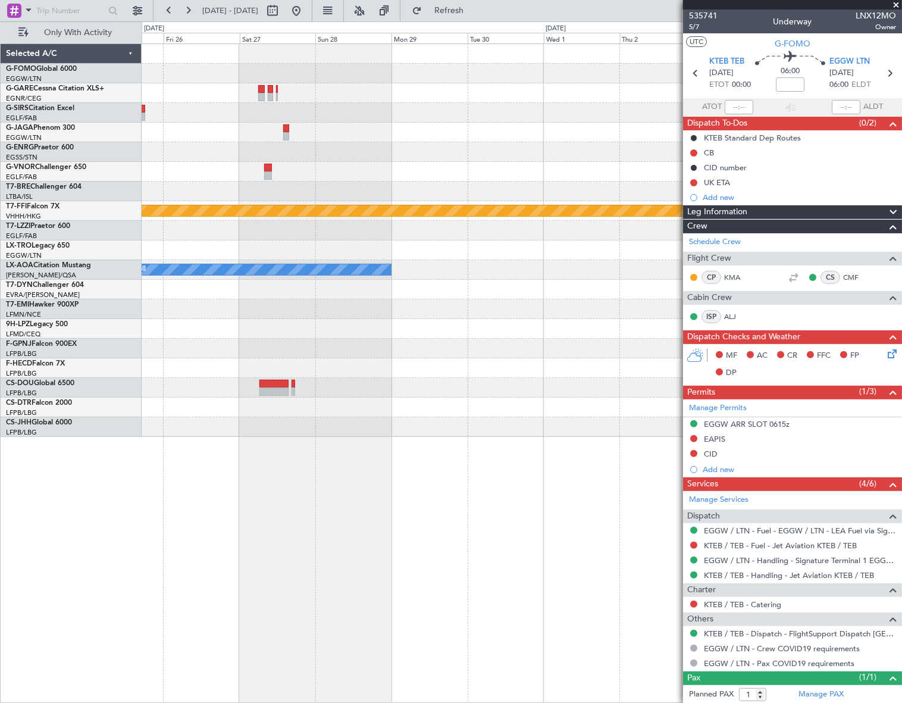
click at [336, 578] on div "Planned Maint Geneva (Cointrin) No Crew Sabadell Planned Maint [GEOGRAPHIC_DATA…" at bounding box center [522, 372] width 761 height 659
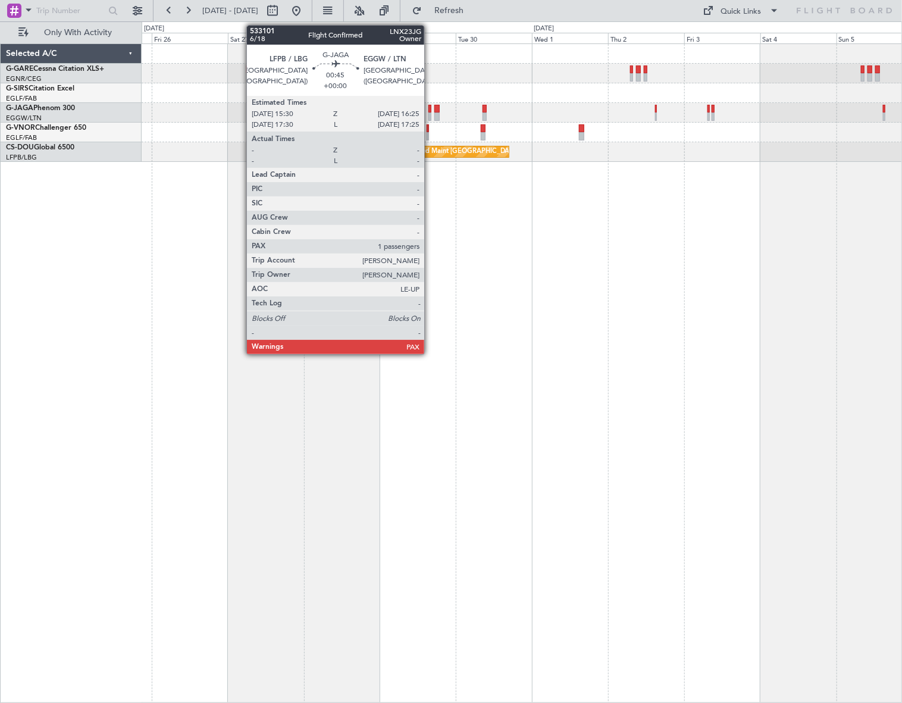
click at [430, 117] on div at bounding box center [429, 116] width 3 height 8
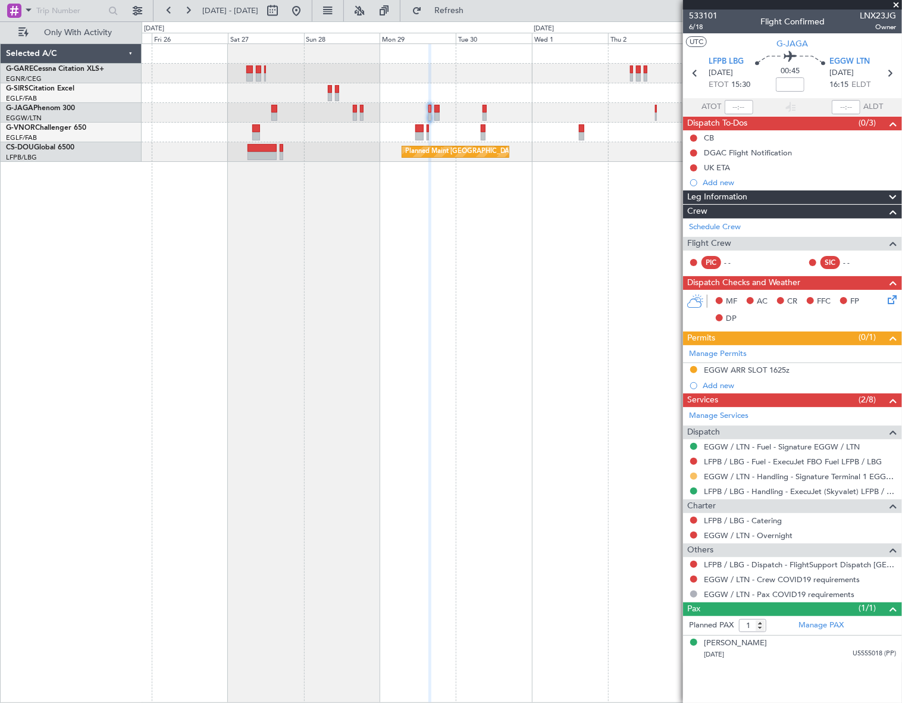
click at [696, 475] on button at bounding box center [693, 475] width 7 height 7
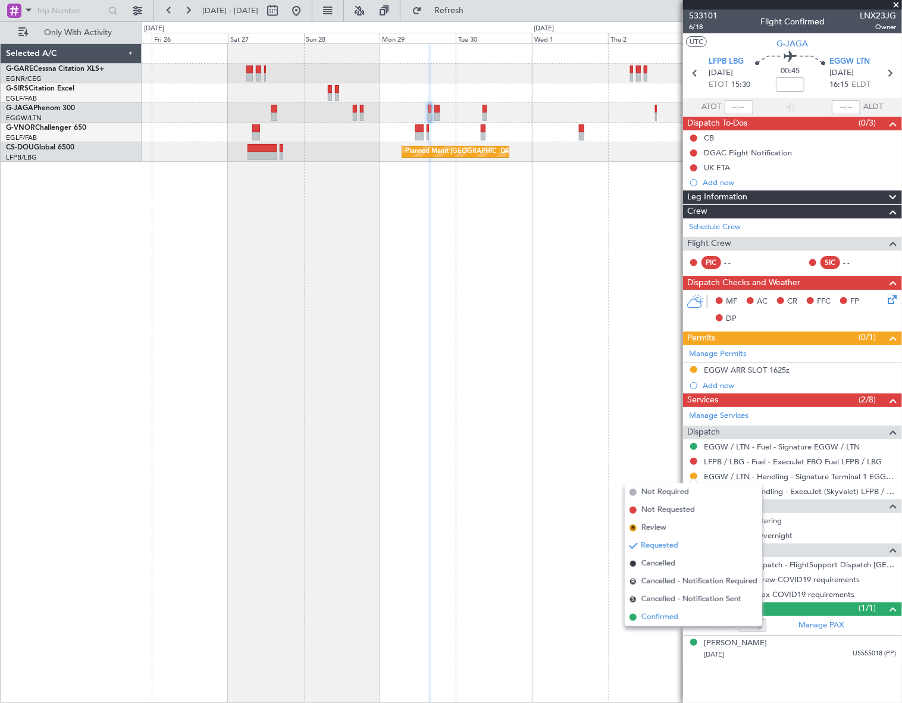
click at [651, 615] on span "Confirmed" at bounding box center [659, 617] width 37 height 12
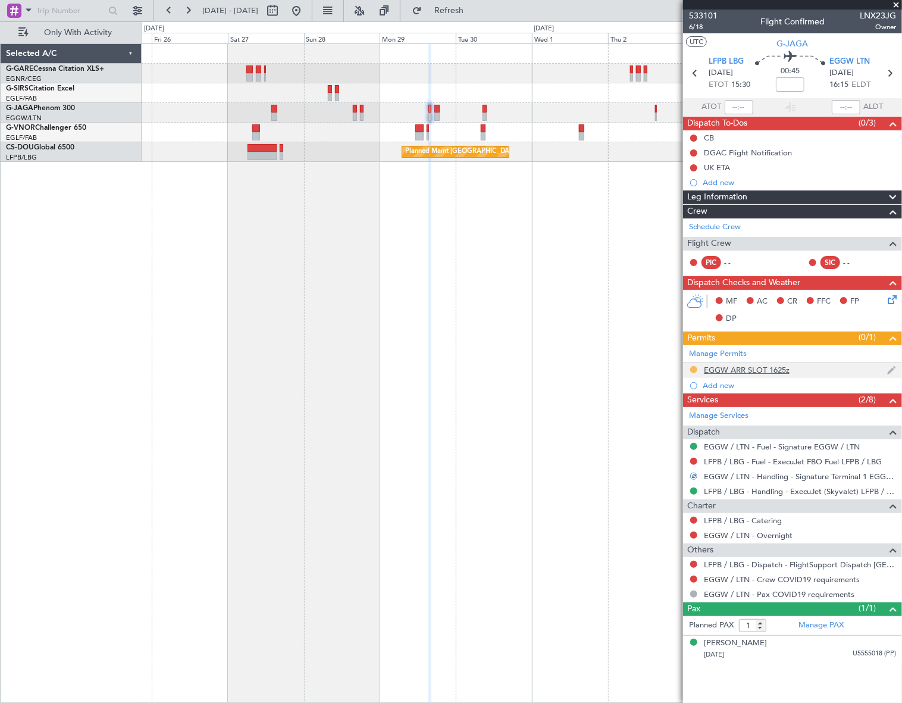
click at [695, 367] on button at bounding box center [693, 369] width 7 height 7
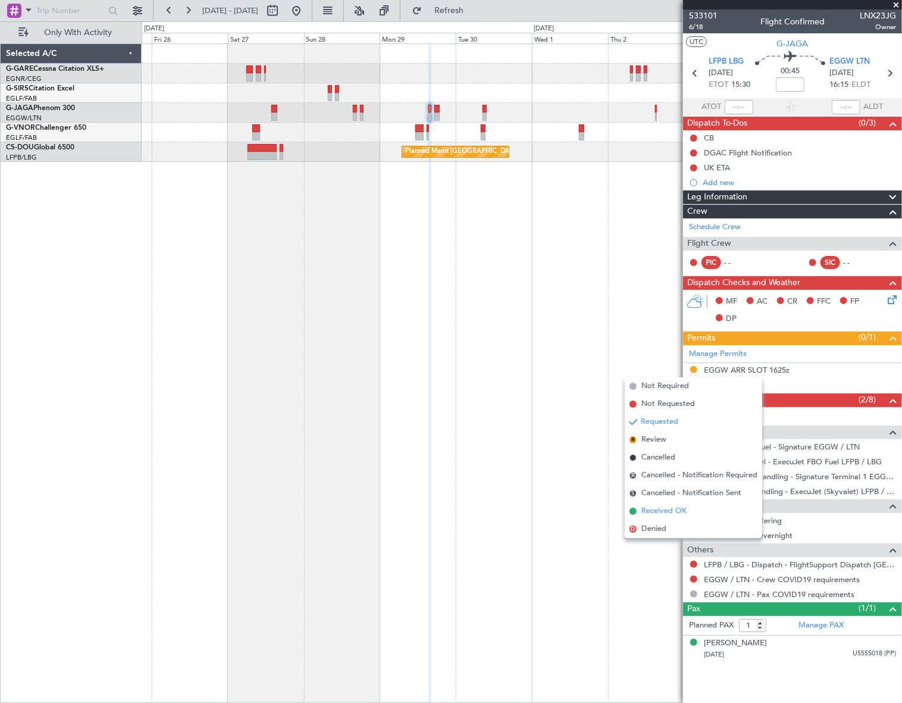
click at [653, 515] on span "Received OK" at bounding box center [663, 511] width 45 height 12
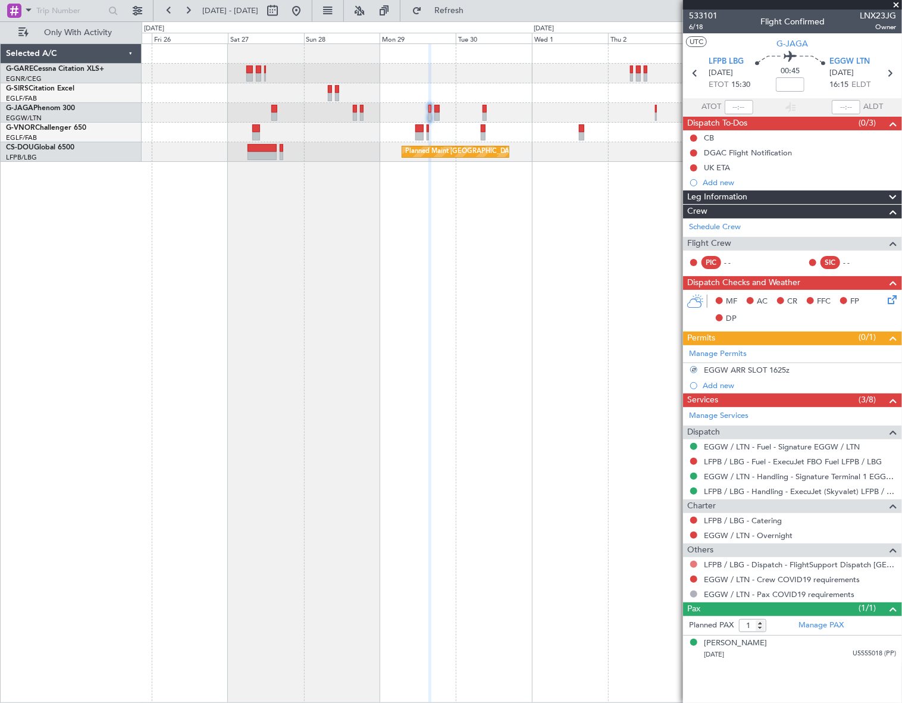
click at [691, 563] on button at bounding box center [693, 564] width 7 height 7
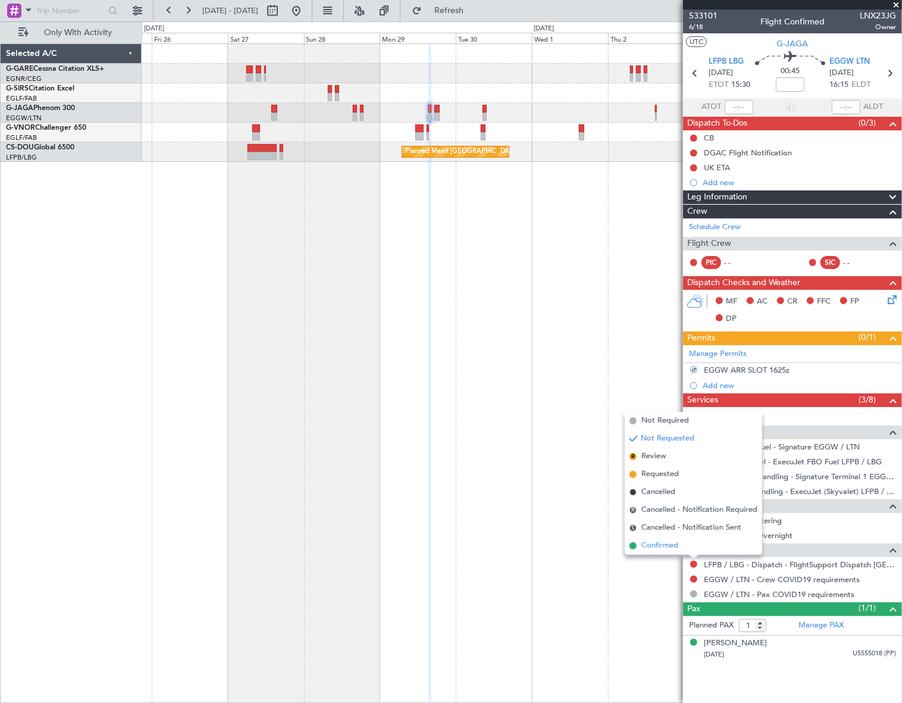
click at [665, 545] on span "Confirmed" at bounding box center [659, 546] width 37 height 12
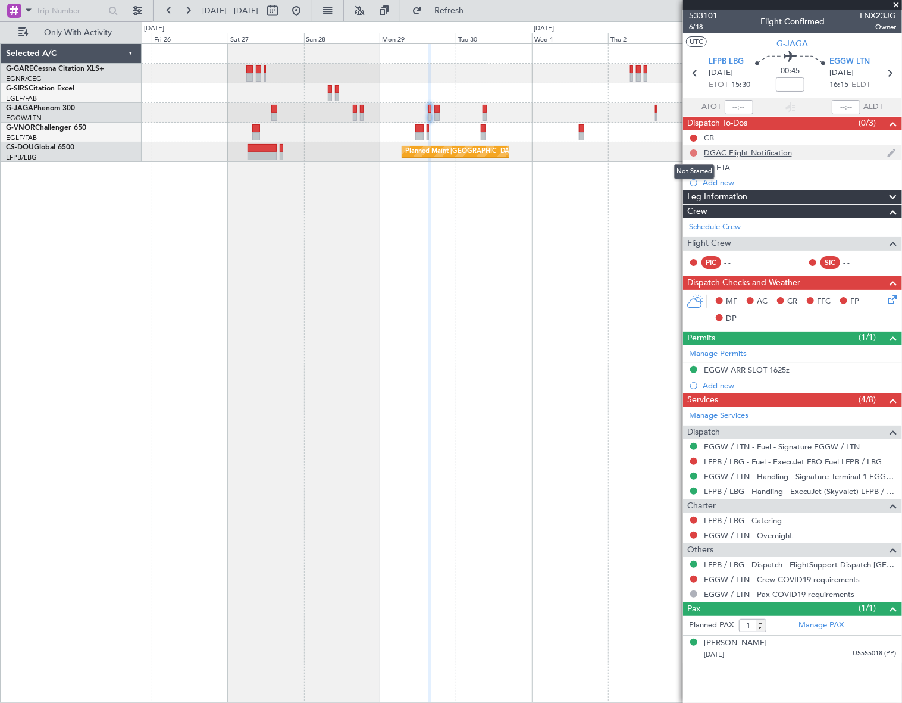
click at [695, 151] on button at bounding box center [693, 152] width 7 height 7
click at [688, 226] on span "Cancelled" at bounding box center [697, 223] width 34 height 12
click at [694, 579] on button at bounding box center [693, 578] width 7 height 7
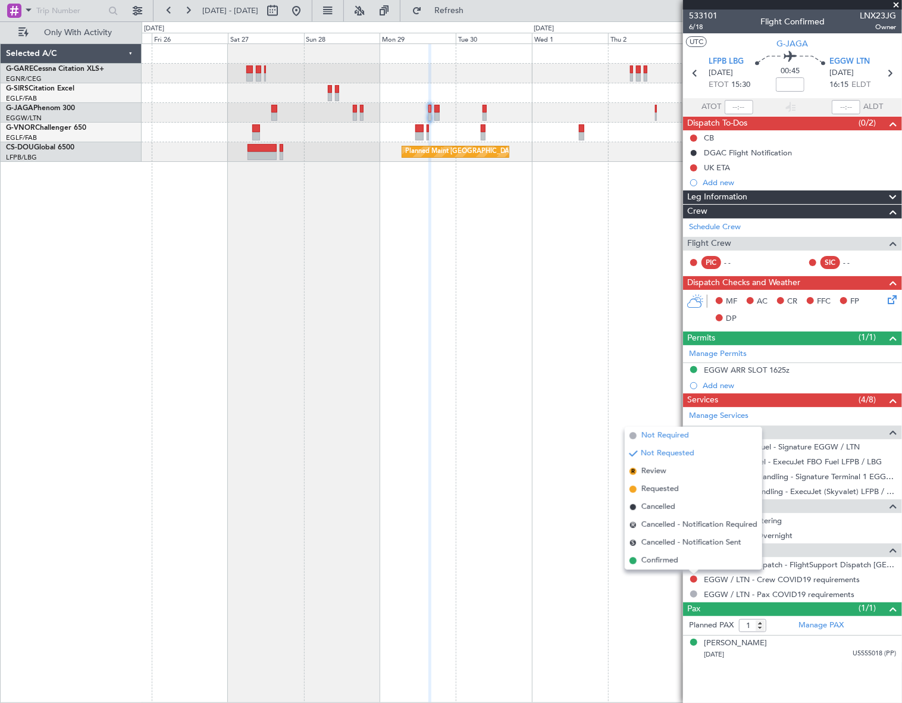
click at [661, 435] on span "Not Required" at bounding box center [665, 436] width 48 height 12
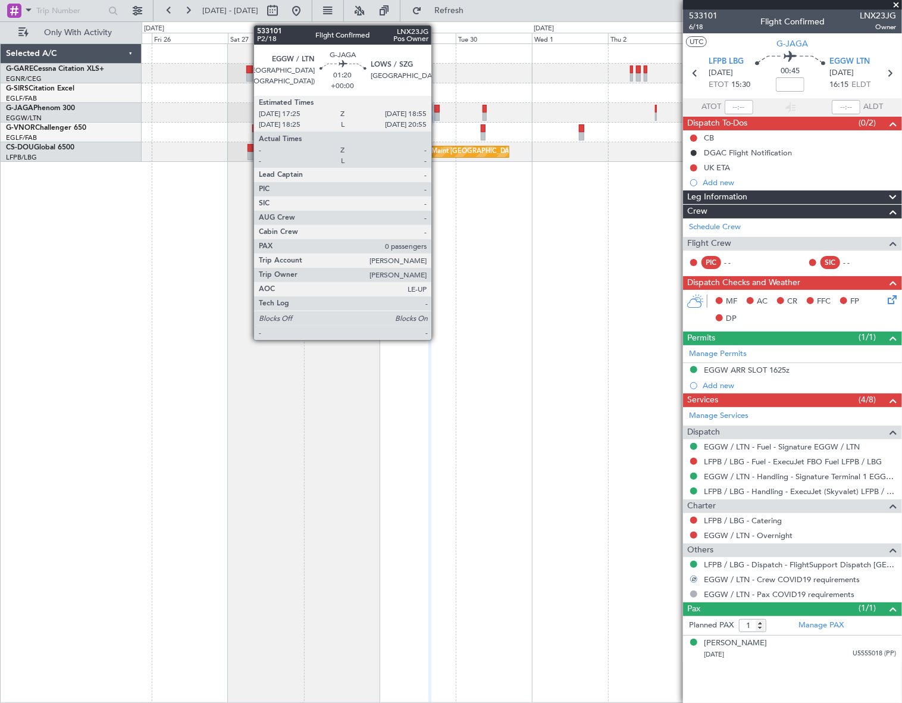
click at [437, 115] on div at bounding box center [436, 116] width 5 height 8
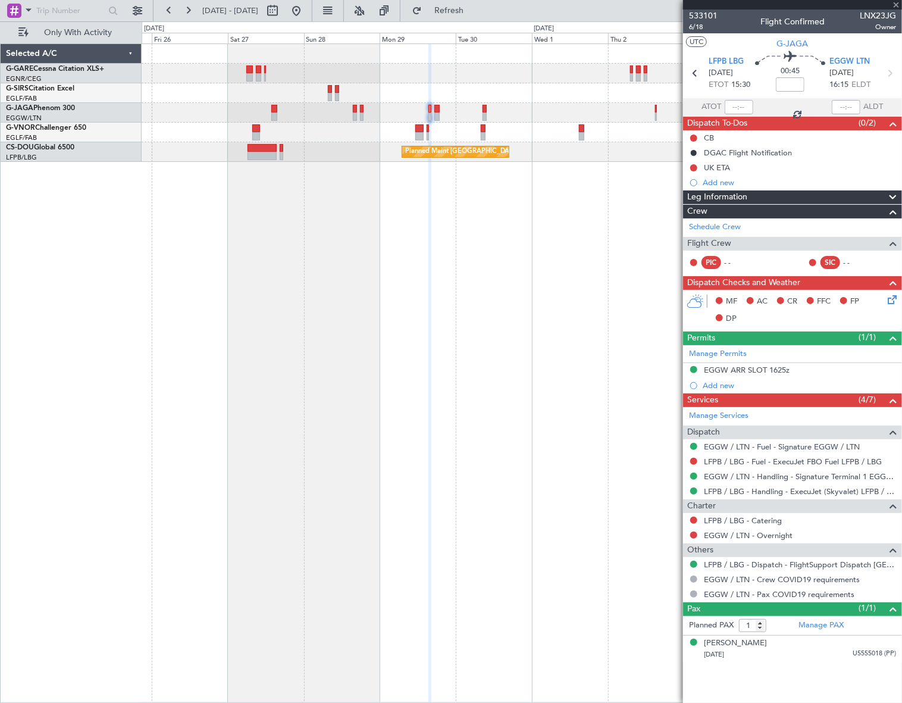
type input "0"
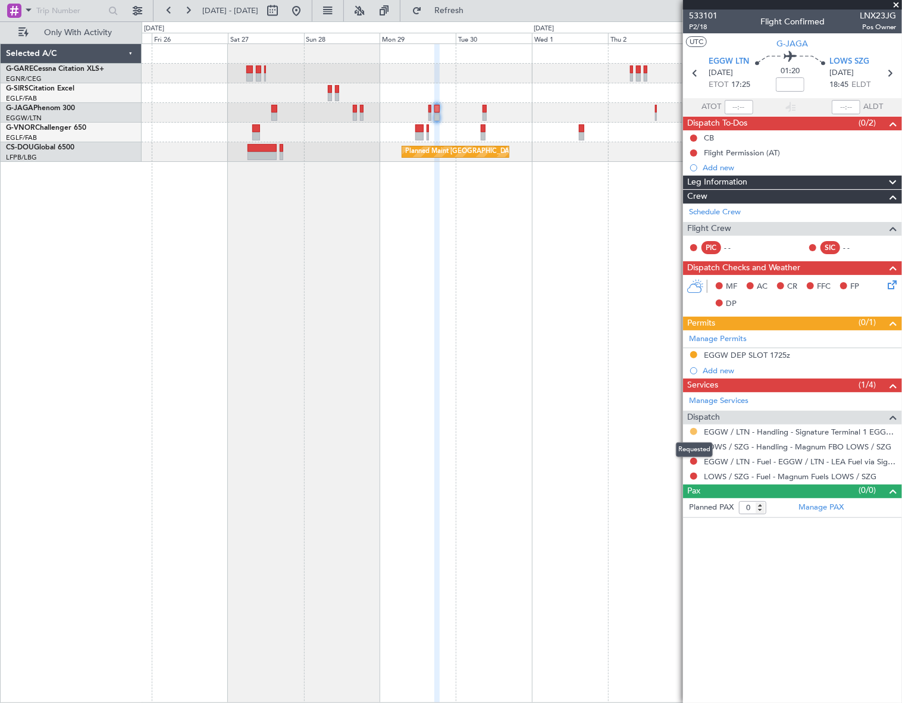
click at [693, 430] on button at bounding box center [693, 431] width 7 height 7
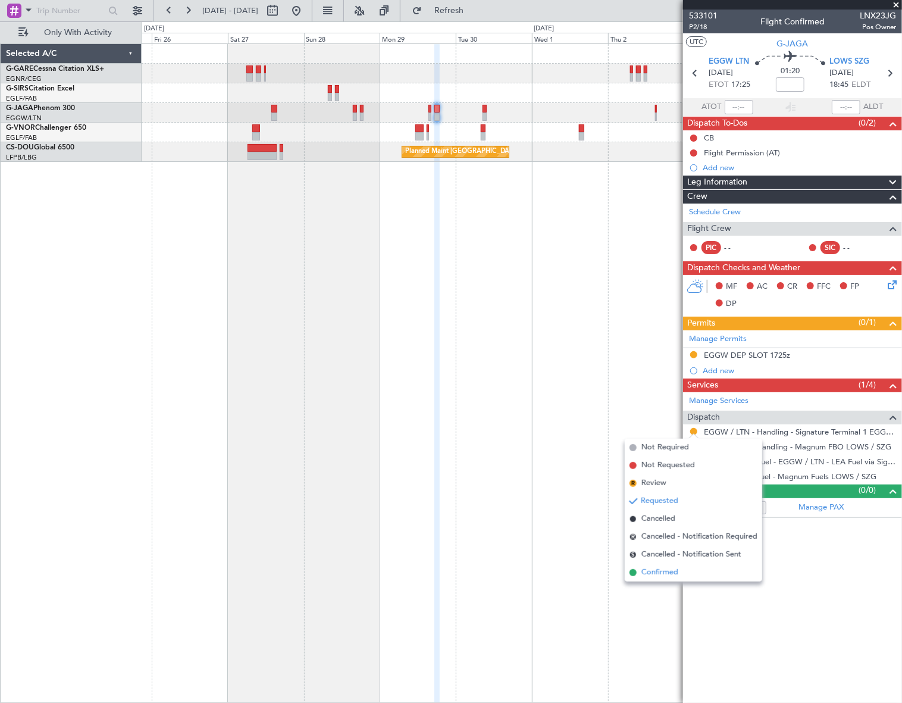
click at [677, 567] on span "Confirmed" at bounding box center [659, 573] width 37 height 12
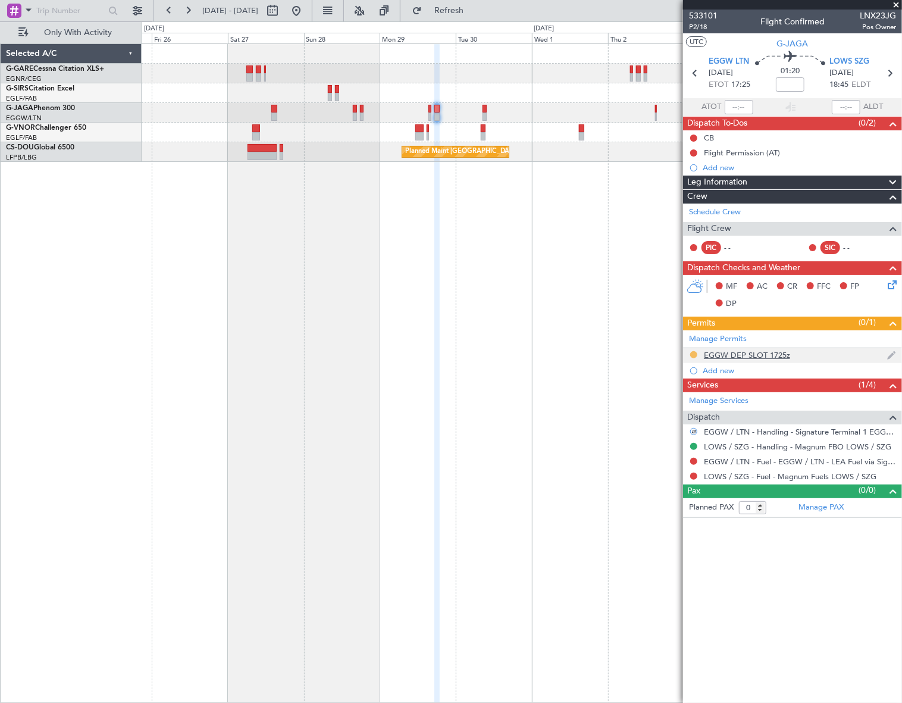
click at [693, 353] on button at bounding box center [693, 354] width 7 height 7
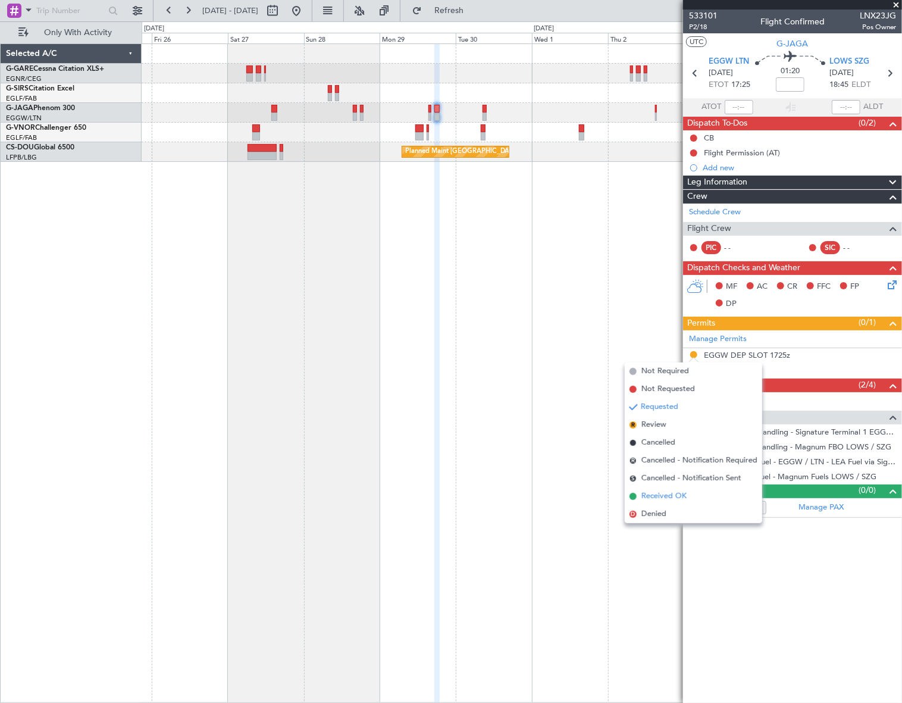
click at [656, 499] on span "Received OK" at bounding box center [663, 496] width 45 height 12
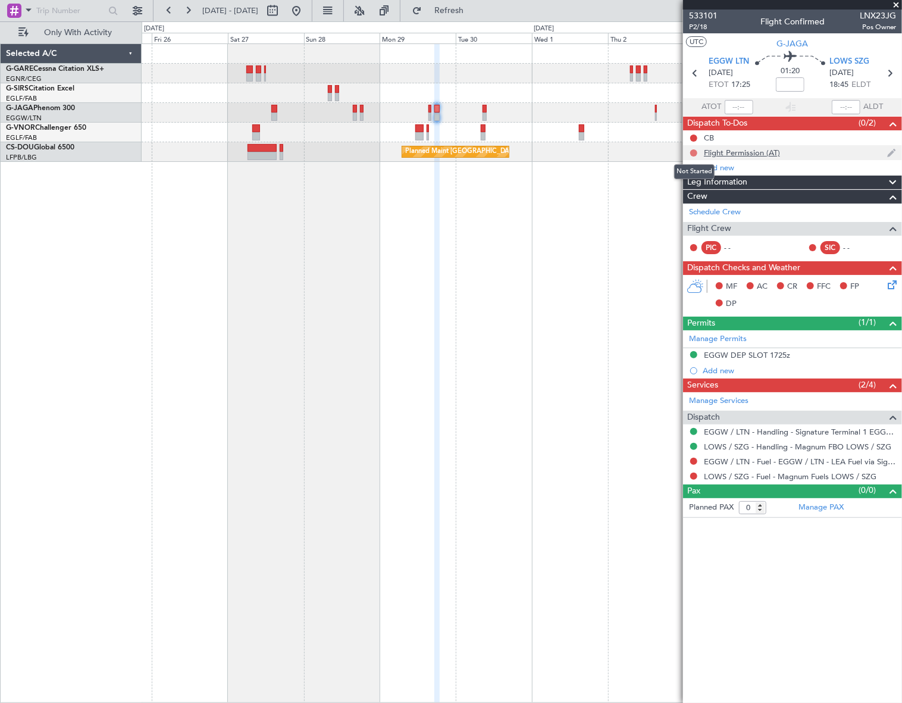
click at [693, 154] on button at bounding box center [693, 152] width 7 height 7
click at [702, 223] on span "Cancelled" at bounding box center [697, 223] width 34 height 12
click at [691, 462] on button at bounding box center [693, 461] width 7 height 7
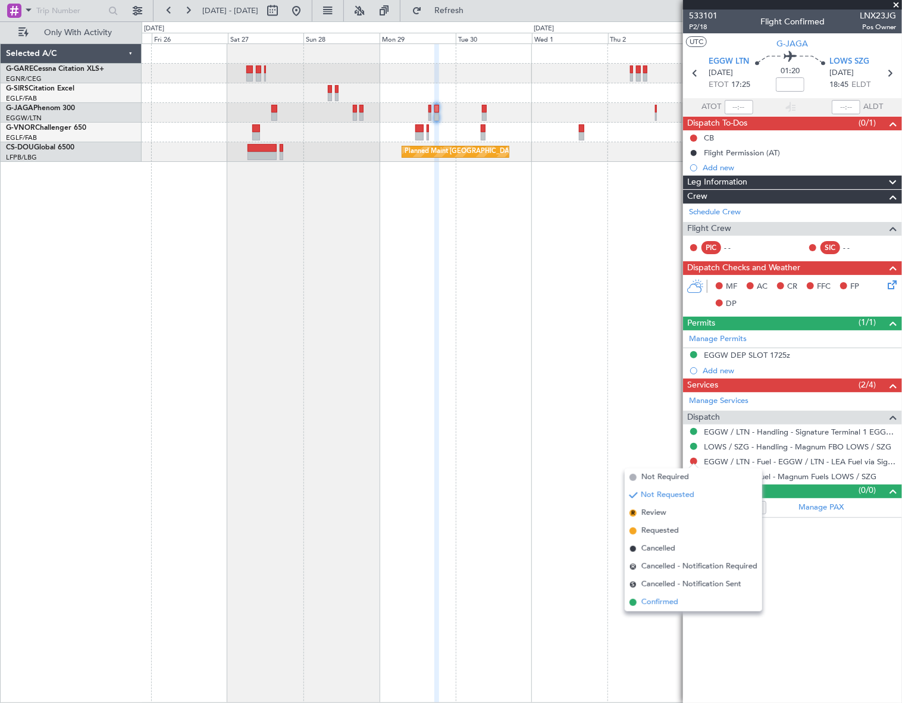
click at [665, 593] on li "Confirmed" at bounding box center [693, 602] width 137 height 18
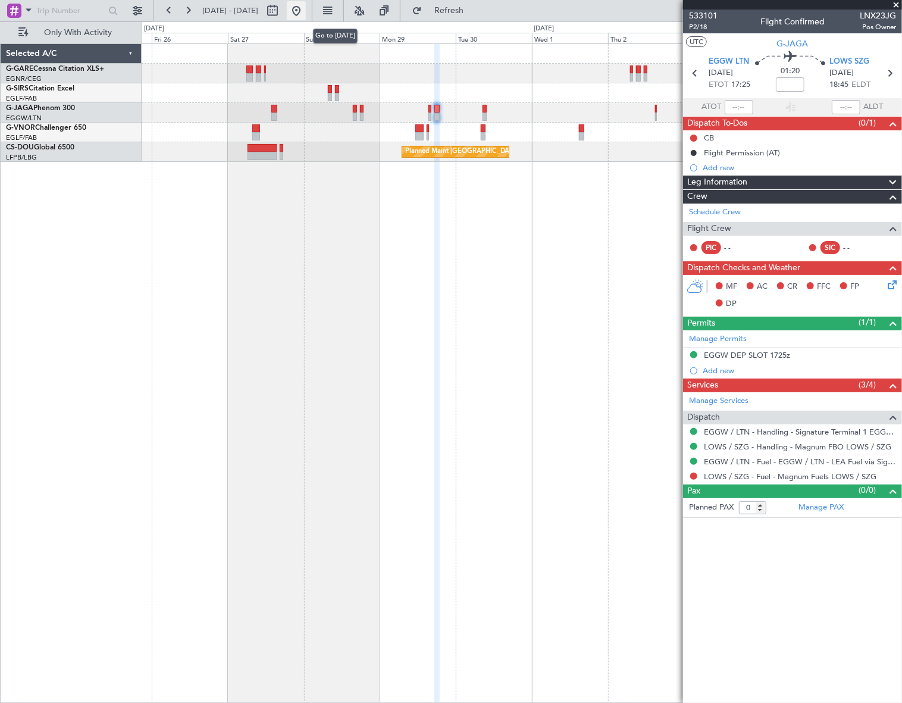
click at [306, 13] on button at bounding box center [296, 10] width 19 height 19
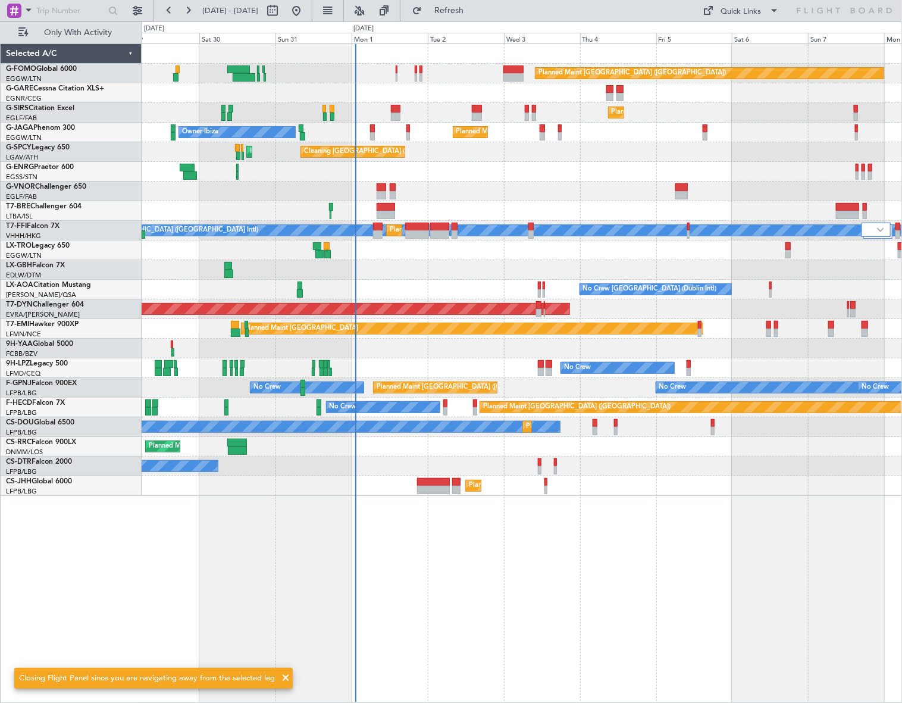
click at [477, 569] on div "Planned Maint [GEOGRAPHIC_DATA] ([GEOGRAPHIC_DATA]) Planned Maint [GEOGRAPHIC_D…" at bounding box center [522, 372] width 761 height 659
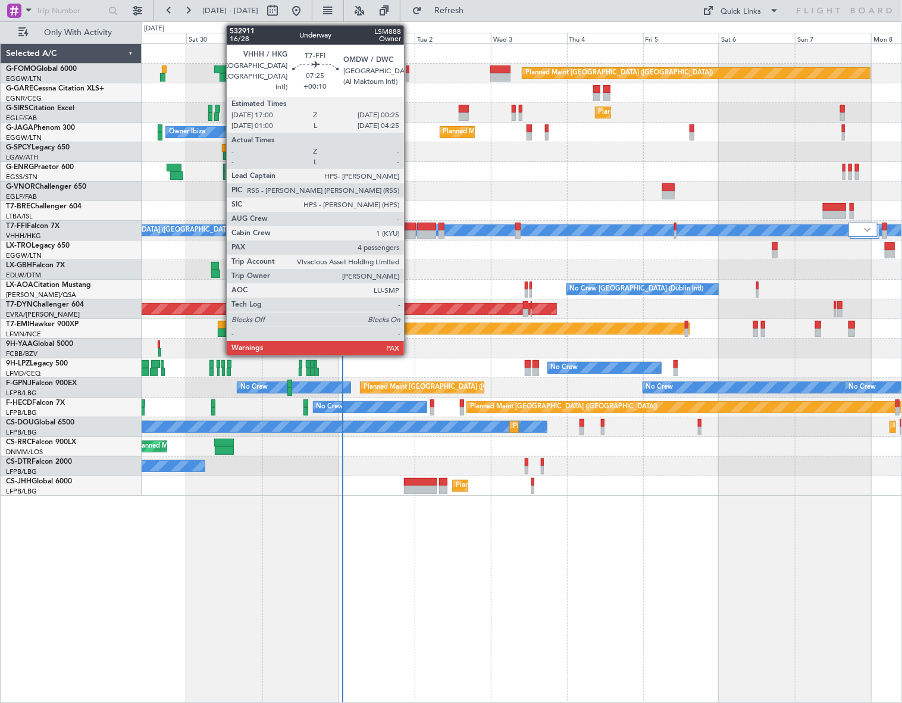
click at [409, 231] on div at bounding box center [404, 234] width 24 height 8
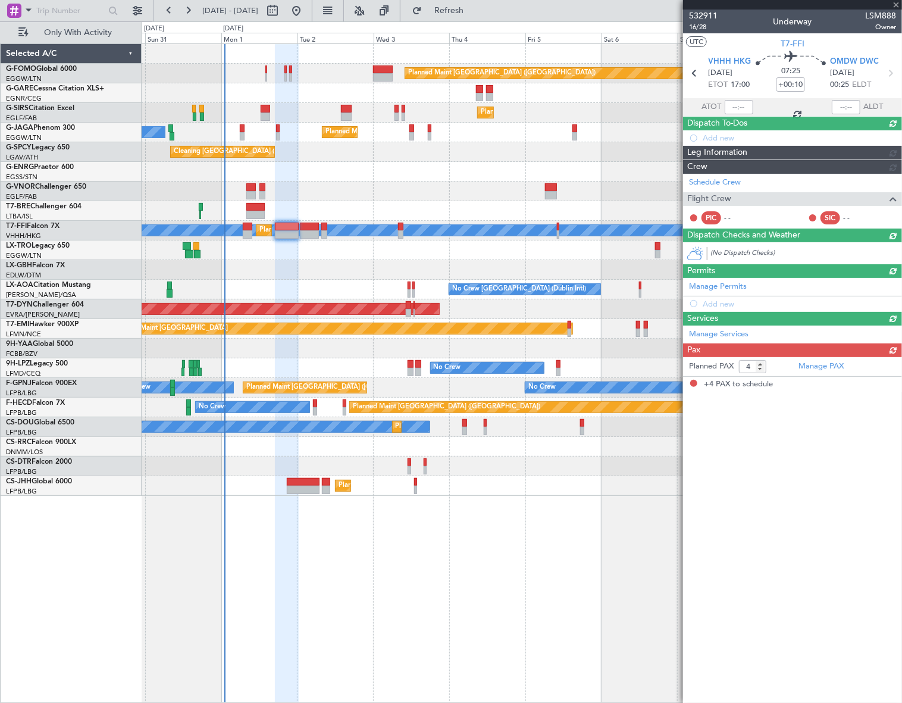
click at [324, 260] on div at bounding box center [522, 270] width 760 height 20
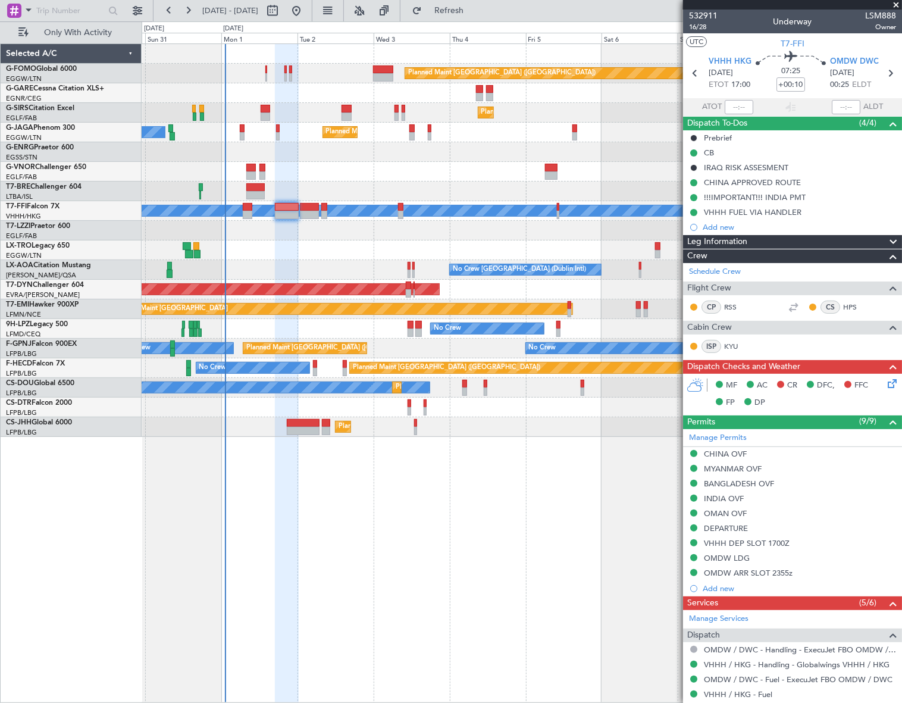
click at [266, 70] on div at bounding box center [266, 69] width 2 height 8
type input "-00:15"
type input "3"
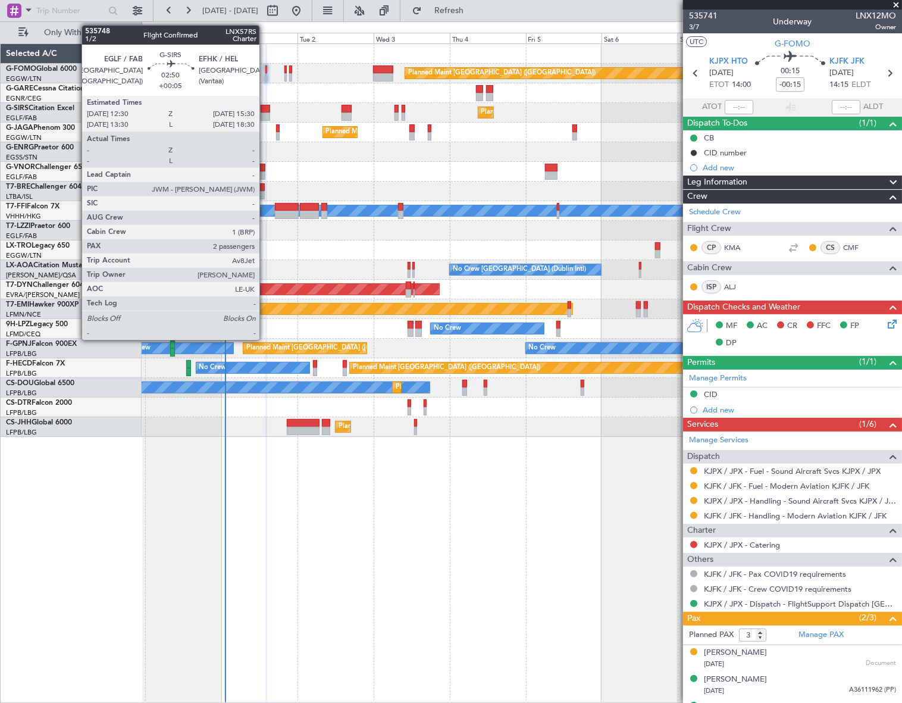
click at [265, 112] on div at bounding box center [266, 116] width 10 height 8
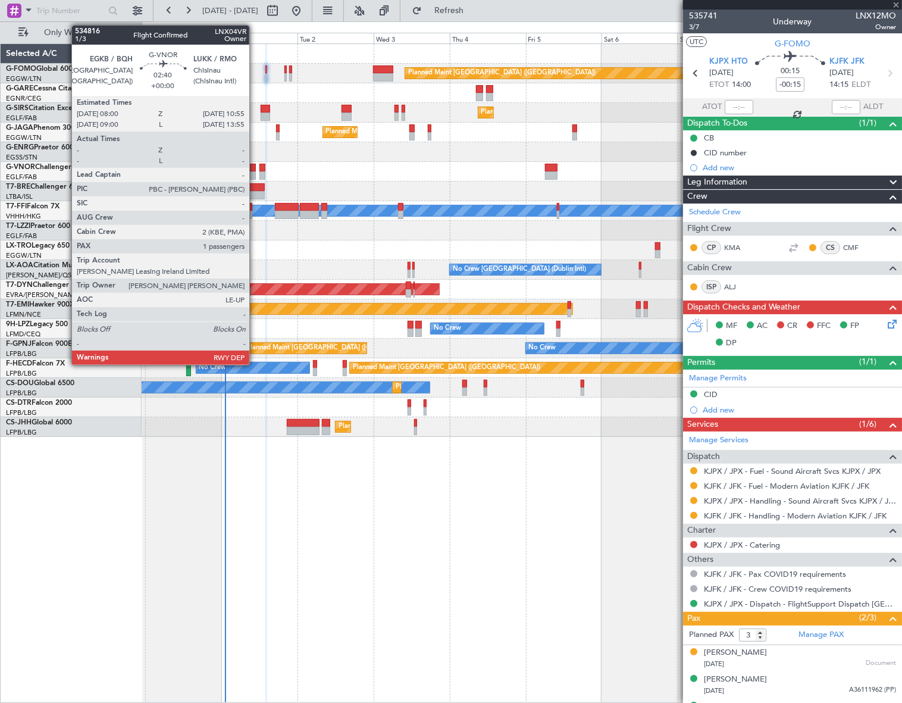
type input "+00:05"
type input "2"
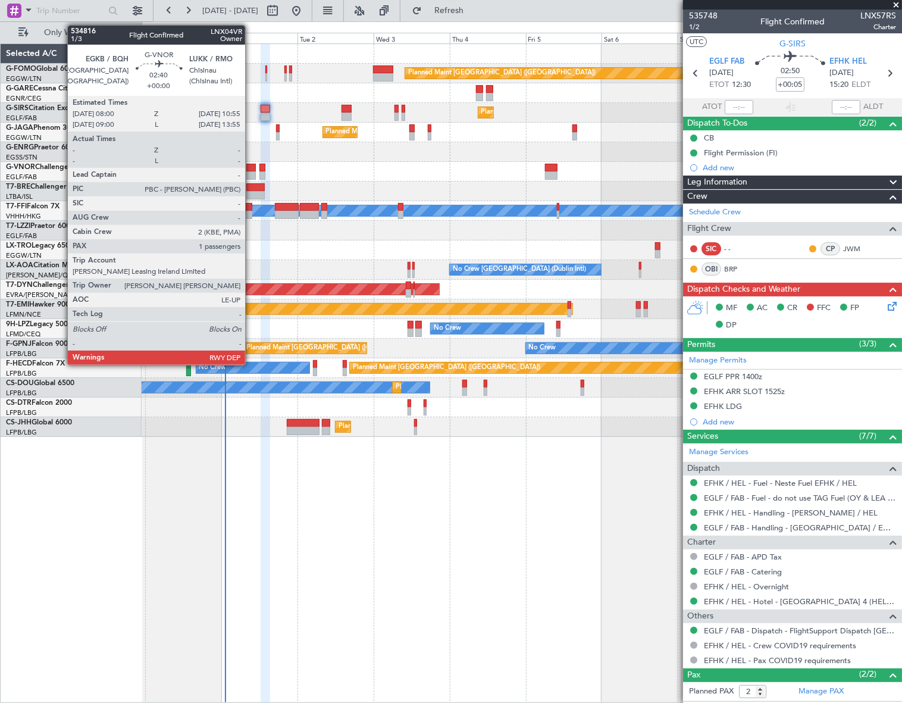
click at [251, 168] on div at bounding box center [251, 168] width 10 height 8
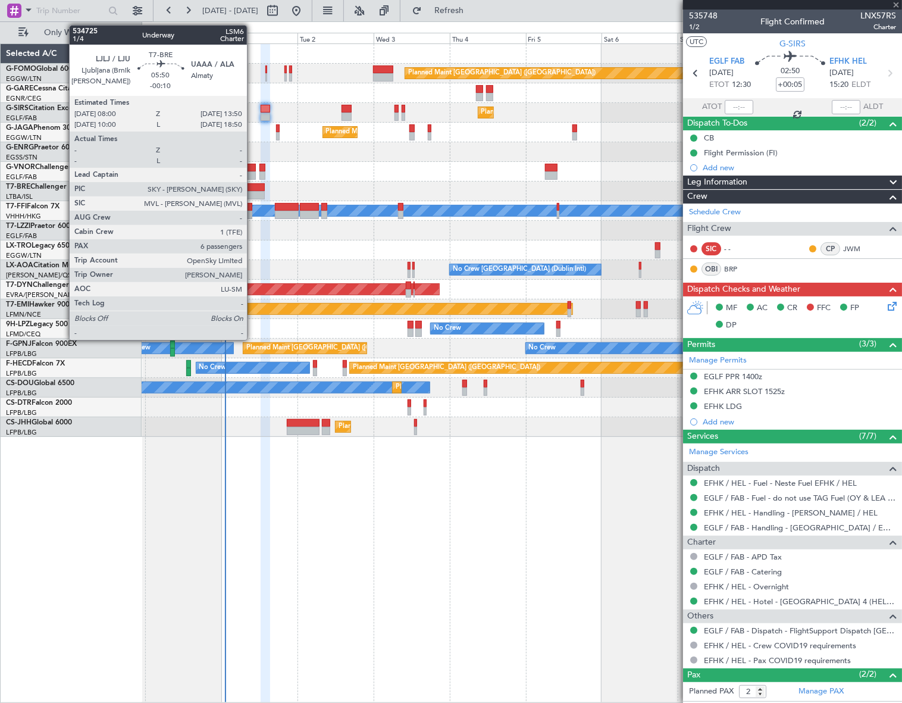
type input "1"
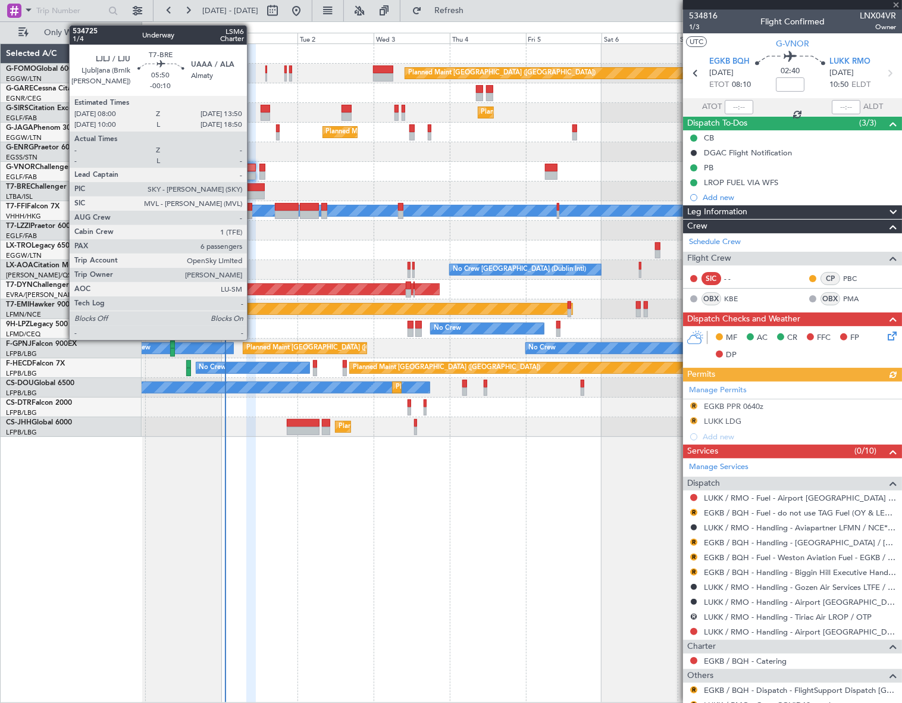
click at [252, 191] on div at bounding box center [255, 195] width 19 height 8
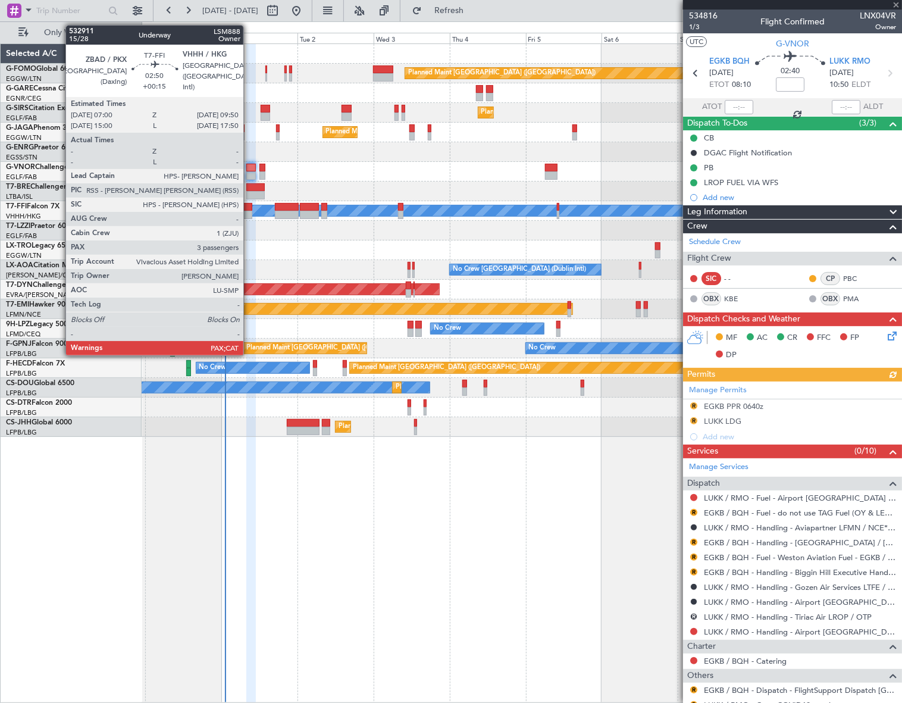
click at [249, 208] on div at bounding box center [248, 207] width 10 height 8
type input "-00:10"
type input "6"
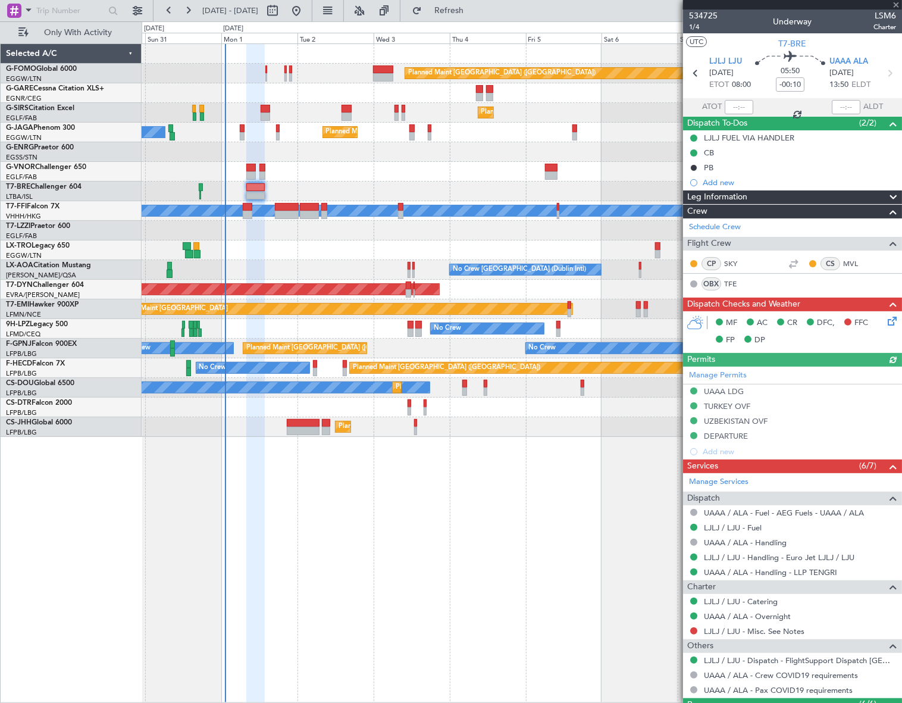
type input "+00:15"
type input "5"
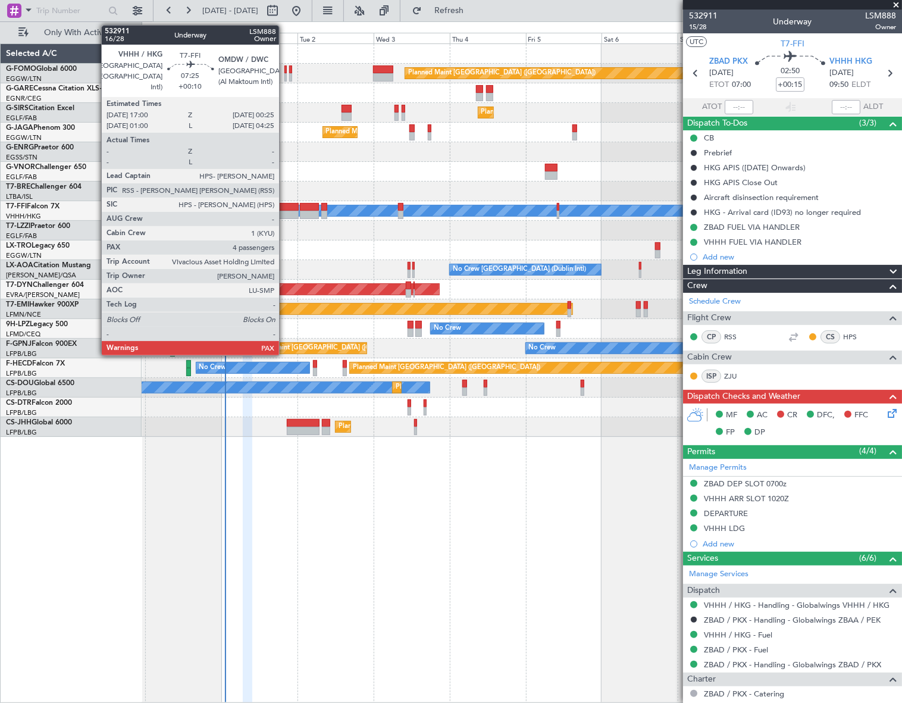
click at [284, 211] on div at bounding box center [287, 215] width 24 height 8
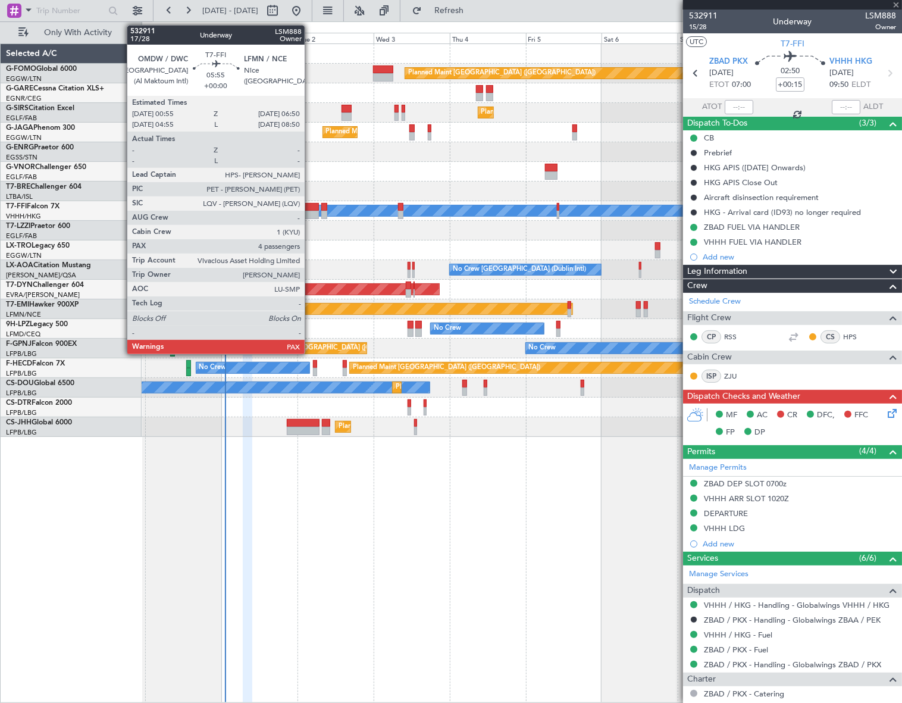
type input "+00:10"
type input "4"
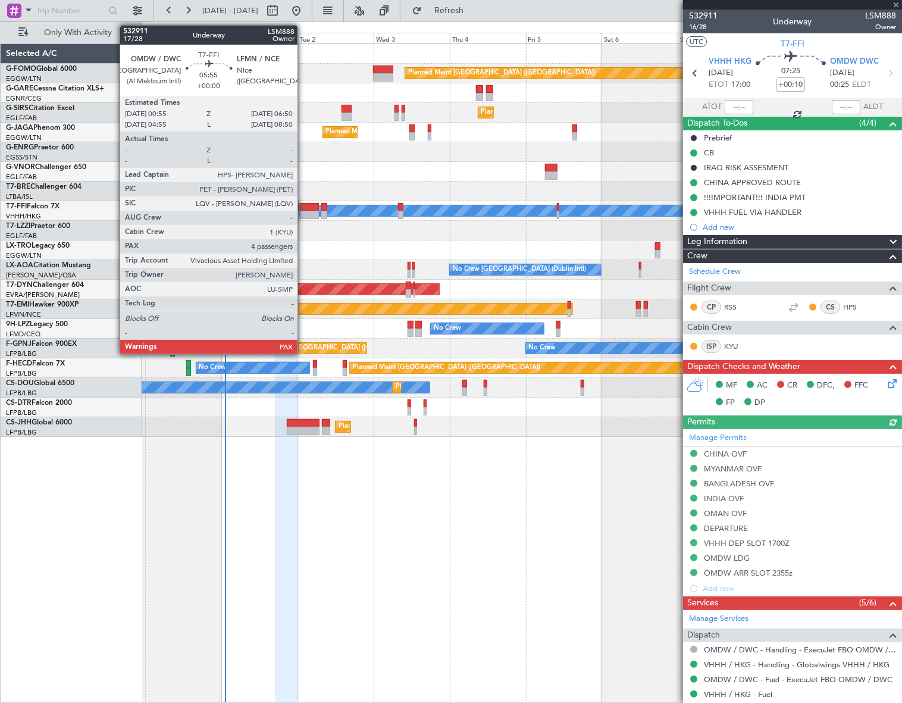
click at [303, 211] on div at bounding box center [309, 215] width 19 height 8
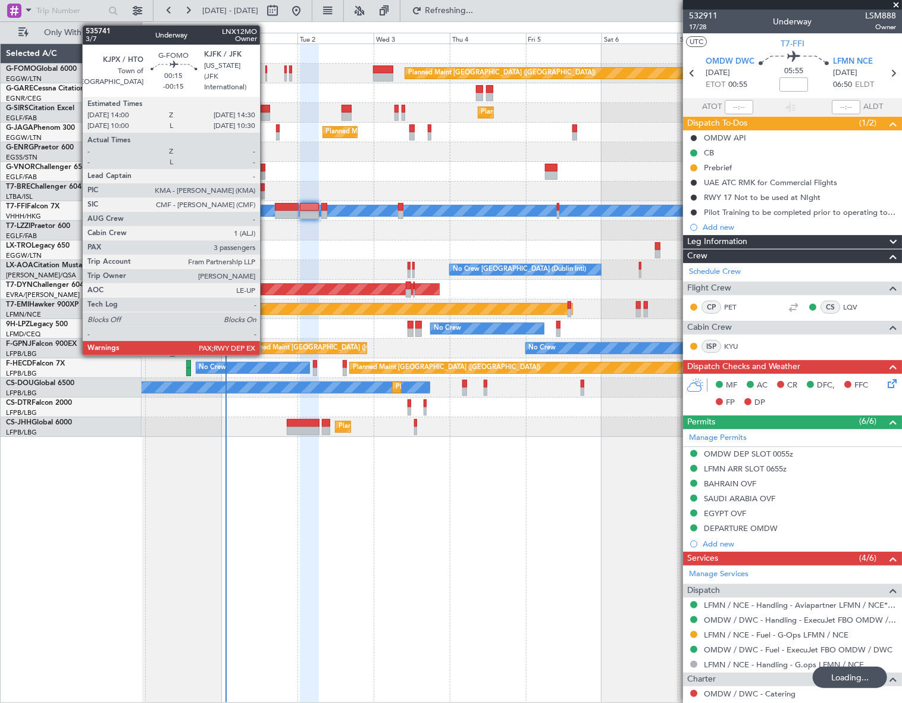
click at [265, 76] on div at bounding box center [266, 77] width 2 height 8
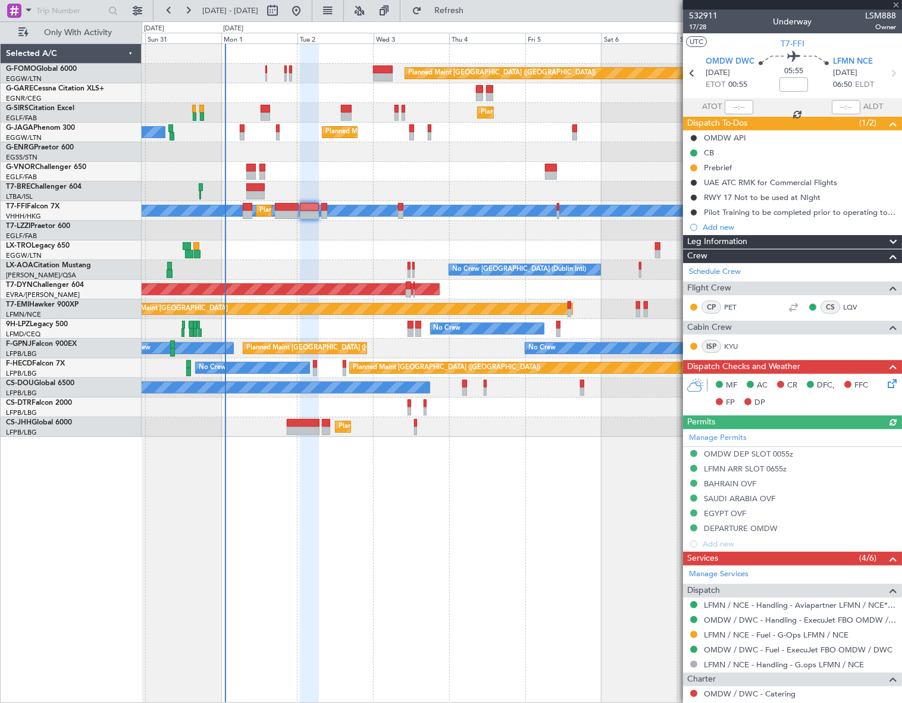
type input "-00:15"
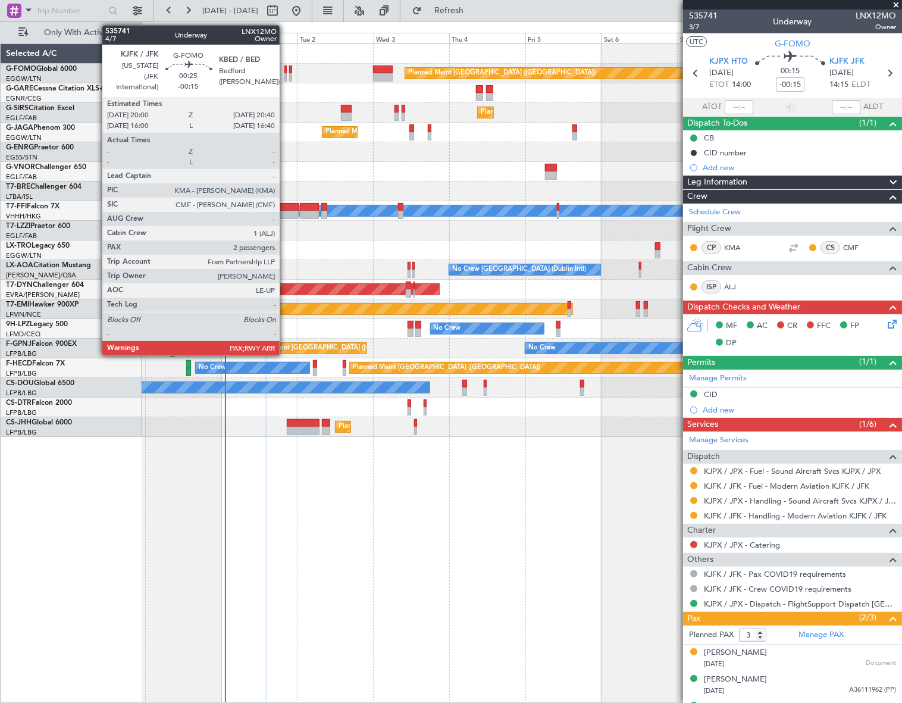
click at [285, 74] on div at bounding box center [285, 77] width 2 height 8
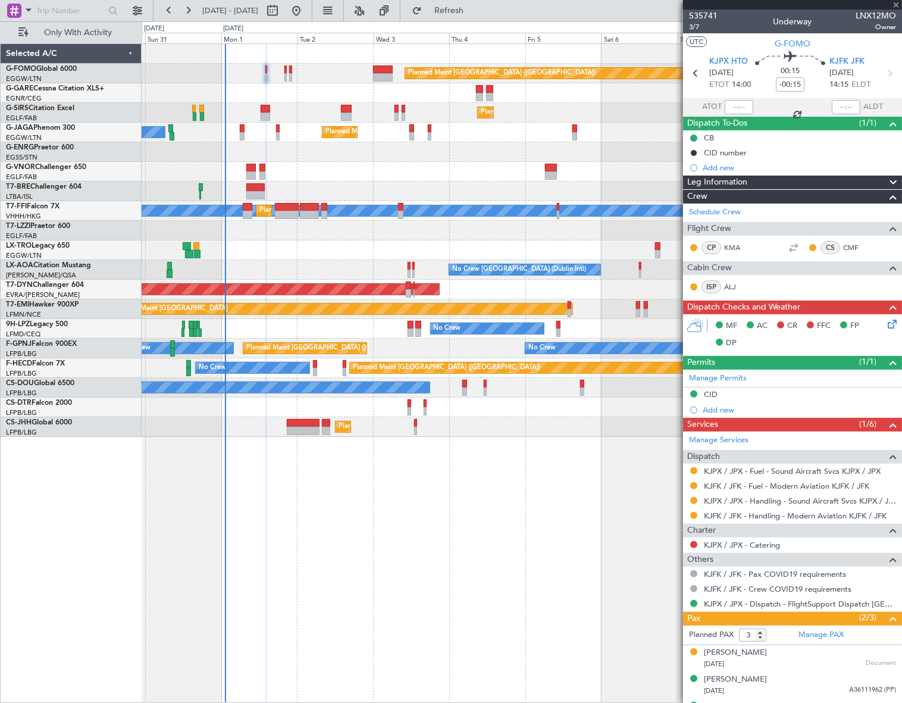
type input "2"
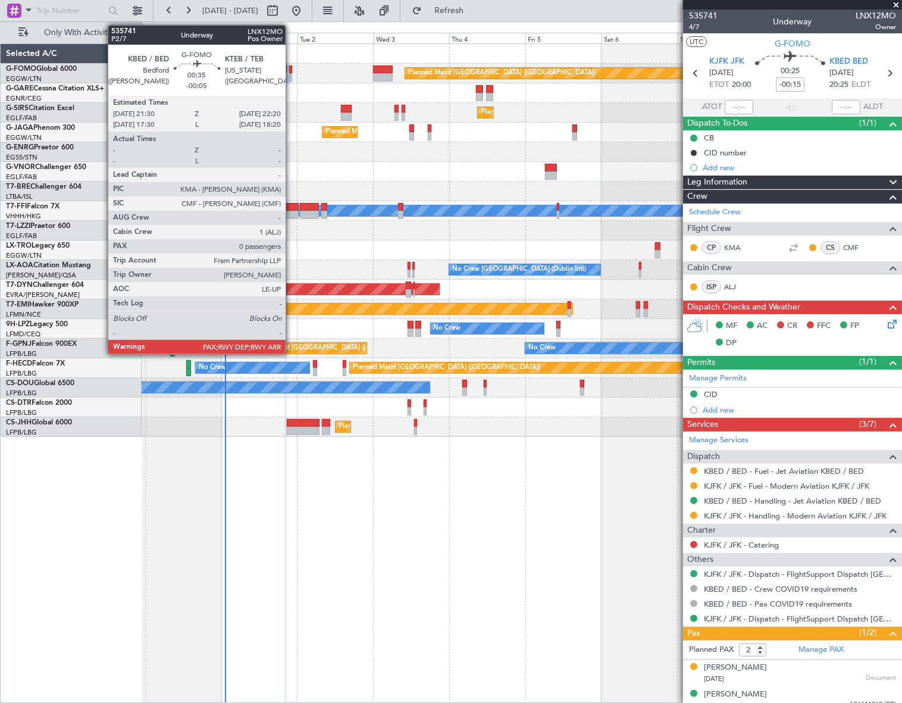
click at [291, 76] on div at bounding box center [290, 77] width 3 height 8
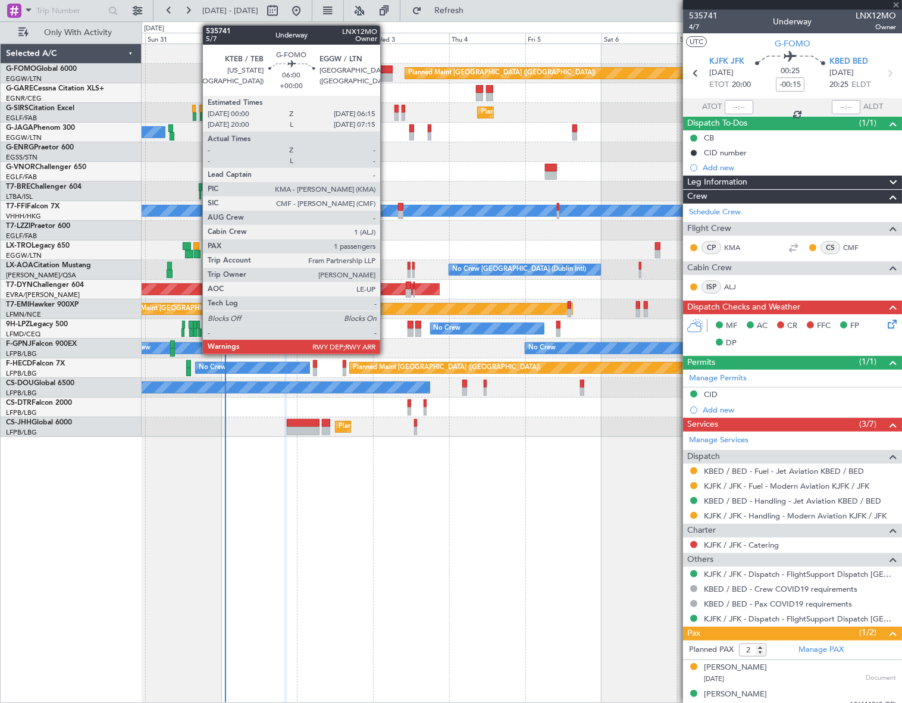
type input "-00:05"
type input "0"
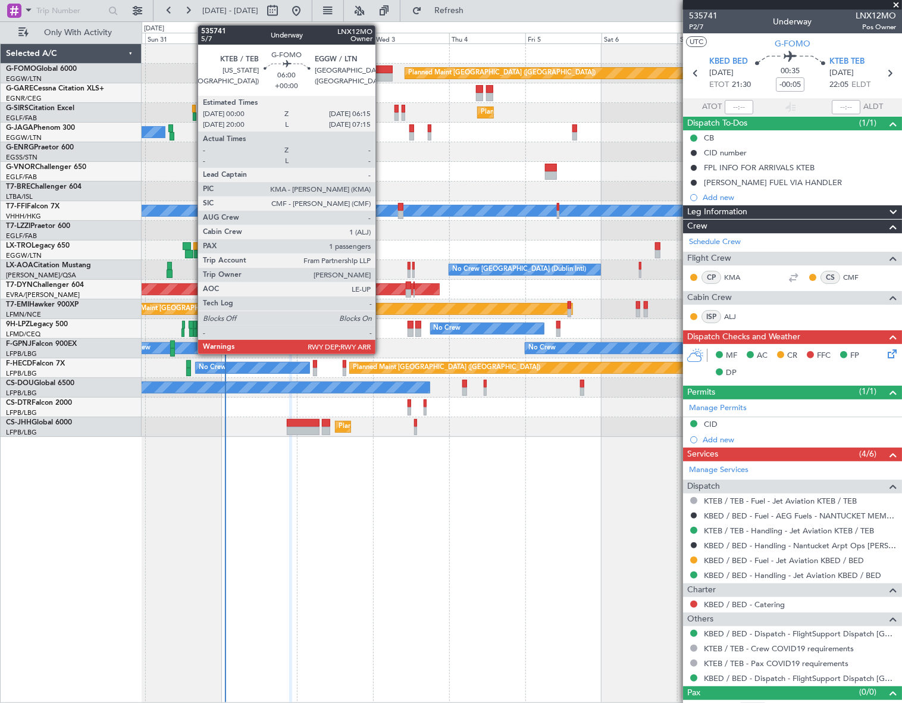
click at [381, 71] on div at bounding box center [383, 69] width 20 height 8
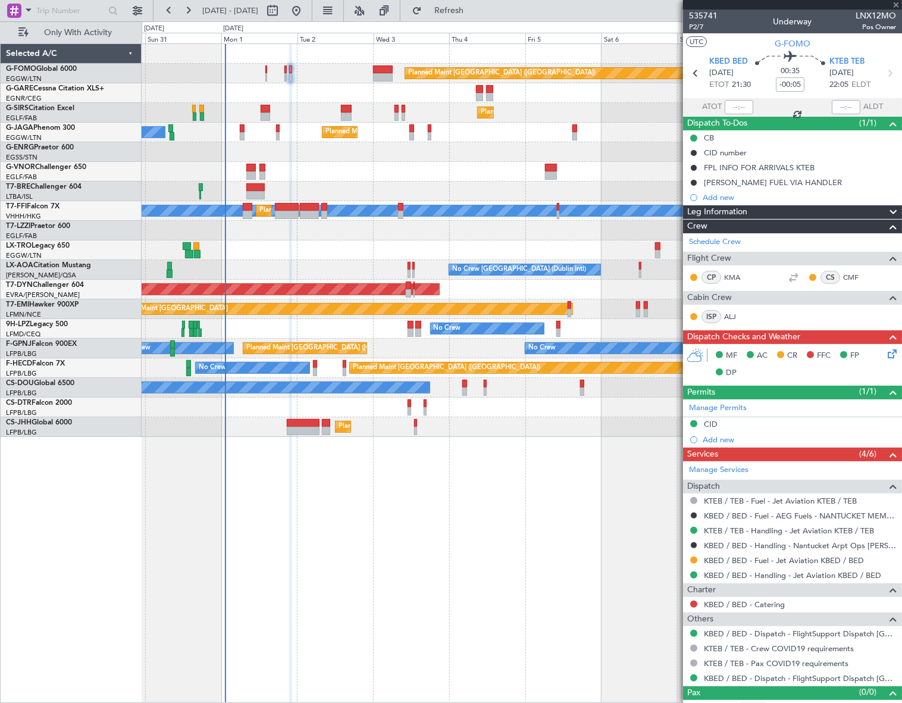
type input "1"
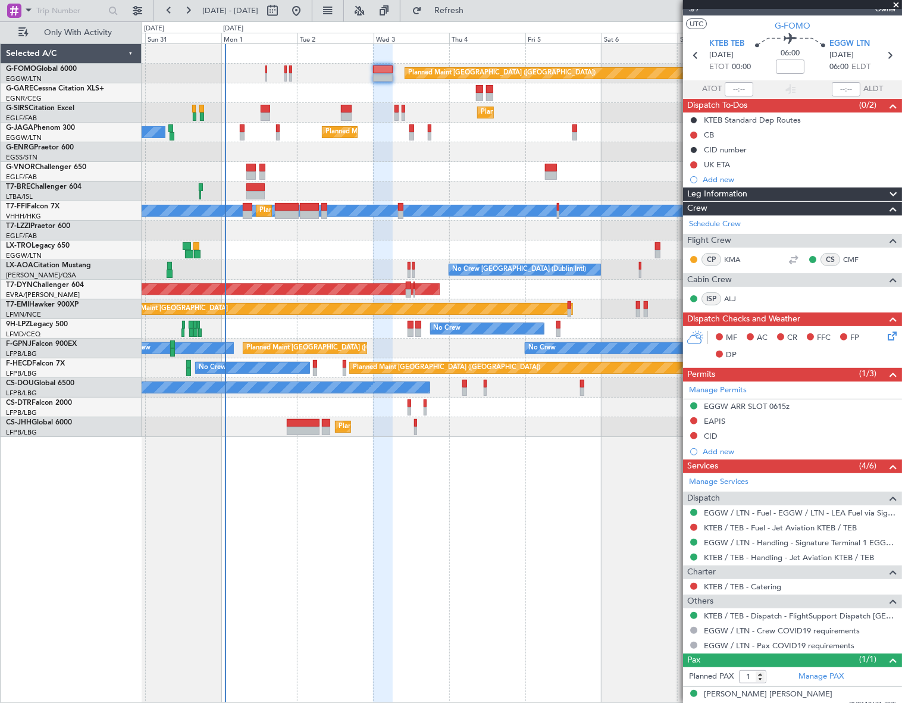
scroll to position [27, 0]
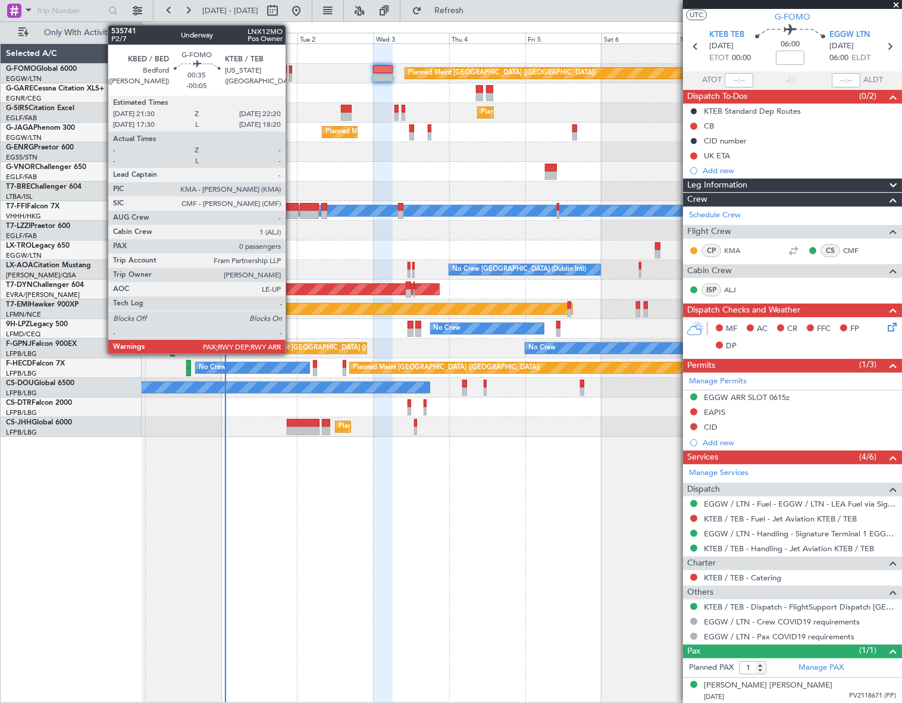
click at [291, 67] on div at bounding box center [290, 69] width 3 height 8
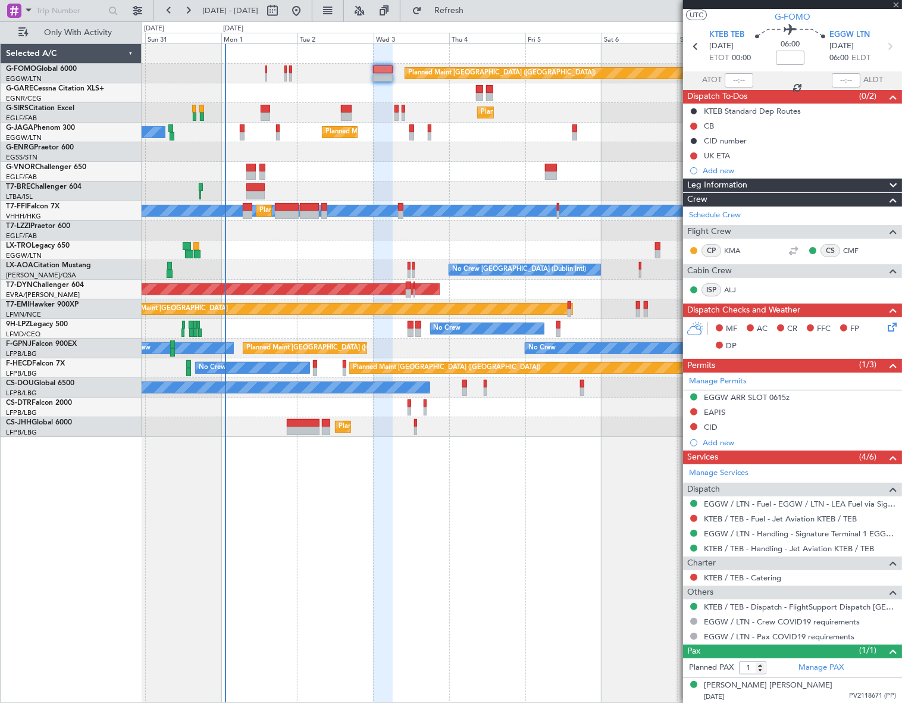
type input "-00:05"
type input "0"
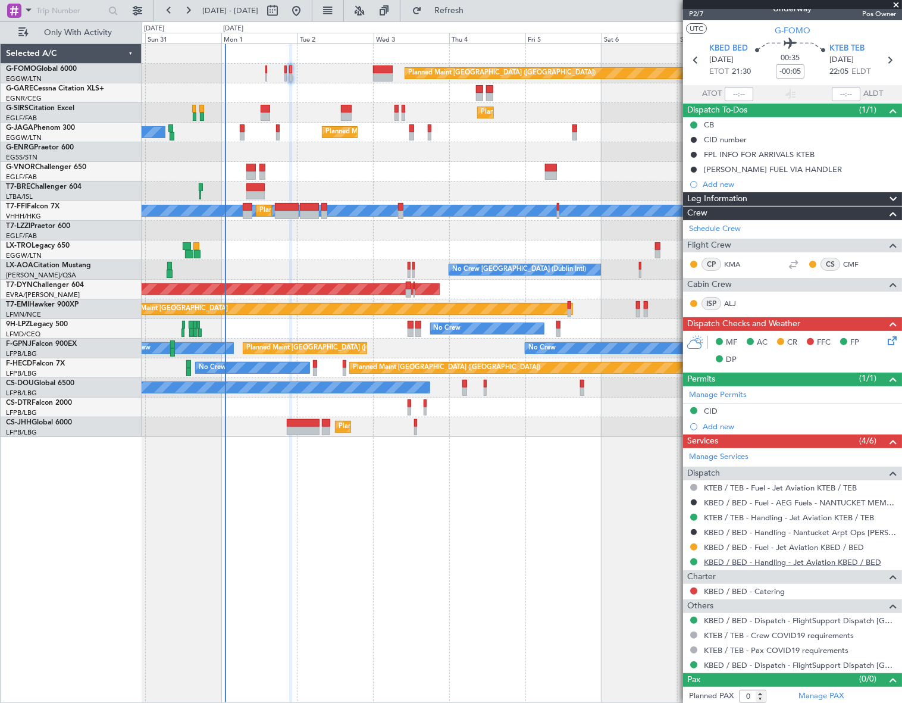
scroll to position [15, 0]
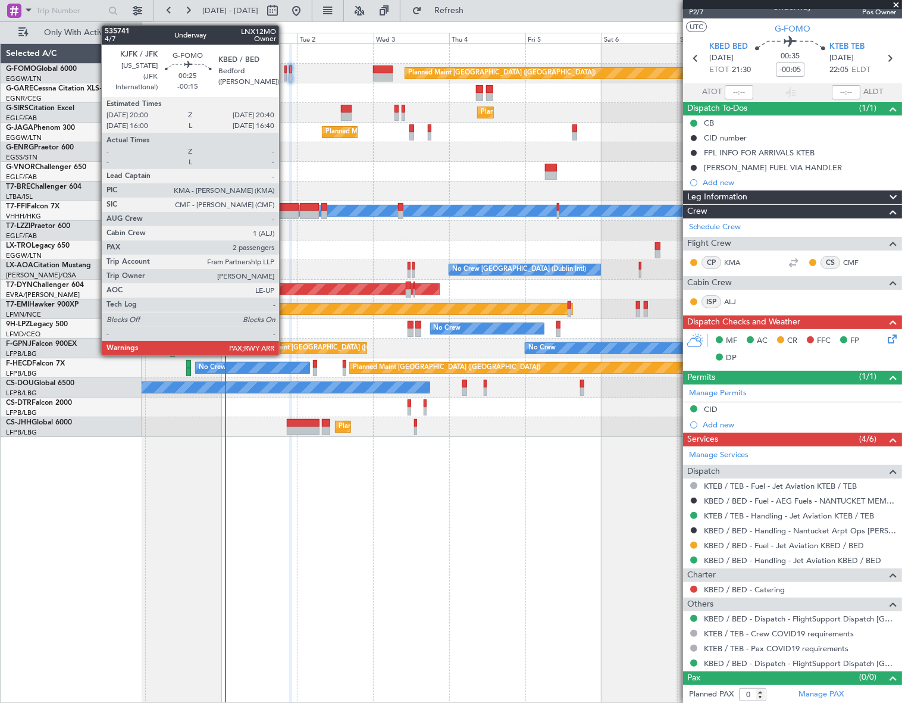
click at [284, 77] on div at bounding box center [285, 77] width 2 height 8
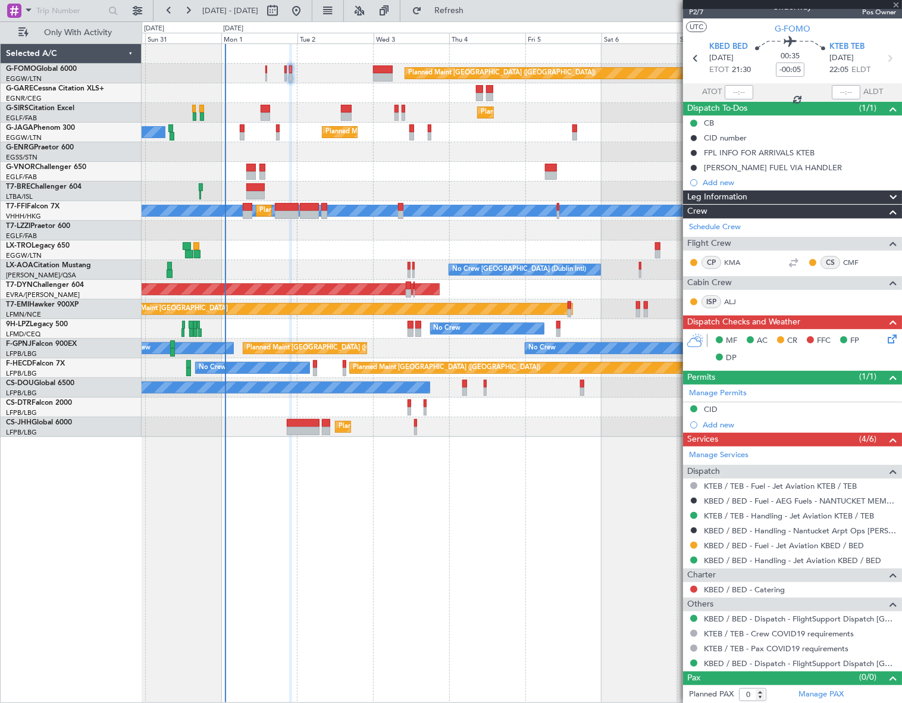
type input "-00:15"
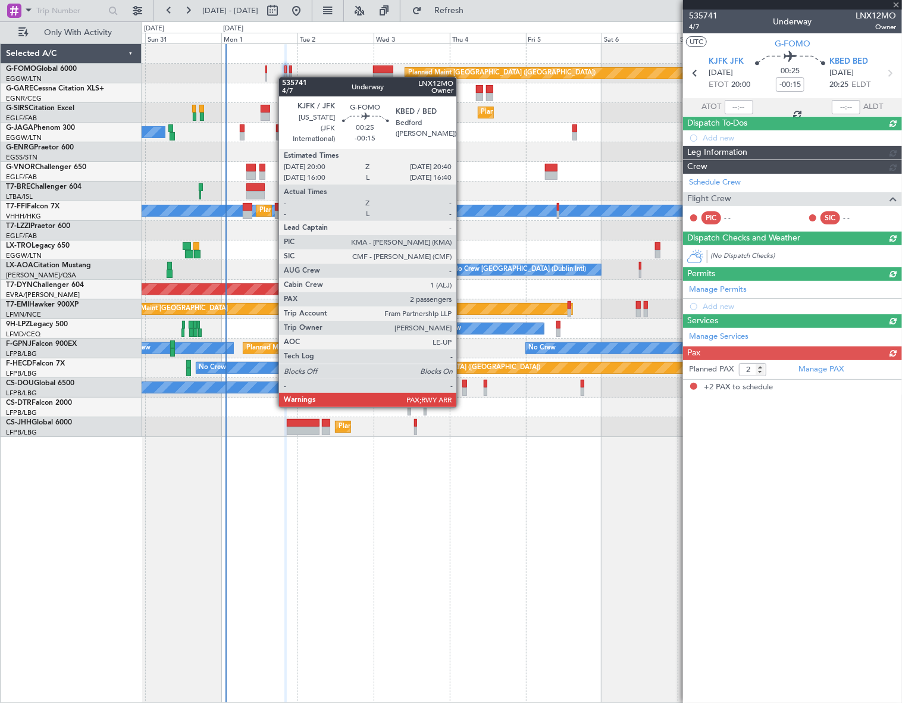
scroll to position [0, 0]
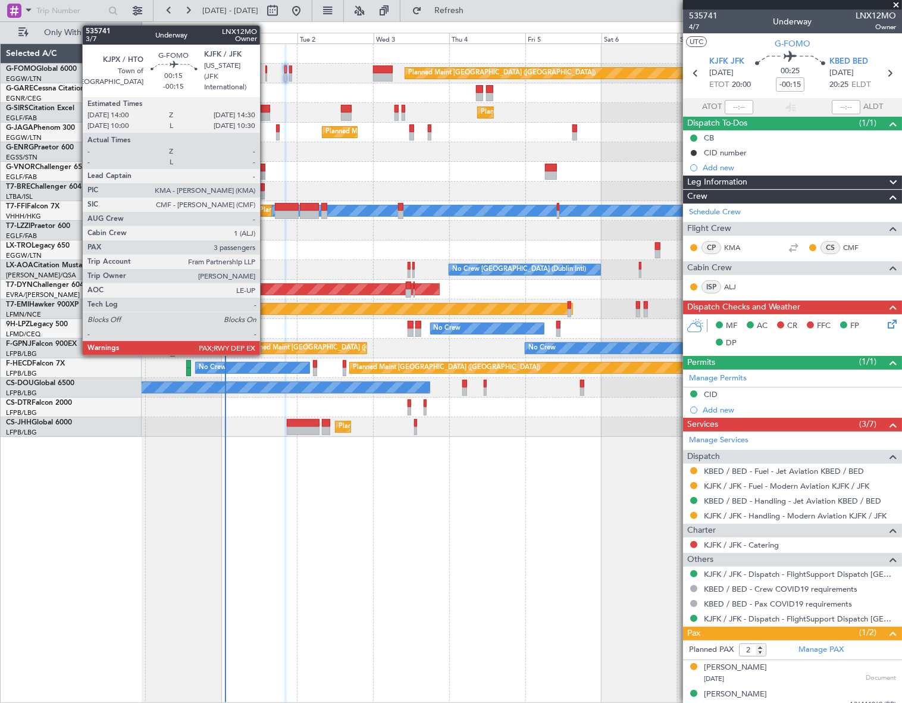
click at [265, 74] on div at bounding box center [266, 77] width 2 height 8
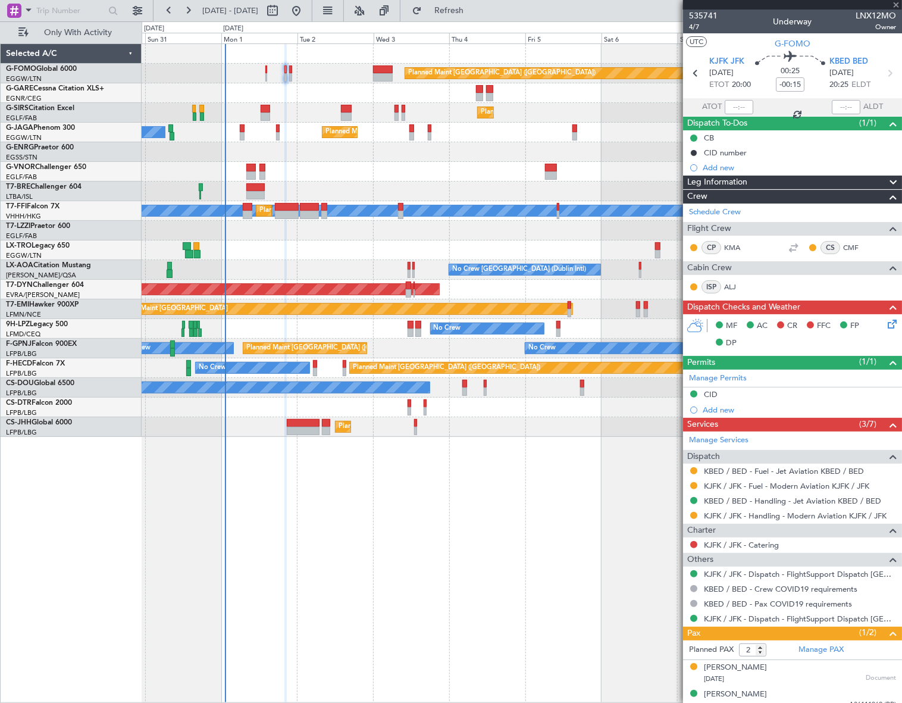
type input "3"
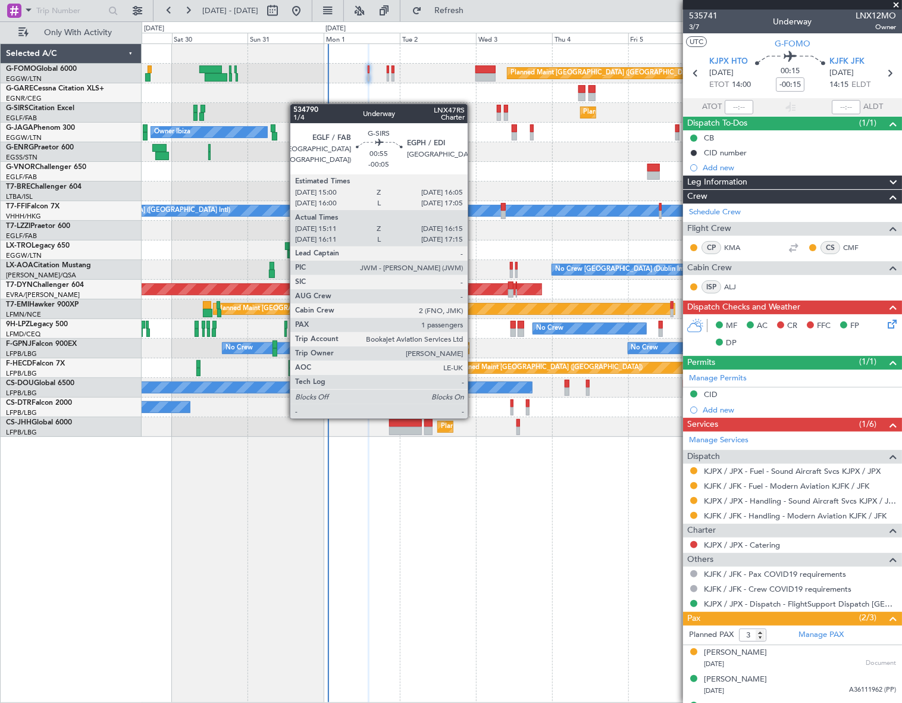
click at [272, 100] on div at bounding box center [522, 93] width 761 height 20
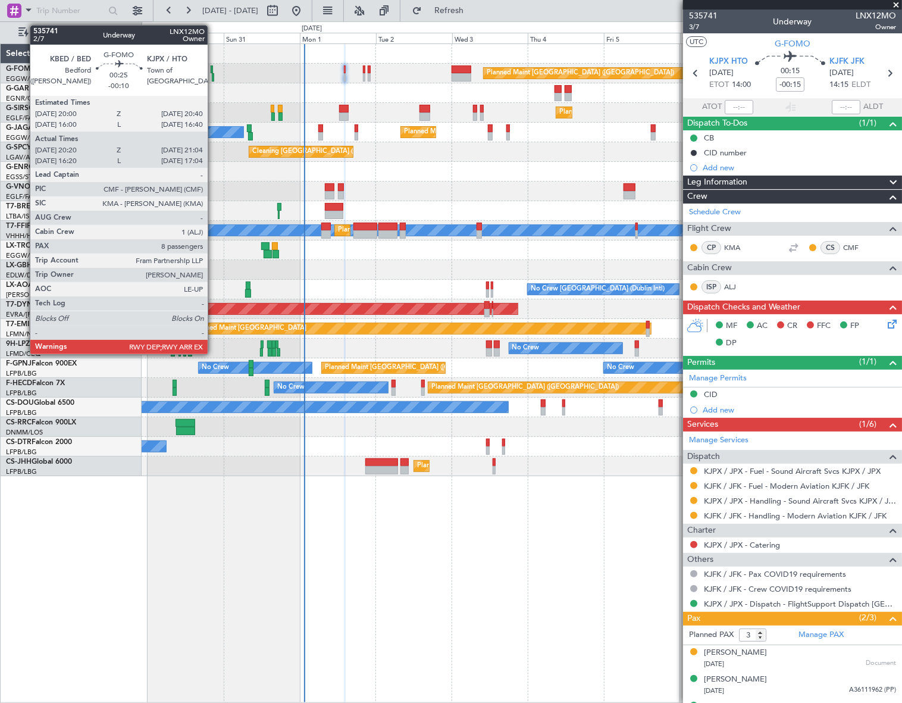
click at [213, 77] on div at bounding box center [213, 77] width 2 height 8
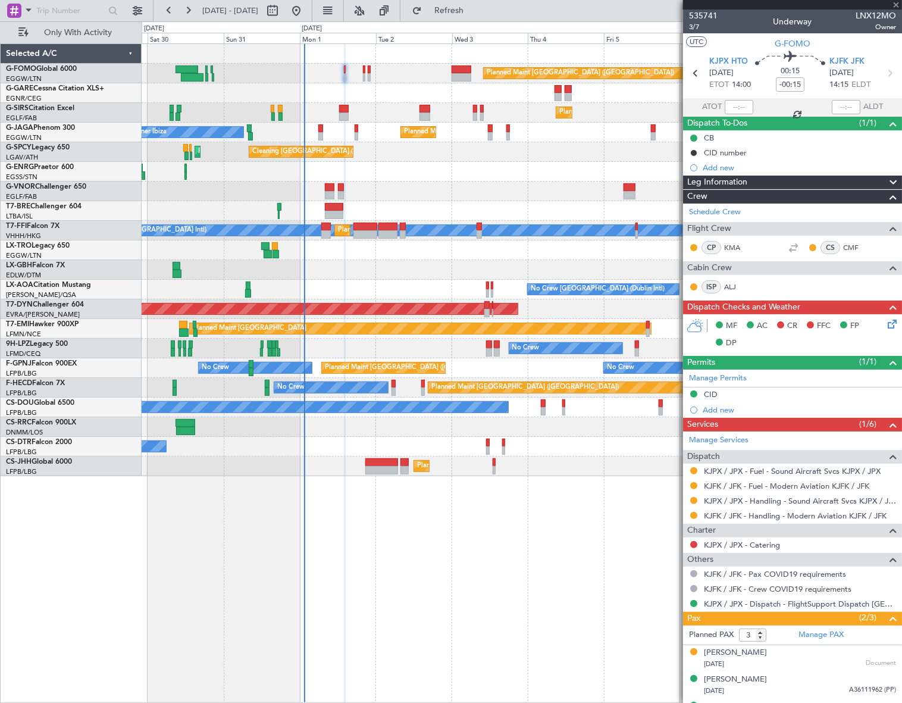
type input "-00:10"
type input "20:20"
type input "20:49"
type input "8"
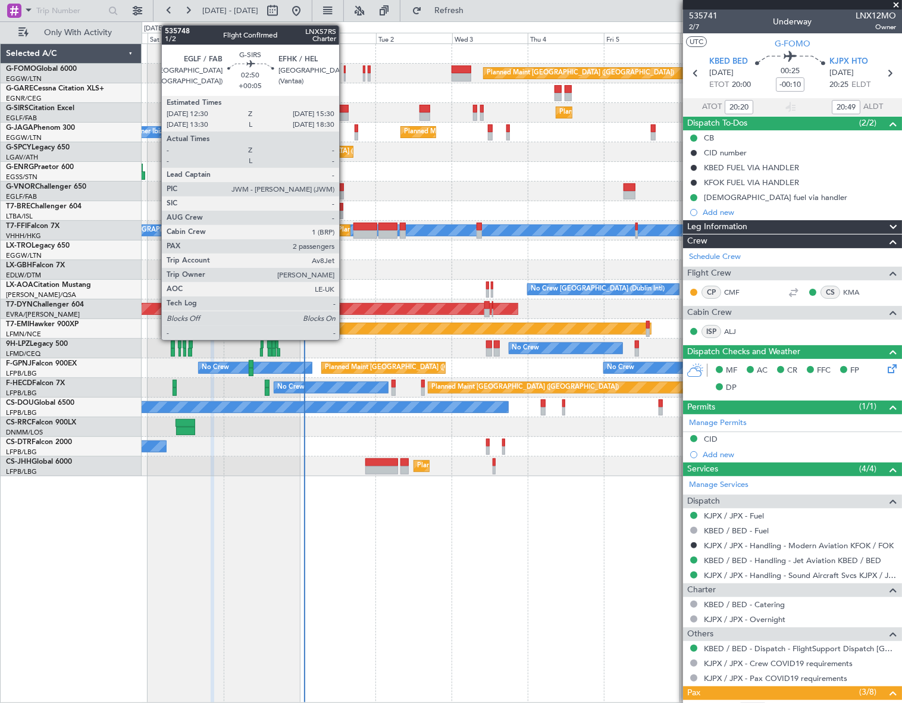
click at [345, 115] on div at bounding box center [344, 116] width 10 height 8
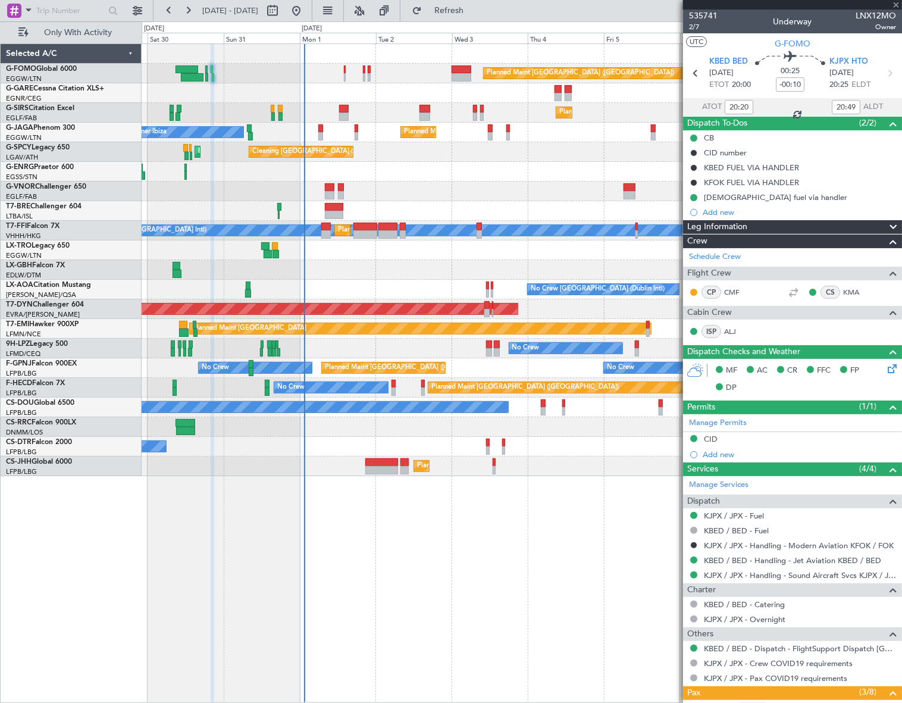
type input "+00:05"
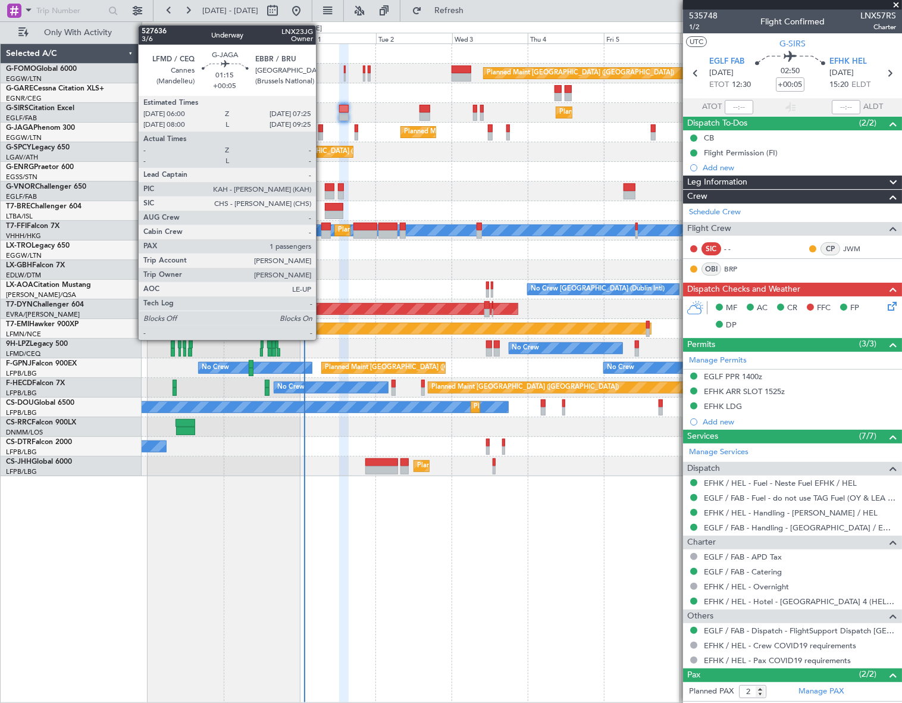
click at [321, 129] on div at bounding box center [320, 128] width 5 height 8
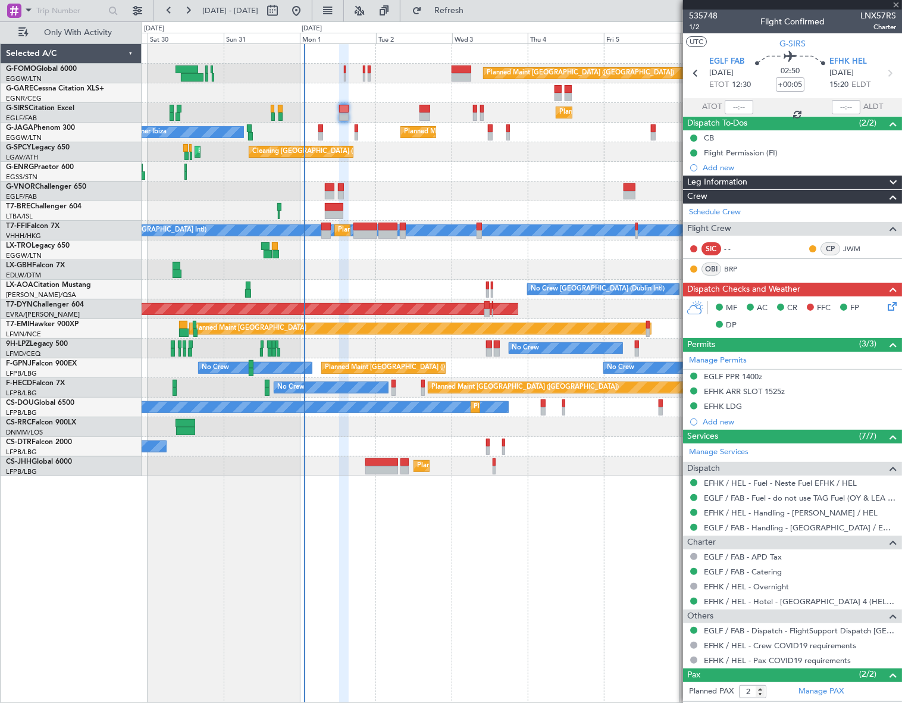
type input "1"
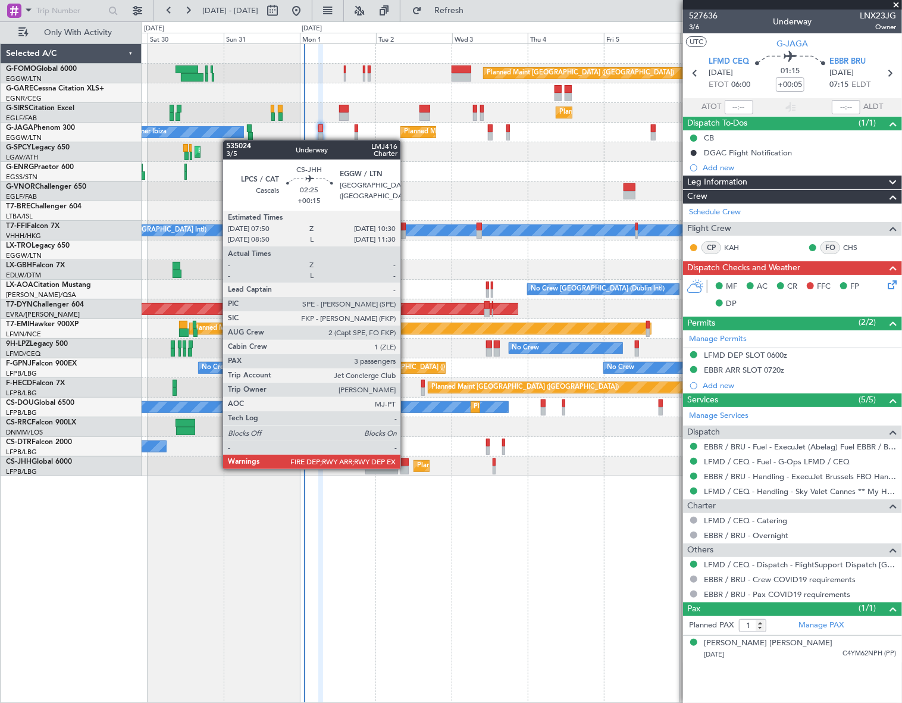
click at [406, 468] on div at bounding box center [404, 470] width 9 height 8
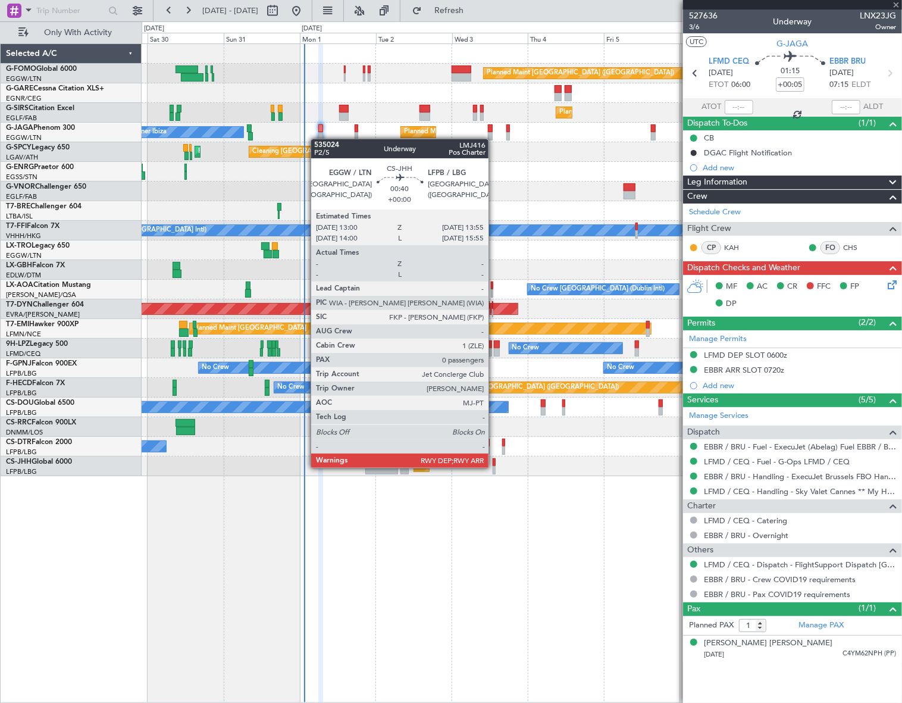
type input "+00:15"
type input "3"
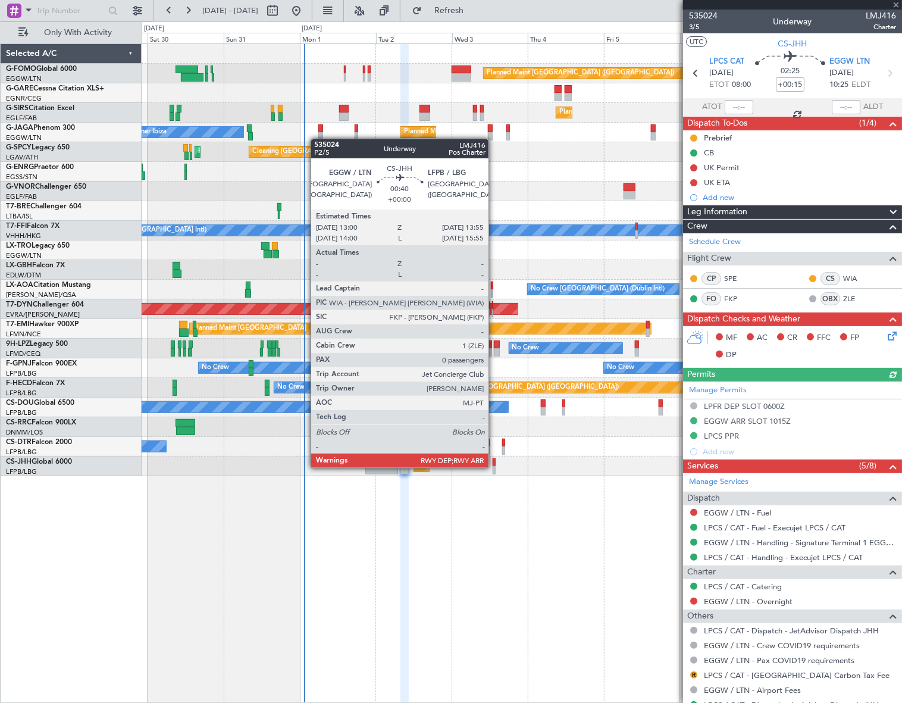
click at [494, 467] on div at bounding box center [494, 470] width 3 height 8
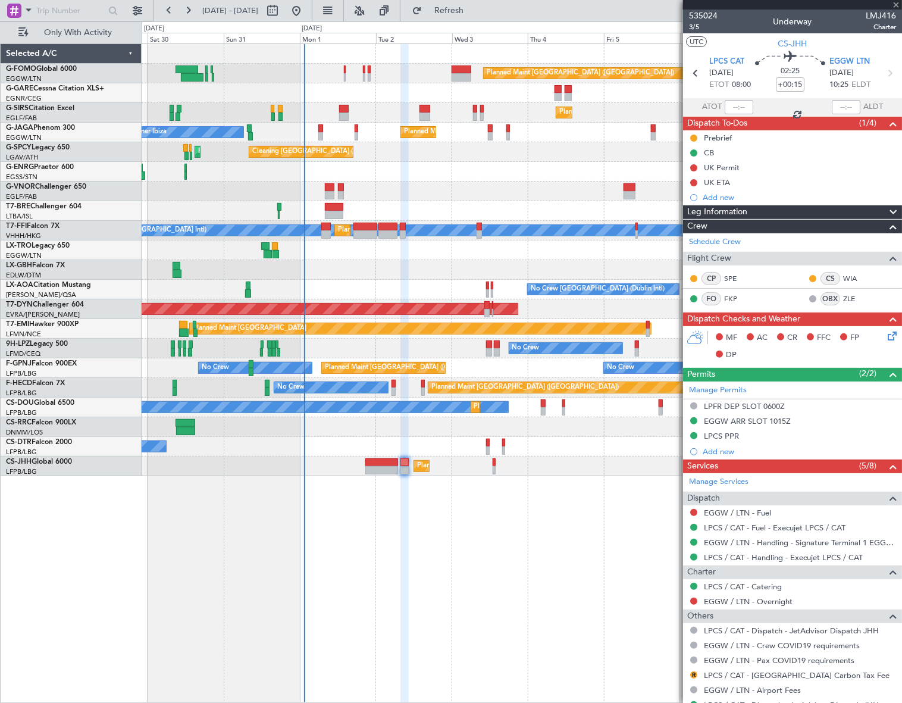
type input "0"
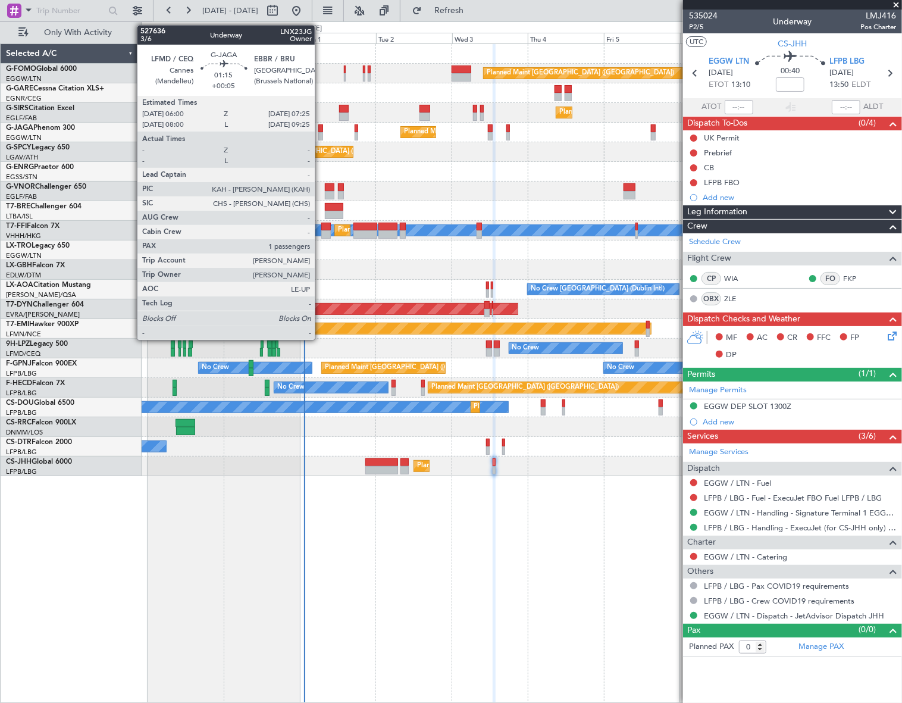
click at [320, 130] on div at bounding box center [320, 128] width 5 height 8
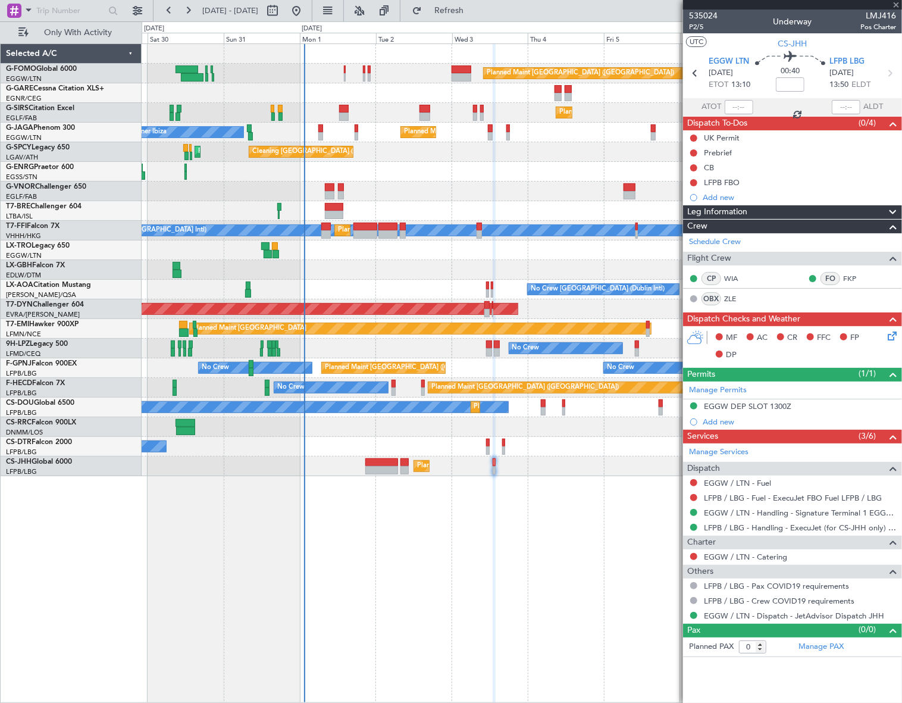
type input "+00:05"
type input "1"
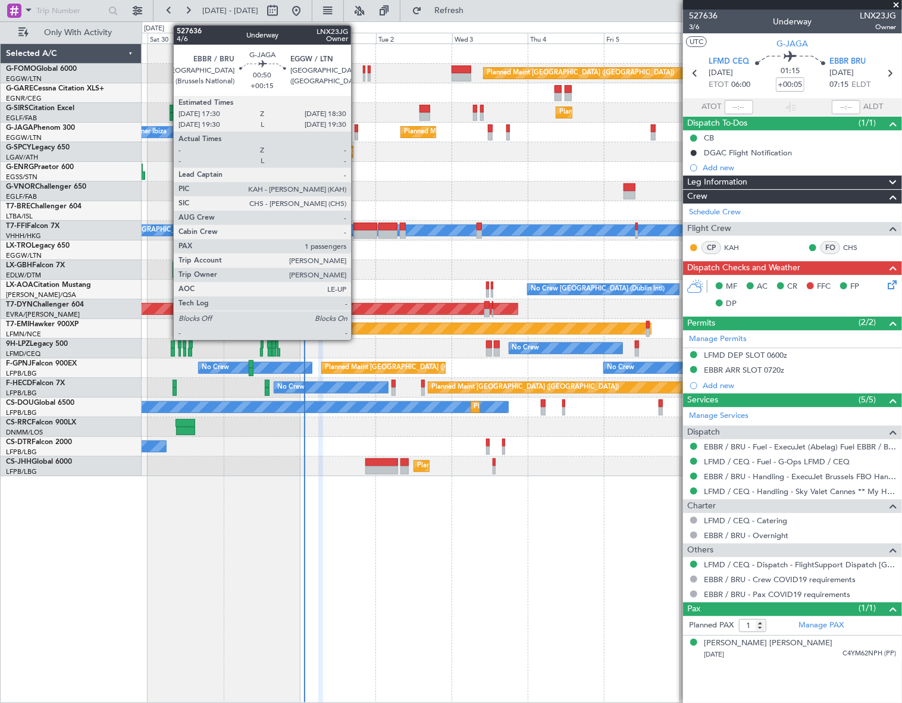
click at [356, 130] on div at bounding box center [357, 128] width 4 height 8
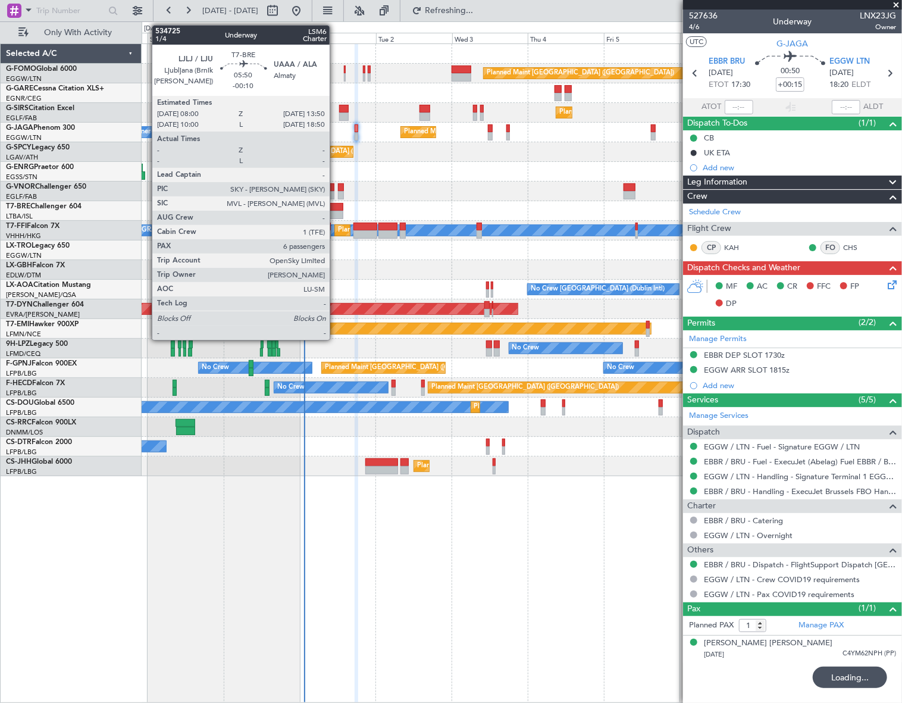
click at [335, 211] on div at bounding box center [334, 215] width 19 height 8
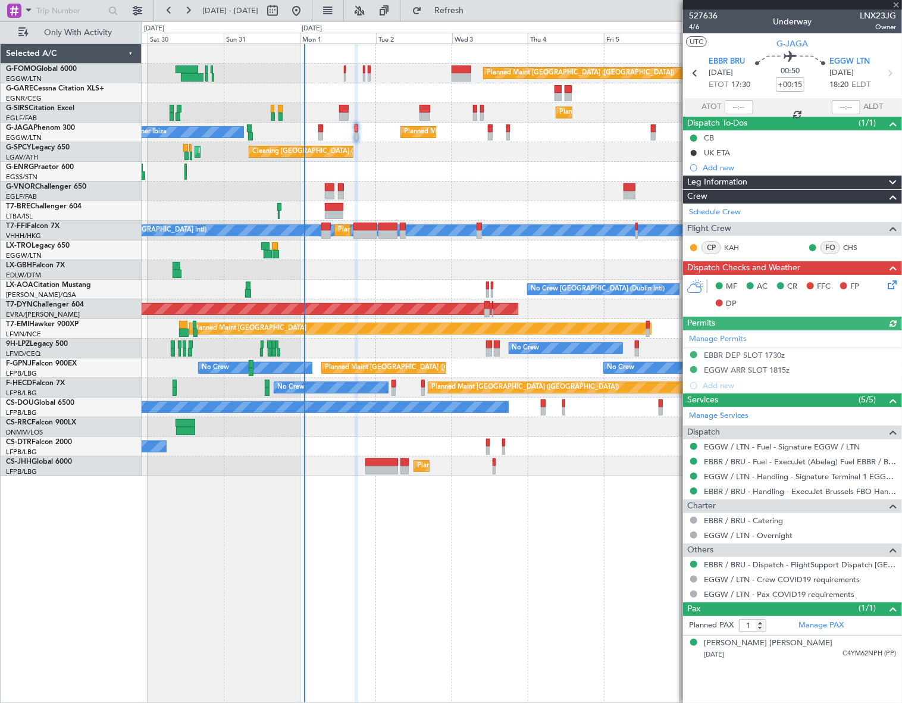
type input "-00:10"
type input "6"
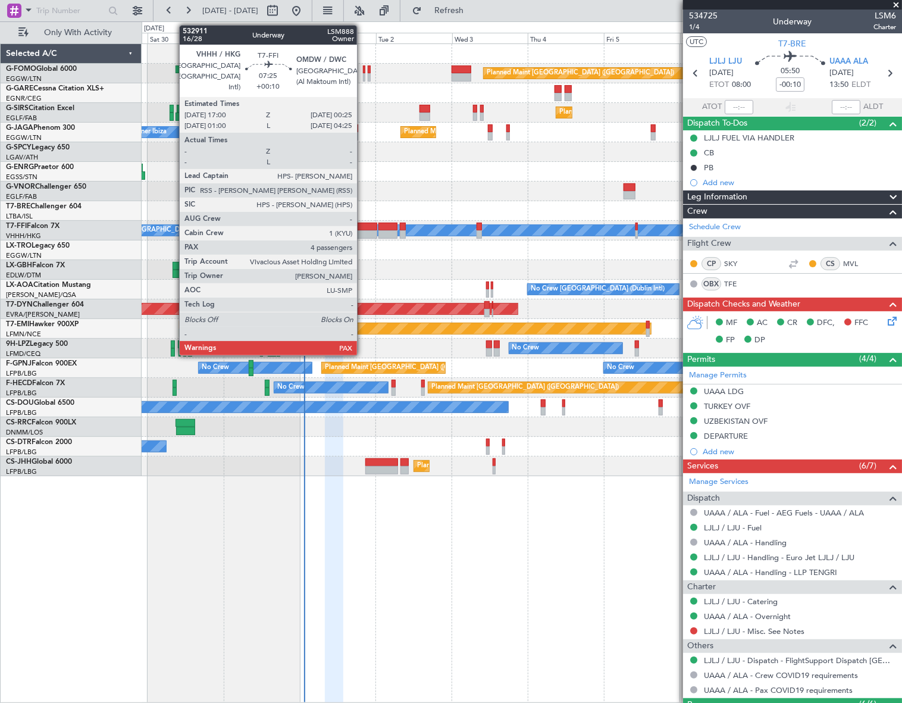
click at [362, 227] on div at bounding box center [365, 227] width 24 height 8
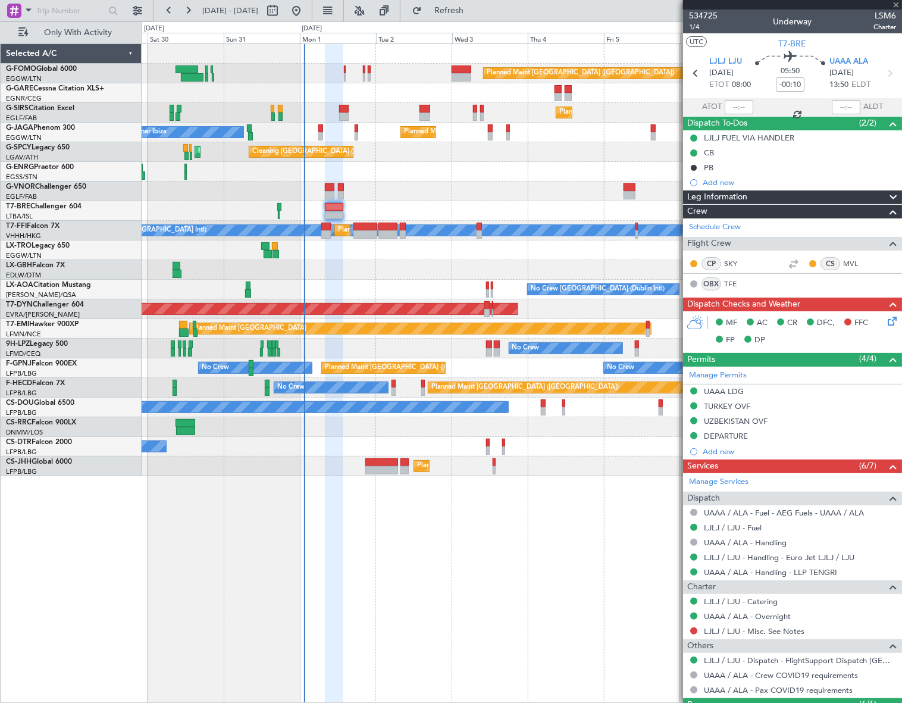
type input "+00:10"
type input "4"
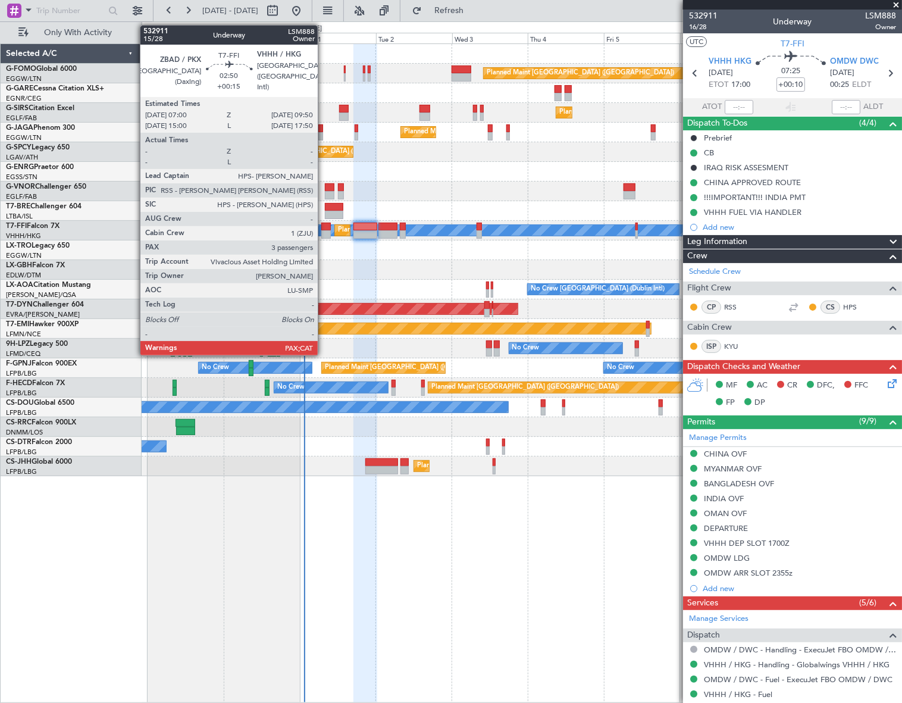
click at [323, 233] on div at bounding box center [326, 234] width 10 height 8
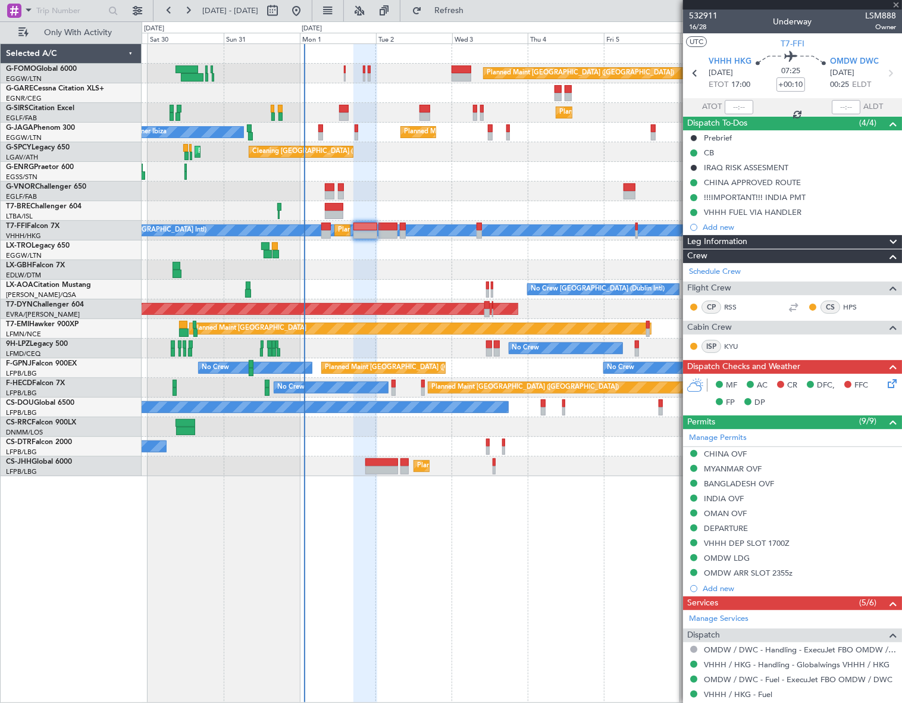
type input "+00:15"
type input "5"
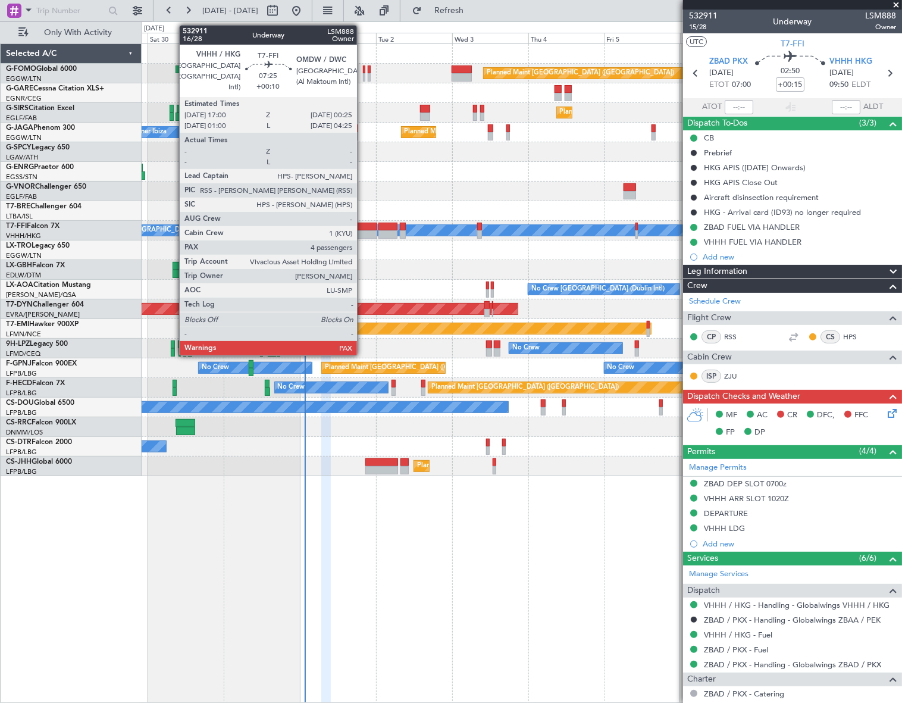
click at [362, 226] on div at bounding box center [365, 227] width 24 height 8
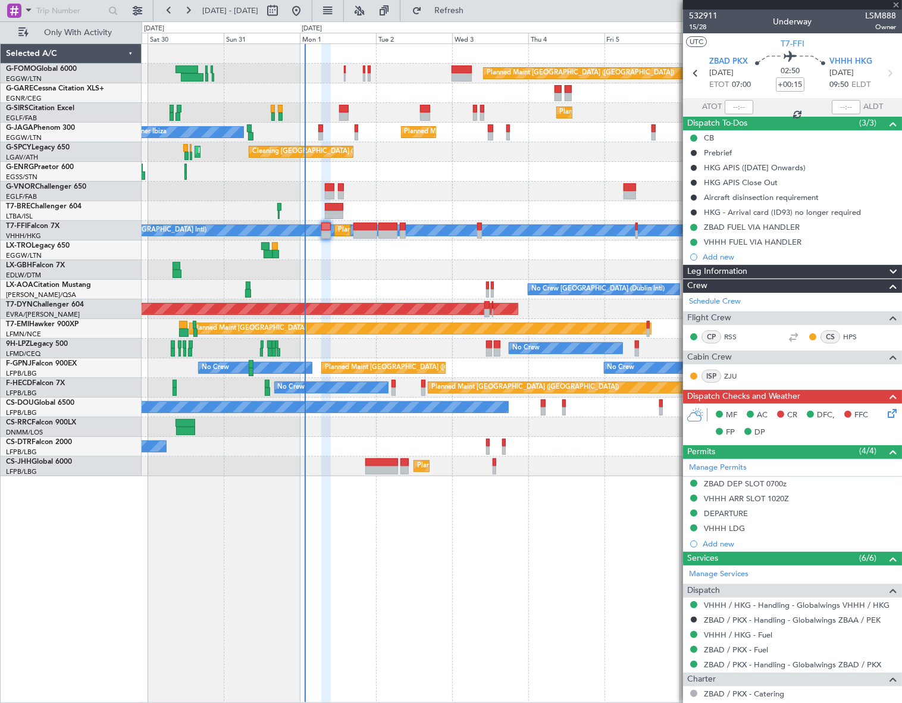
type input "+00:10"
type input "4"
